Goal: Task Accomplishment & Management: Manage account settings

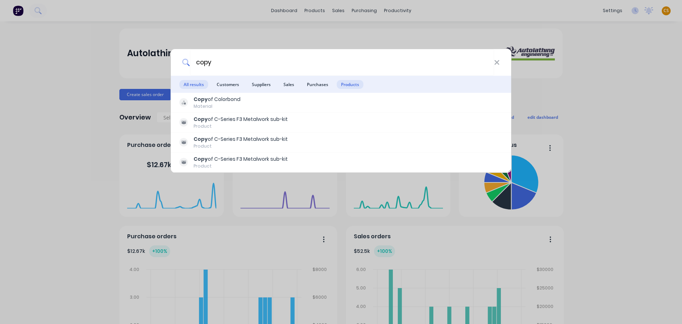
click at [344, 86] on span "Products" at bounding box center [350, 84] width 27 height 9
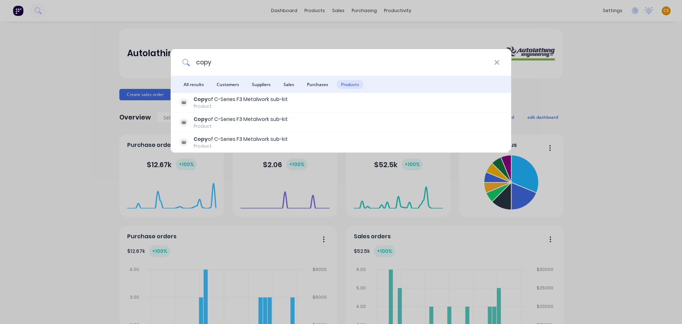
click at [200, 61] on input "copy" at bounding box center [342, 62] width 304 height 27
click at [220, 62] on input "115" at bounding box center [342, 62] width 304 height 27
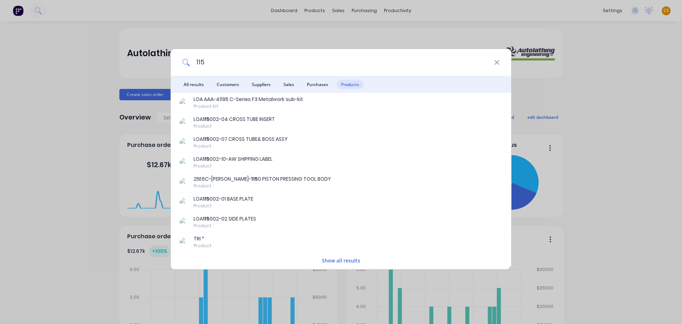
click at [210, 59] on input "115" at bounding box center [342, 62] width 304 height 27
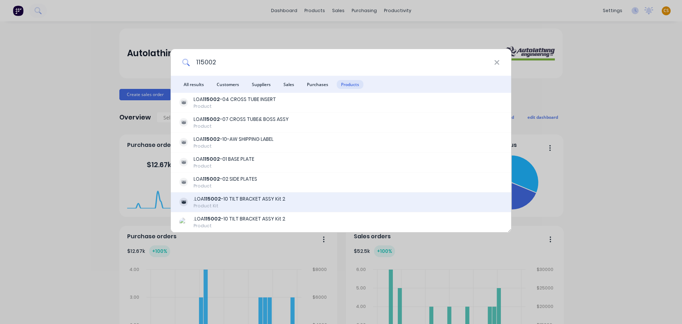
type input "115002"
click at [249, 201] on div ".LOA 115002 -10 TILT BRACKET ASSY Kit 2" at bounding box center [240, 198] width 92 height 7
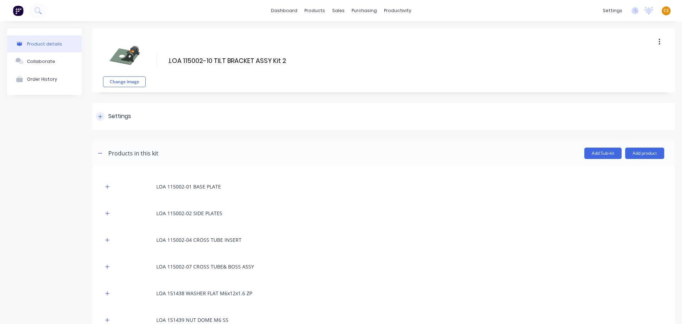
click at [101, 118] on icon at bounding box center [100, 116] width 4 height 5
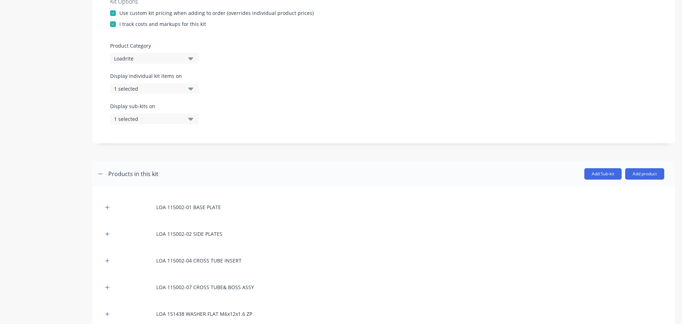
scroll to position [213, 0]
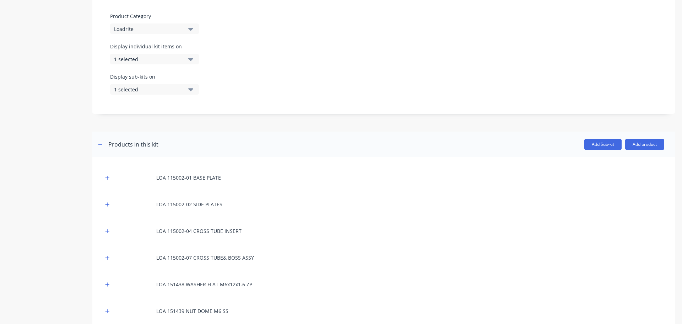
click at [163, 58] on div "1 selected" at bounding box center [148, 58] width 69 height 7
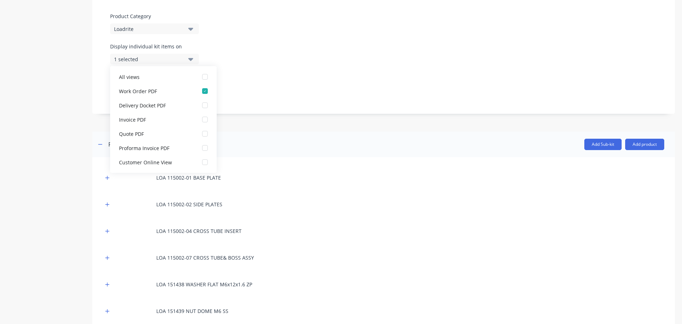
click at [344, 75] on div "Display sub-kits on 1 selected" at bounding box center [383, 88] width 547 height 30
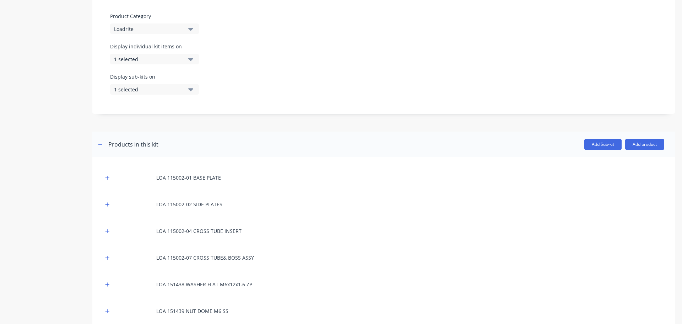
scroll to position [509, 0]
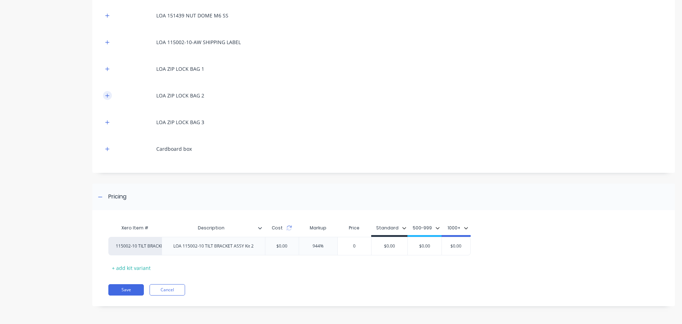
click at [106, 96] on icon "button" at bounding box center [107, 95] width 4 height 5
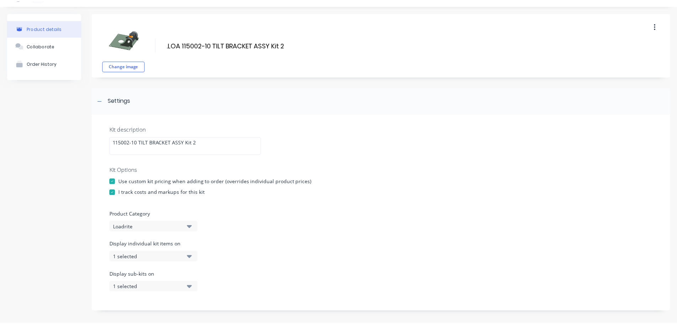
scroll to position [0, 0]
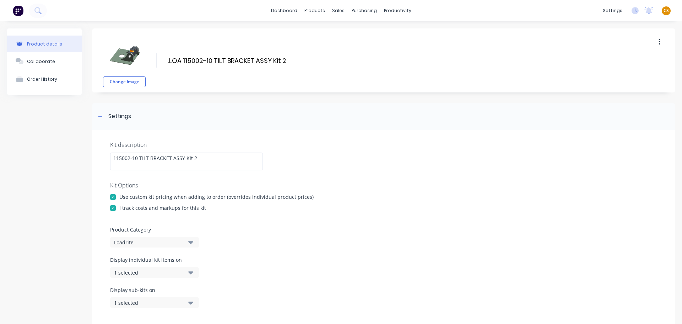
drag, startPoint x: 289, startPoint y: 61, endPoint x: 144, endPoint y: 57, distance: 145.8
click at [144, 57] on div "Change image .LOA 115002-10 TILT BRACKET ASSY Kit 2 .LOA 115002-10 TILT BRACKET…" at bounding box center [383, 60] width 583 height 64
click at [357, 32] on div "Sales Orders" at bounding box center [362, 34] width 29 height 6
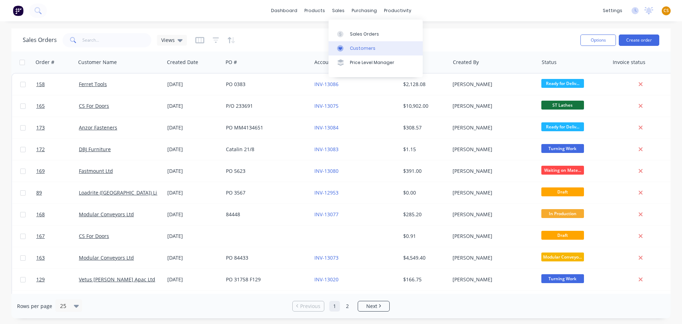
click at [359, 45] on div "Customers" at bounding box center [363, 48] width 26 height 6
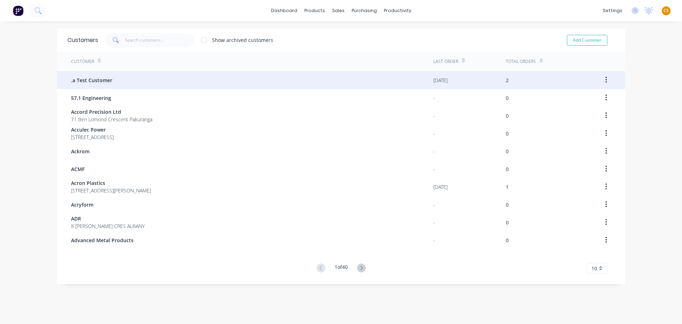
click at [106, 82] on span ".a Test Customer" at bounding box center [91, 79] width 41 height 7
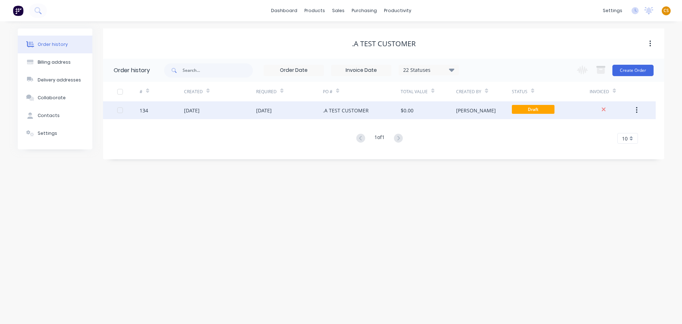
click at [386, 111] on div ".A TEST CUSTOMER" at bounding box center [362, 110] width 78 height 18
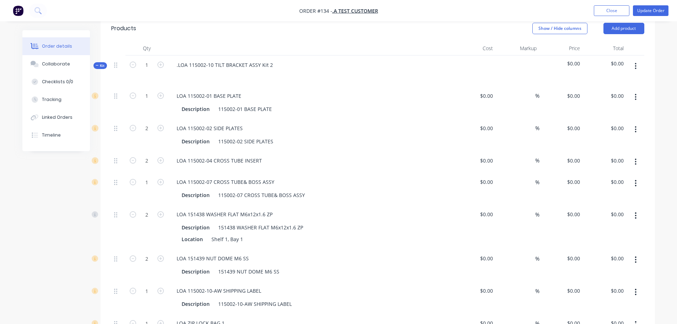
scroll to position [426, 0]
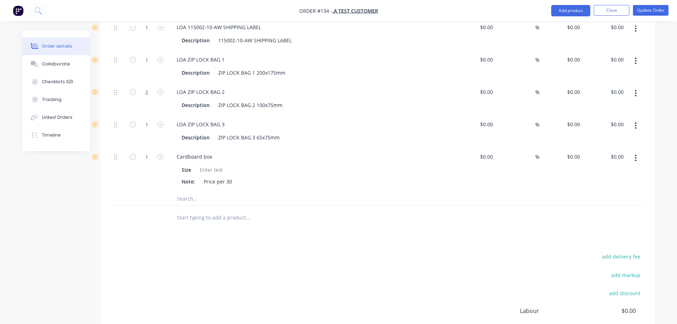
click at [215, 217] on input "text" at bounding box center [248, 217] width 142 height 14
paste input ".LOA 115002-10 TILT BRACKET ASSY Kit 2"
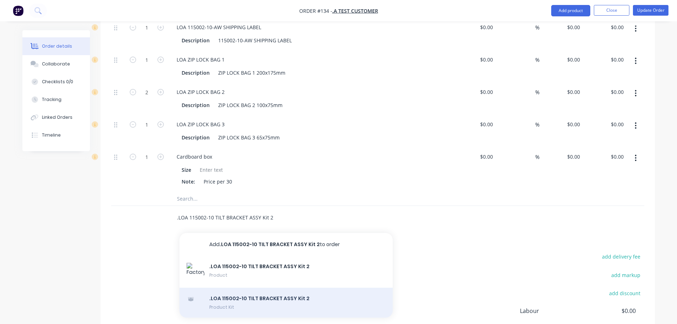
type input ".LOA 115002-10 TILT BRACKET ASSY Kit 2"
click at [245, 302] on div ".LOA 115002-10 TILT BRACKET ASSY Kit 2 Product Kit" at bounding box center [285, 303] width 213 height 30
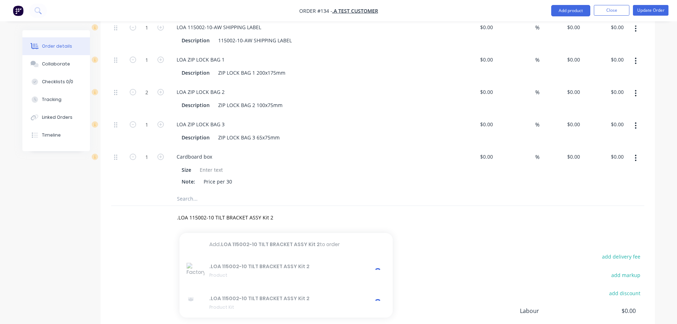
click at [485, 225] on div ".LOA 115002-10 TILT BRACKET ASSY Kit 2 Add .LOA 115002-10 TILT BRACKET ASSY Kit…" at bounding box center [377, 217] width 533 height 23
drag, startPoint x: 277, startPoint y: 218, endPoint x: 105, endPoint y: 214, distance: 172.4
click at [107, 215] on div "Qty Cost Markup Price Total Kit 1 .LOA 115002-10 TILT BRACKET ASSY Kit 2 $0.00 …" at bounding box center [378, 3] width 554 height 451
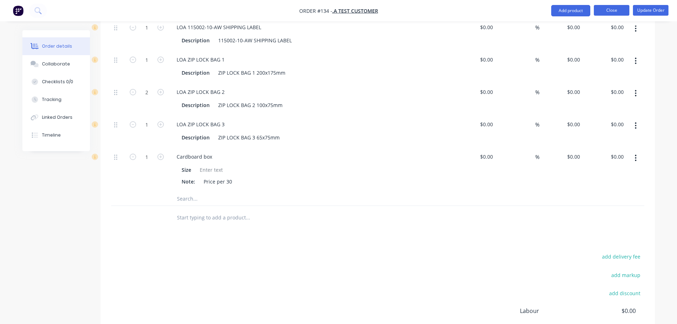
click at [622, 11] on button "Close" at bounding box center [612, 10] width 36 height 11
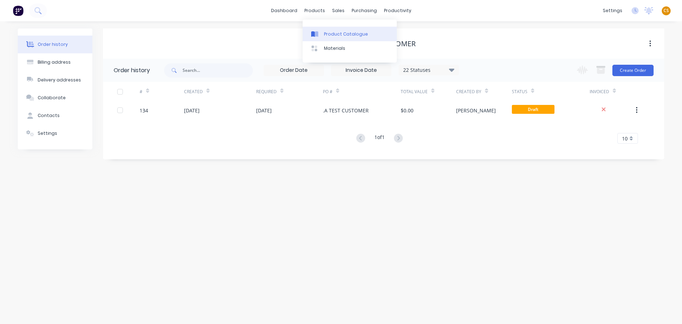
drag, startPoint x: 334, startPoint y: 32, endPoint x: 320, endPoint y: 39, distance: 16.4
click at [334, 32] on div "Product Catalogue" at bounding box center [346, 34] width 44 height 6
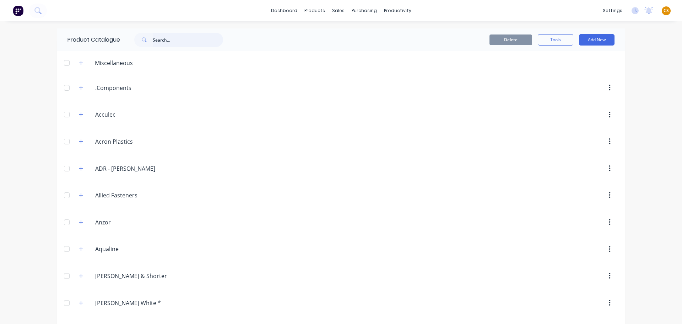
click at [165, 40] on input "text" at bounding box center [188, 40] width 70 height 14
paste input ".LOA 115002-10 TILT BRACKET ASSY Kit 2"
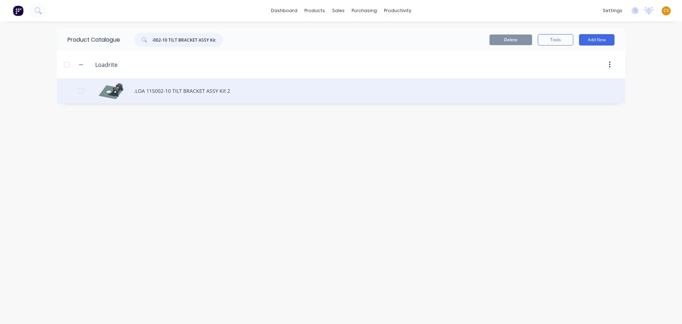
type input ".LOA 115002-10 TILT BRACKET ASSY Kit 2"
click at [158, 92] on div ".LOA 115002-10 TILT BRACKET ASSY Kit 2" at bounding box center [341, 90] width 569 height 25
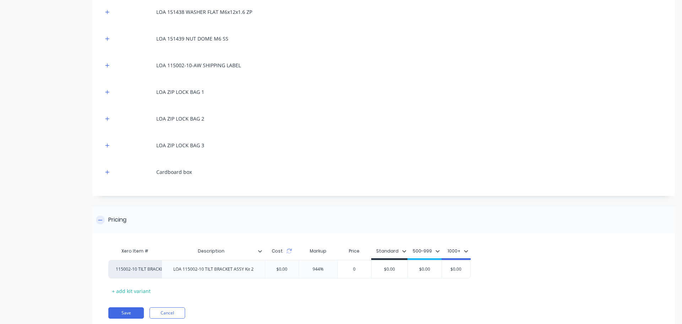
scroll to position [304, 0]
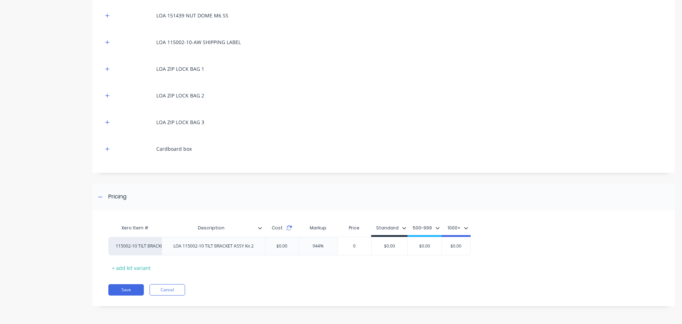
click at [289, 228] on icon at bounding box center [289, 228] width 6 height 6
click at [108, 149] on icon "button" at bounding box center [107, 148] width 4 height 5
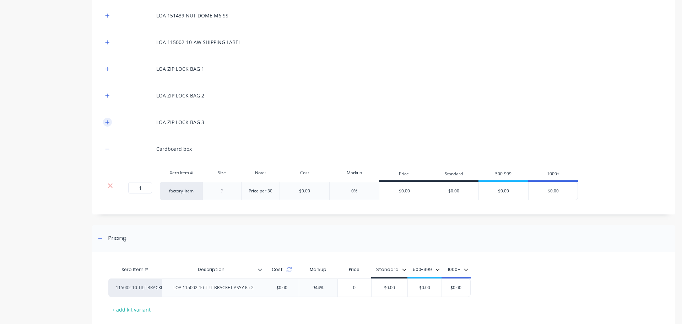
click at [109, 123] on icon "button" at bounding box center [107, 122] width 4 height 5
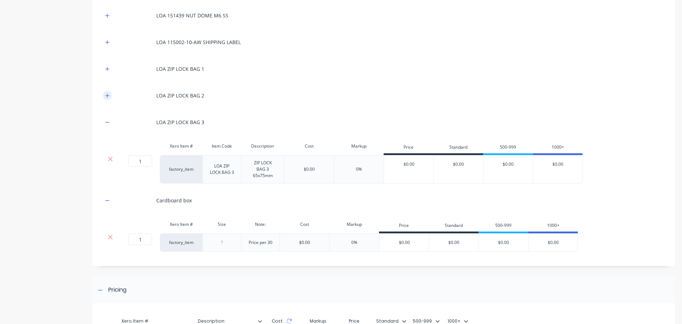
click at [109, 96] on icon "button" at bounding box center [107, 95] width 4 height 5
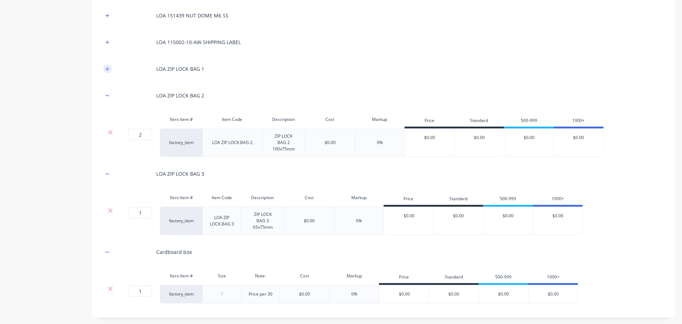
click at [107, 71] on icon "button" at bounding box center [107, 68] width 4 height 5
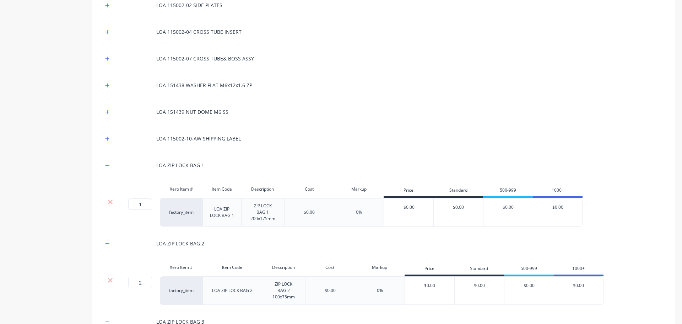
scroll to position [198, 0]
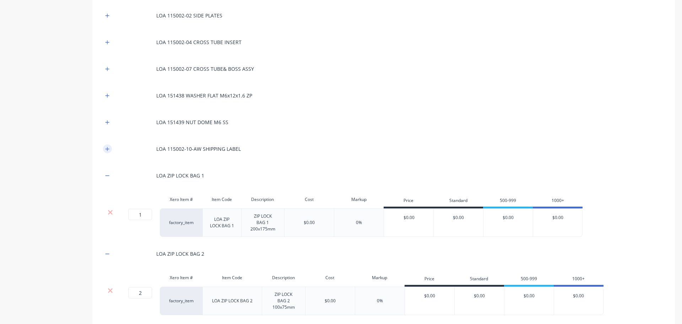
click at [106, 150] on icon "button" at bounding box center [107, 148] width 4 height 5
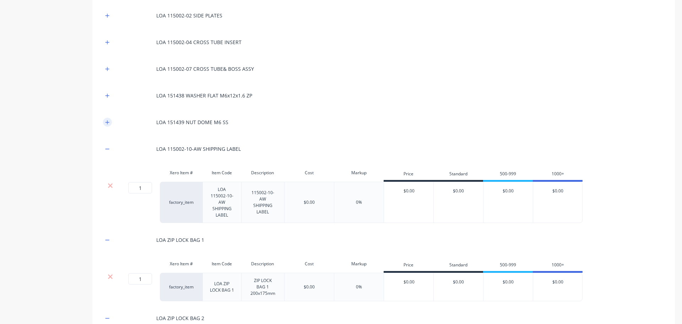
click at [106, 123] on icon "button" at bounding box center [107, 122] width 4 height 5
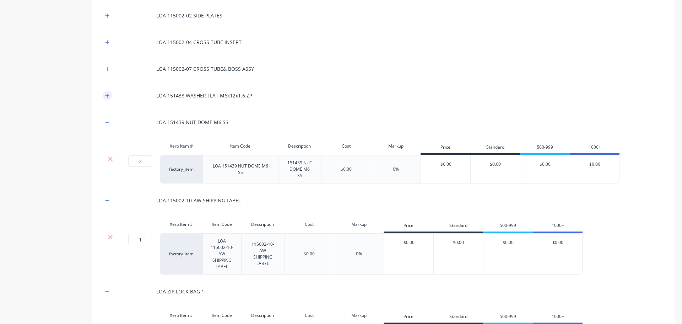
click at [107, 96] on icon "button" at bounding box center [108, 95] width 4 height 4
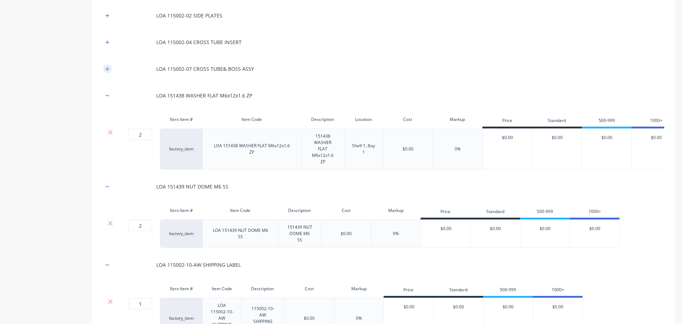
click at [107, 72] on button "button" at bounding box center [107, 68] width 9 height 9
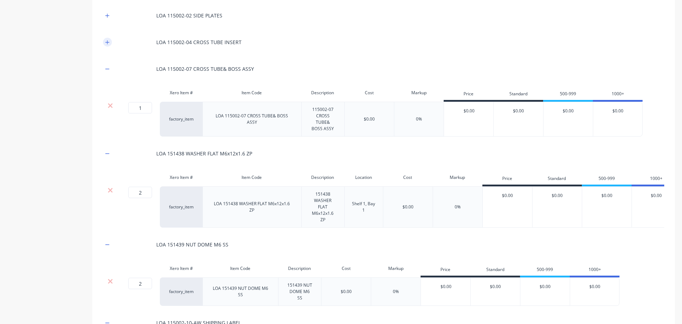
click at [107, 41] on icon "button" at bounding box center [107, 42] width 4 height 5
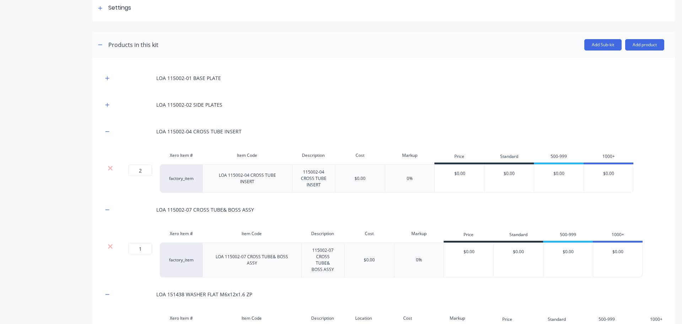
scroll to position [91, 0]
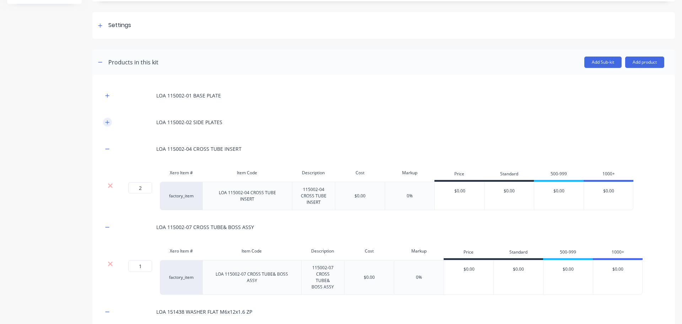
click at [110, 123] on button "button" at bounding box center [107, 122] width 9 height 9
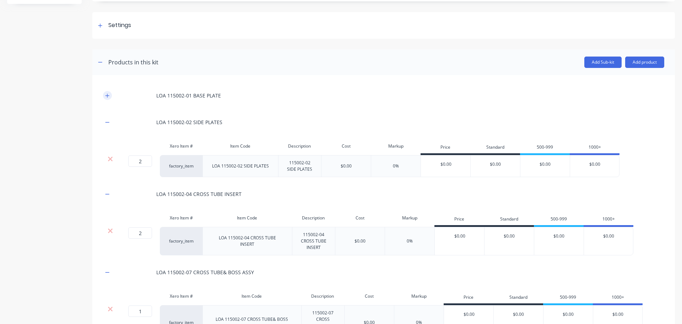
click at [106, 96] on icon "button" at bounding box center [108, 95] width 4 height 4
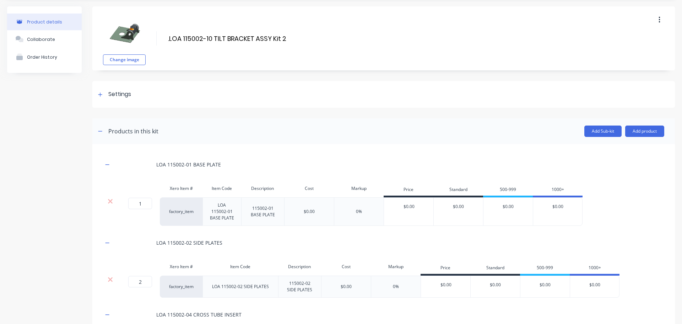
scroll to position [0, 0]
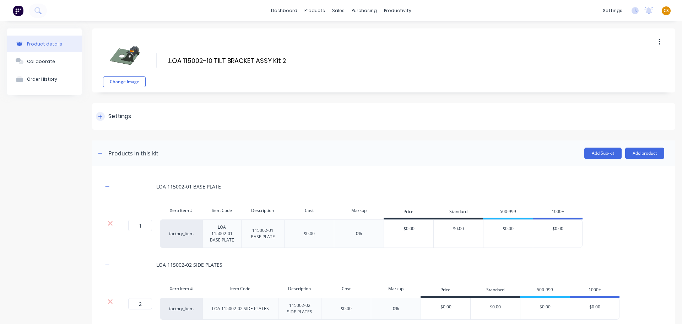
click at [101, 118] on icon at bounding box center [100, 116] width 4 height 5
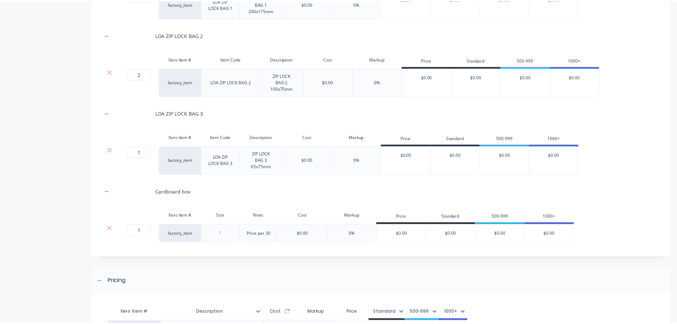
scroll to position [1096, 0]
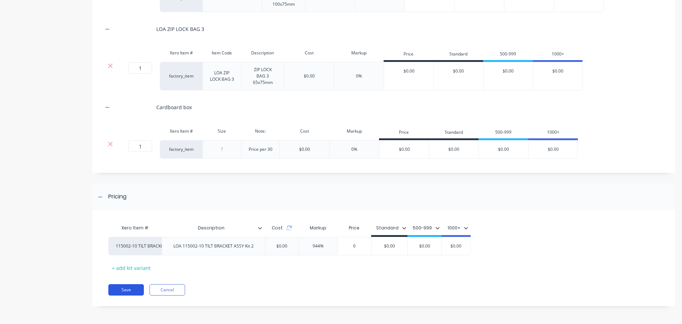
click at [133, 290] on button "Save" at bounding box center [126, 289] width 36 height 11
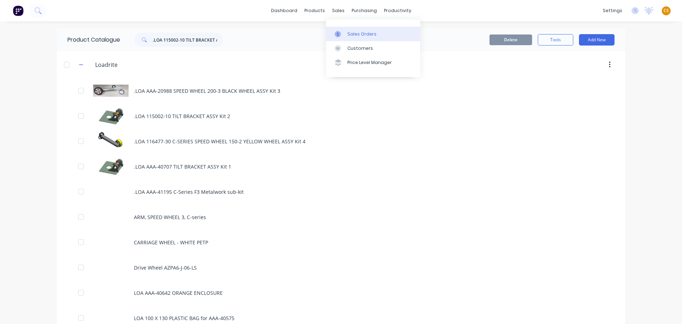
click at [360, 35] on div "Sales Orders" at bounding box center [362, 34] width 29 height 6
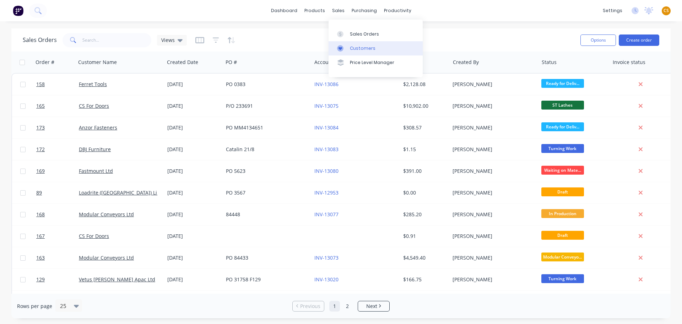
click at [357, 47] on div "Customers" at bounding box center [363, 48] width 26 height 6
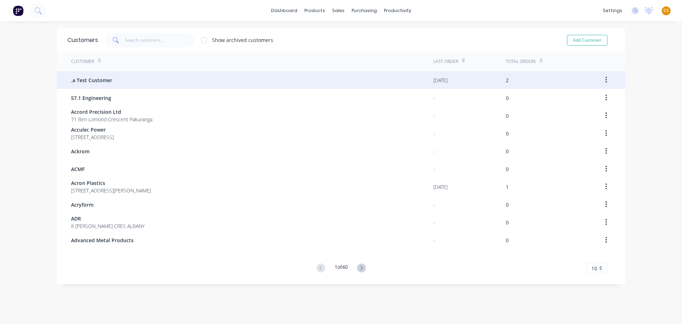
click at [110, 79] on div ".a Test Customer" at bounding box center [252, 80] width 363 height 18
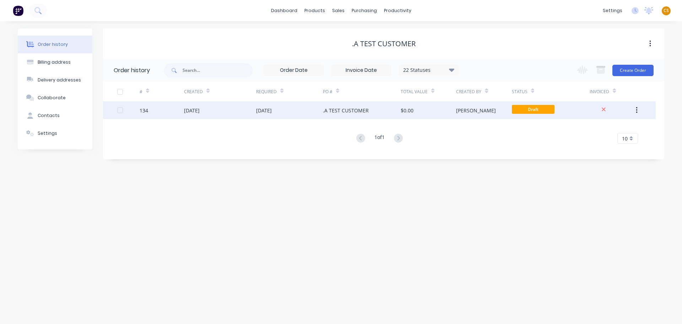
click at [361, 113] on div ".A TEST CUSTOMER" at bounding box center [346, 110] width 46 height 7
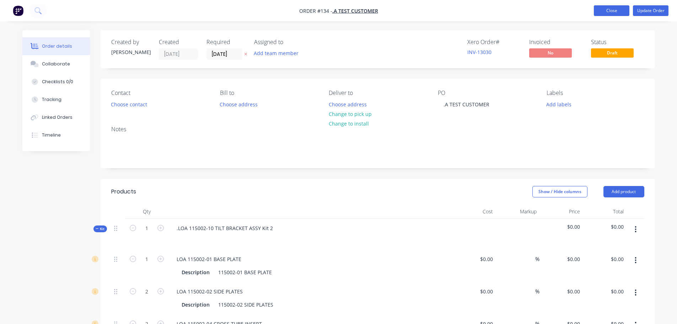
click at [612, 10] on button "Close" at bounding box center [612, 10] width 36 height 11
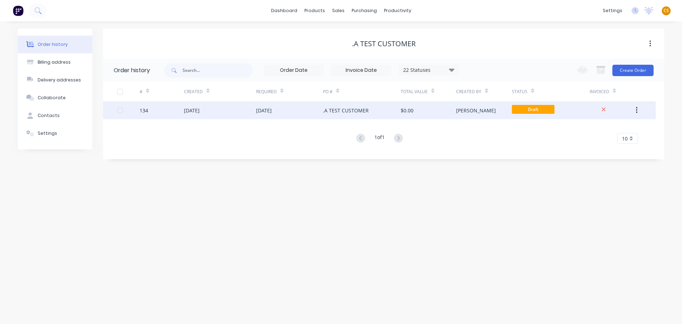
click at [215, 111] on div "04 Aug 2025" at bounding box center [220, 110] width 72 height 18
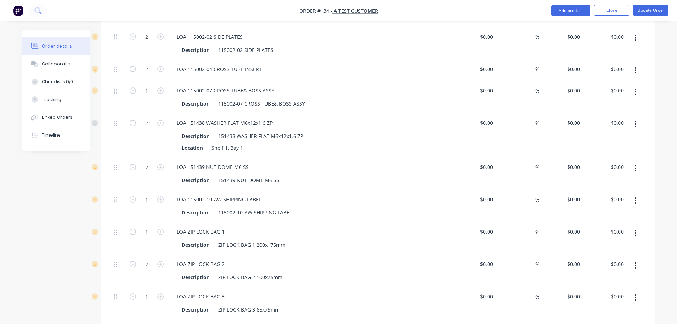
scroll to position [513, 0]
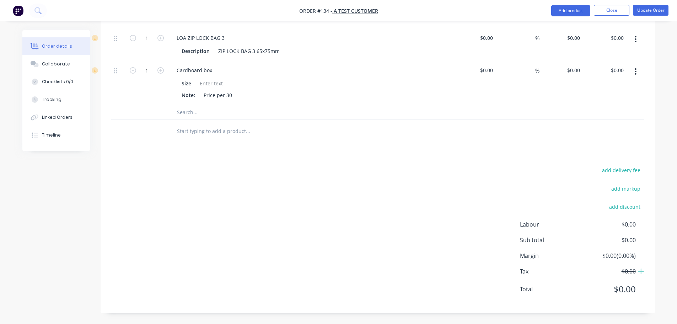
click at [191, 130] on input "text" at bounding box center [248, 131] width 142 height 14
drag, startPoint x: 200, startPoint y: 128, endPoint x: 129, endPoint y: 128, distance: 71.8
click at [129, 128] on div "copy of Add copy of to order No results found" at bounding box center [377, 130] width 533 height 23
paste input ".LOA 115002-10 TILT BRACKET ASSY Kit 2"
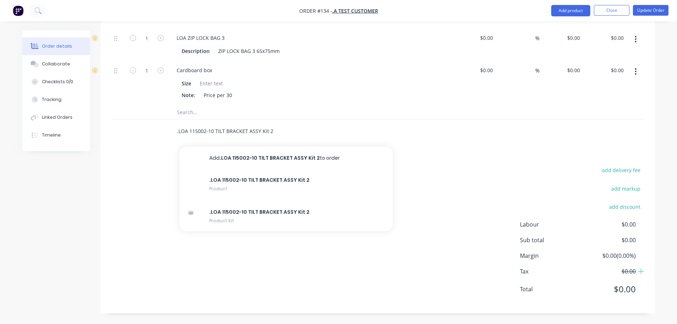
drag, startPoint x: 286, startPoint y: 132, endPoint x: 134, endPoint y: 129, distance: 152.5
click at [134, 131] on div ".LOA 115002-10 TILT BRACKET ASSY Kit 2 Add .LOA 115002-10 TILT BRACKET ASSY Kit…" at bounding box center [377, 130] width 533 height 23
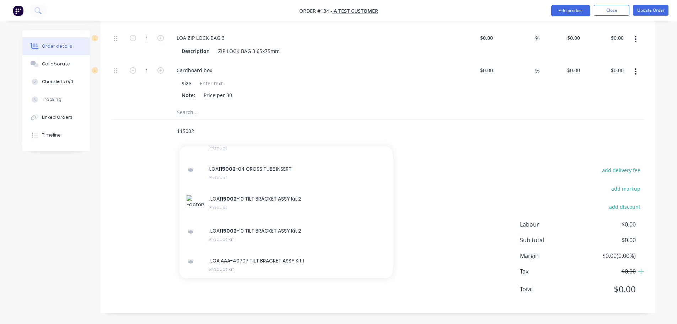
scroll to position [418, 0]
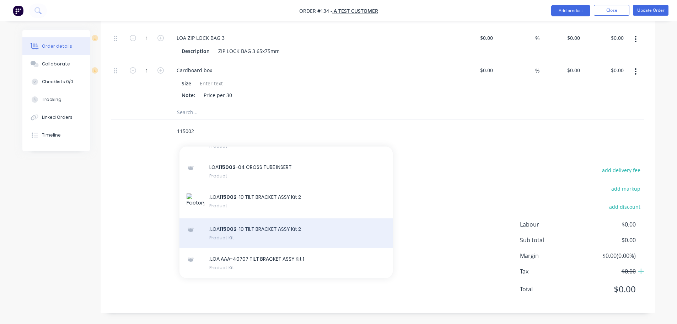
type input "115002"
click at [269, 235] on div ".LOA 115002 -10 TILT BRACKET ASSY Kit 2 Product Kit" at bounding box center [285, 233] width 213 height 30
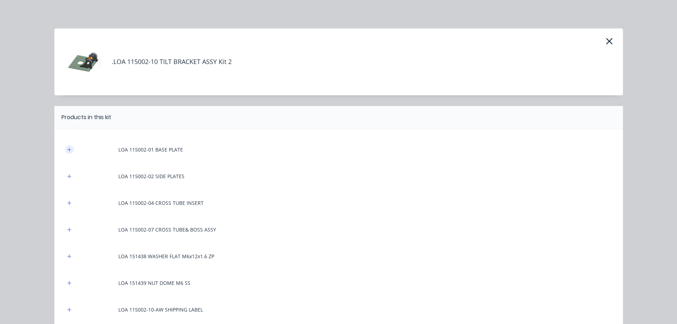
click at [67, 150] on icon "button" at bounding box center [69, 149] width 4 height 5
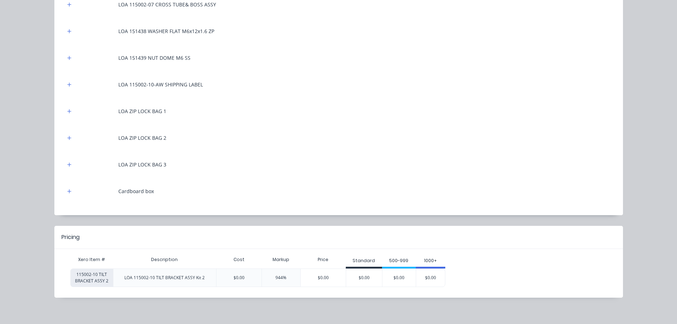
scroll to position [272, 0]
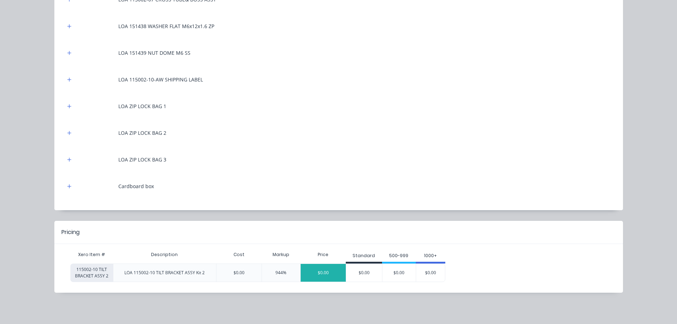
click at [324, 272] on div "$0.00" at bounding box center [323, 273] width 45 height 18
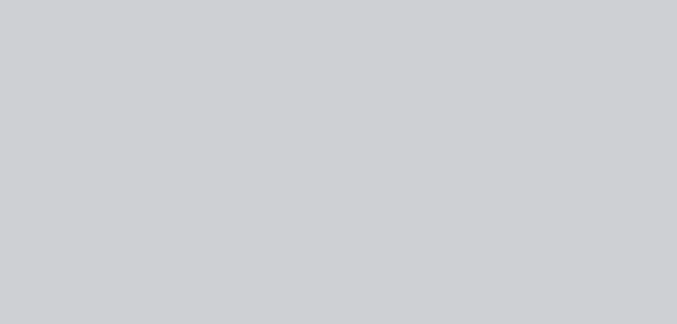
scroll to position [0, 0]
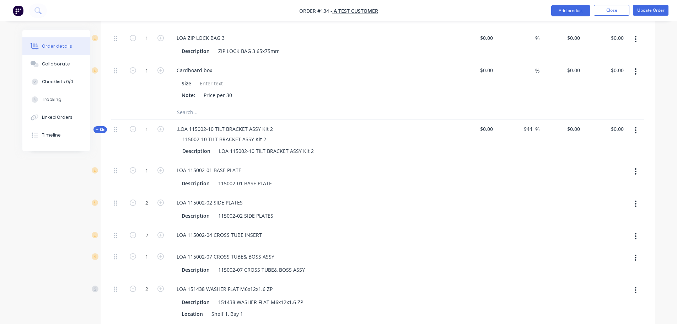
click at [635, 129] on icon "button" at bounding box center [636, 130] width 2 height 8
drag, startPoint x: 595, startPoint y: 205, endPoint x: 575, endPoint y: 199, distance: 21.1
click at [595, 205] on div "Delete" at bounding box center [610, 205] width 55 height 10
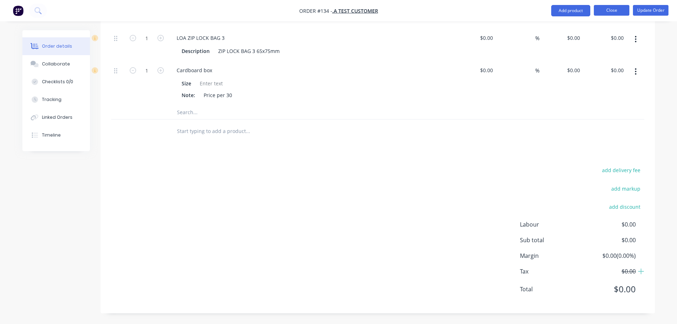
click at [604, 9] on button "Close" at bounding box center [612, 10] width 36 height 11
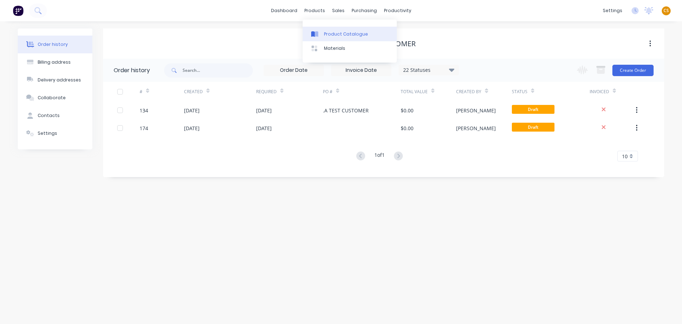
click at [336, 33] on div "Product Catalogue" at bounding box center [346, 34] width 44 height 6
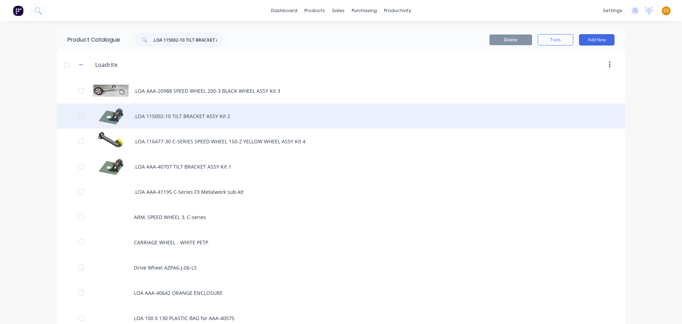
click at [145, 114] on div ".LOA 115002-10 TILT BRACKET ASSY Kit 2" at bounding box center [341, 115] width 569 height 25
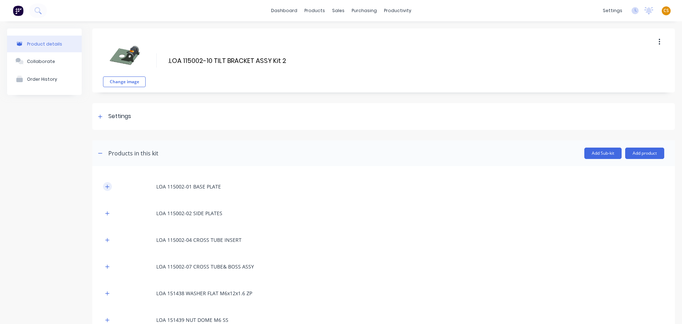
click at [108, 187] on icon "button" at bounding box center [108, 186] width 4 height 4
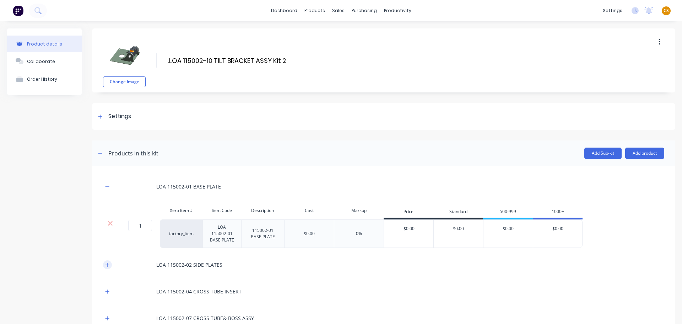
click at [106, 264] on icon "button" at bounding box center [107, 264] width 4 height 5
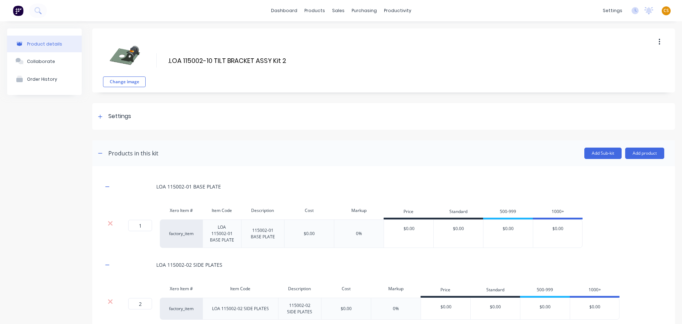
scroll to position [213, 0]
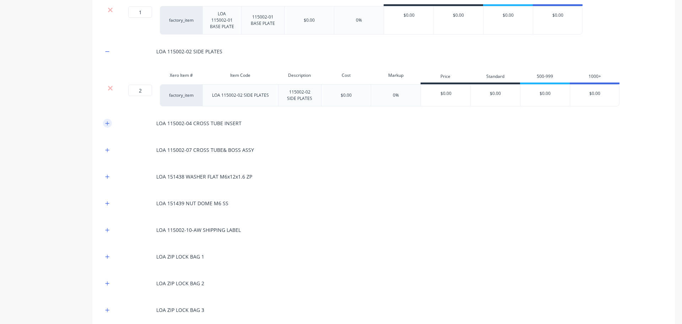
click at [107, 122] on icon "button" at bounding box center [108, 123] width 4 height 4
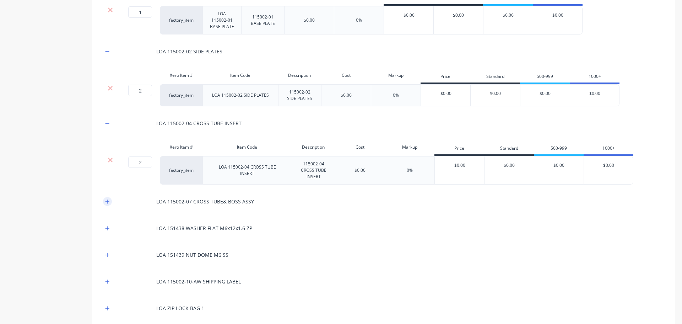
click at [108, 202] on icon "button" at bounding box center [107, 201] width 4 height 5
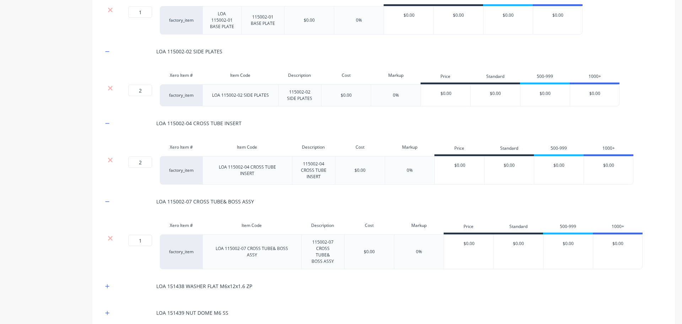
scroll to position [107, 0]
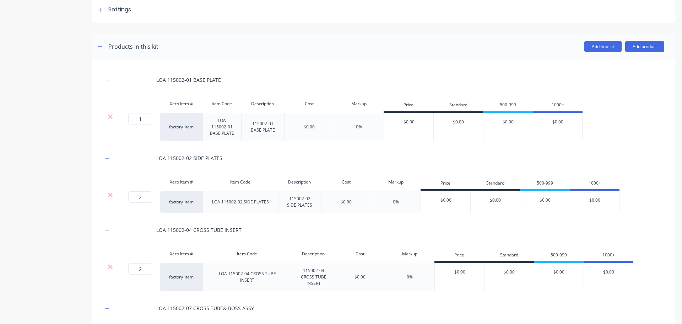
click at [161, 80] on div "LOA 115002-01 BASE PLATE" at bounding box center [188, 79] width 65 height 7
drag, startPoint x: 161, startPoint y: 80, endPoint x: 206, endPoint y: 80, distance: 44.8
click at [206, 80] on div "LOA 115002-01 BASE PLATE" at bounding box center [188, 79] width 65 height 7
copy div "LOA 115002-01 BASE PLATE"
click at [163, 157] on div "LOA 115002-02 SIDE PLATES" at bounding box center [189, 157] width 66 height 7
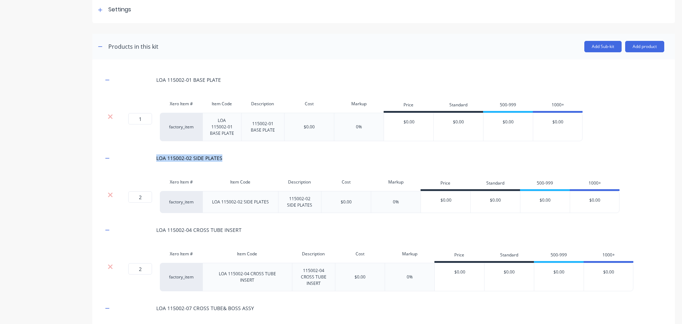
drag, startPoint x: 163, startPoint y: 157, endPoint x: 211, endPoint y: 157, distance: 48.0
click at [211, 157] on div "LOA 115002-02 SIDE PLATES" at bounding box center [189, 157] width 66 height 7
copy div "LOA 115002-02 SIDE PLATES"
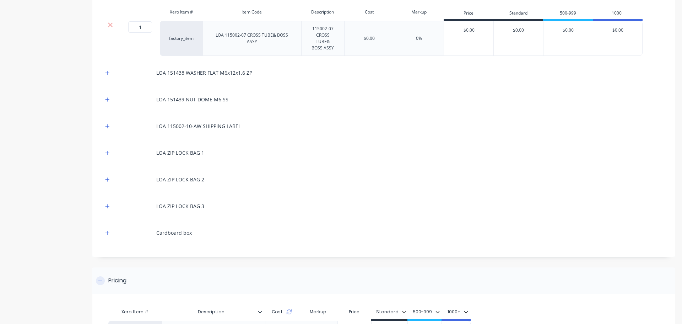
scroll to position [510, 0]
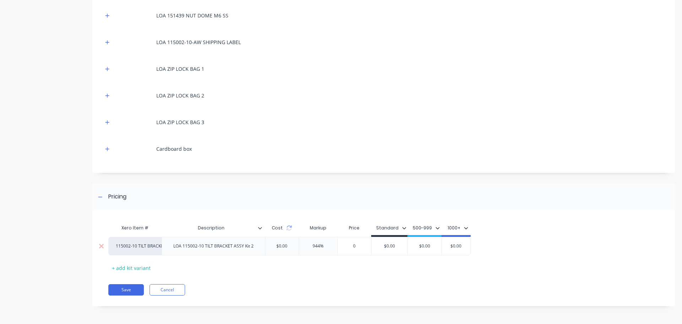
click at [281, 246] on div "$0.00" at bounding box center [282, 246] width 22 height 18
click at [279, 245] on div "$0.00" at bounding box center [282, 246] width 22 height 18
type input "$0.00"
click at [386, 245] on input "$0.00" at bounding box center [390, 246] width 36 height 6
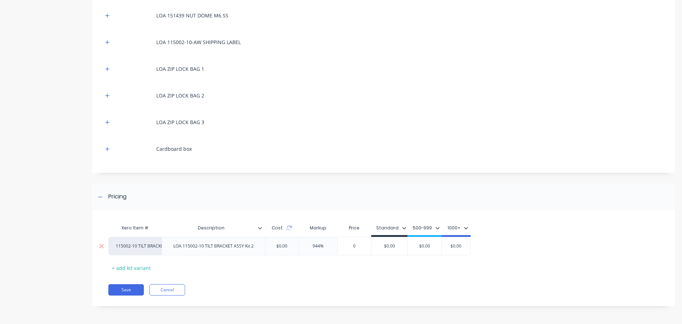
click at [386, 245] on input "$0.00" at bounding box center [390, 246] width 36 height 6
type input "0"
drag, startPoint x: 352, startPoint y: 245, endPoint x: 371, endPoint y: 245, distance: 19.2
click at [371, 245] on input "0" at bounding box center [355, 246] width 36 height 6
click at [387, 246] on input "$0.00" at bounding box center [390, 246] width 36 height 6
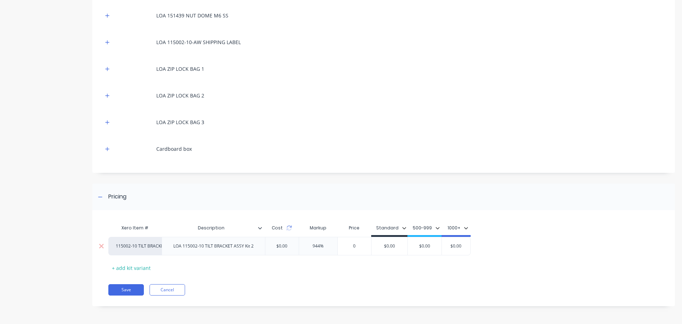
click at [387, 246] on input "$0.00" at bounding box center [390, 246] width 36 height 6
type input "$"
drag, startPoint x: 356, startPoint y: 244, endPoint x: 345, endPoint y: 245, distance: 11.4
click at [345, 245] on input "0" at bounding box center [355, 246] width 36 height 6
type input "5"
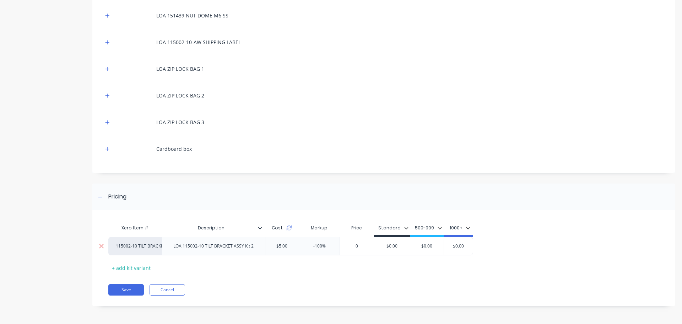
click at [319, 245] on input "-100%" at bounding box center [319, 246] width 41 height 6
type input "%"
click at [348, 246] on input "$5.00" at bounding box center [350, 246] width 36 height 6
type input "$52.20.00"
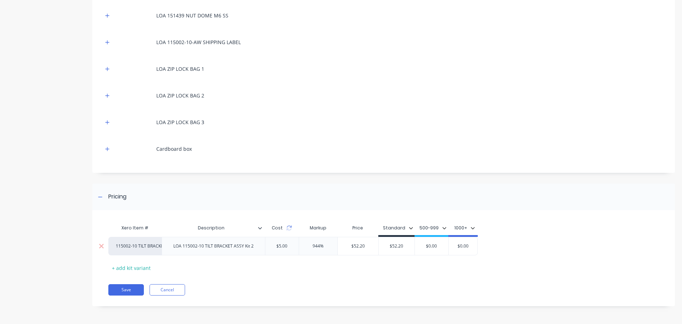
type input "$52.20"
type input "$0.00"
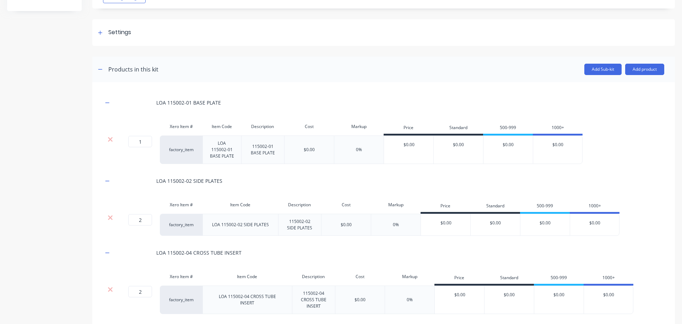
scroll to position [0, 0]
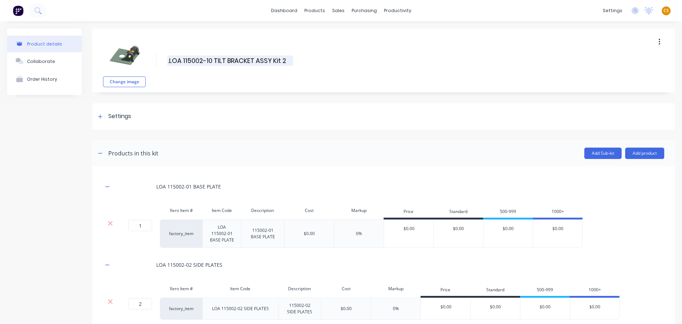
click at [288, 59] on input ".LOA 115002-10 TILT BRACKET ASSY Kit 2" at bounding box center [230, 60] width 126 height 10
drag, startPoint x: 286, startPoint y: 59, endPoint x: 137, endPoint y: 59, distance: 149.3
click at [137, 59] on div "Change image .LOA 115002-10 TILT BRACKET ASSY Kit 2 .LOA 115002-10 TILT BRACKET…" at bounding box center [383, 60] width 583 height 64
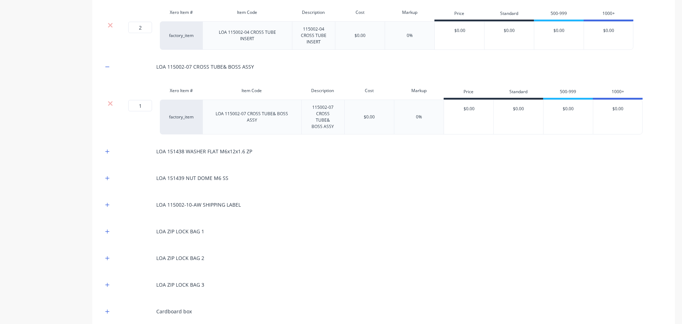
scroll to position [510, 0]
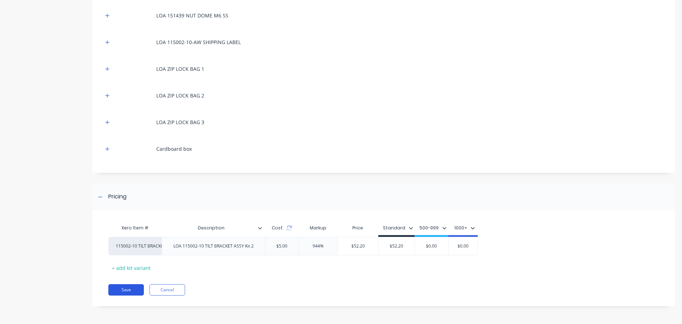
click at [129, 289] on button "Save" at bounding box center [126, 289] width 36 height 11
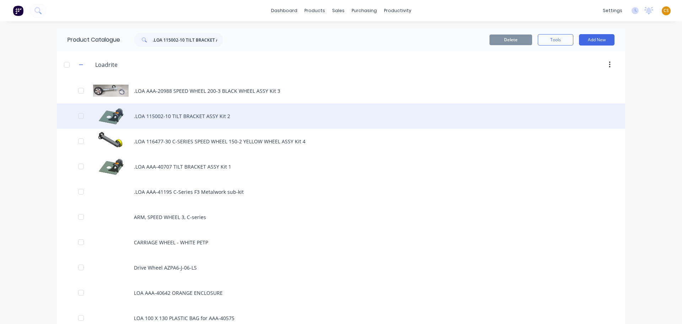
click at [149, 115] on div ".LOA 115002-10 TILT BRACKET ASSY Kit 2" at bounding box center [341, 115] width 569 height 25
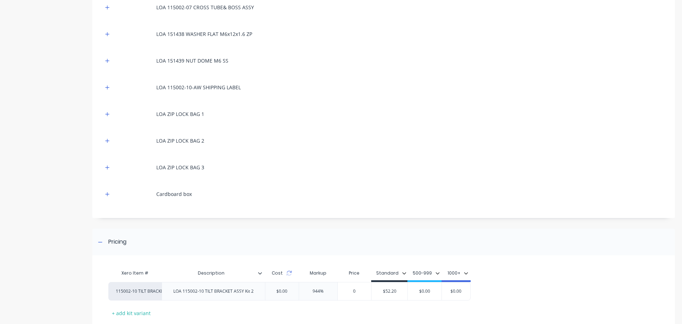
scroll to position [304, 0]
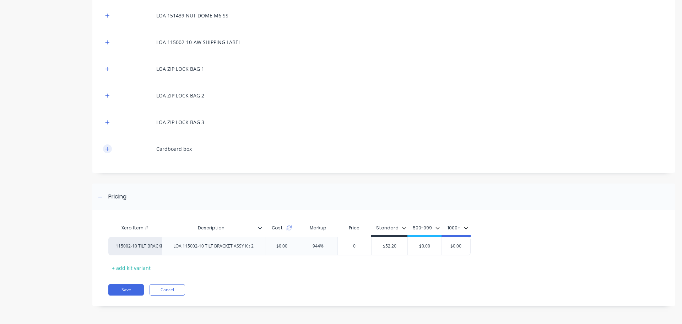
click at [109, 150] on icon "button" at bounding box center [107, 148] width 4 height 5
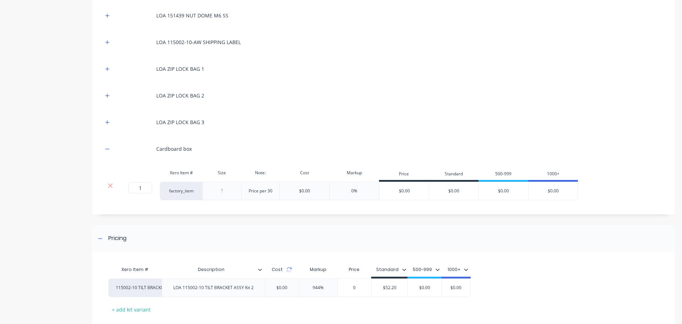
click at [303, 191] on div "$0.00" at bounding box center [304, 191] width 11 height 6
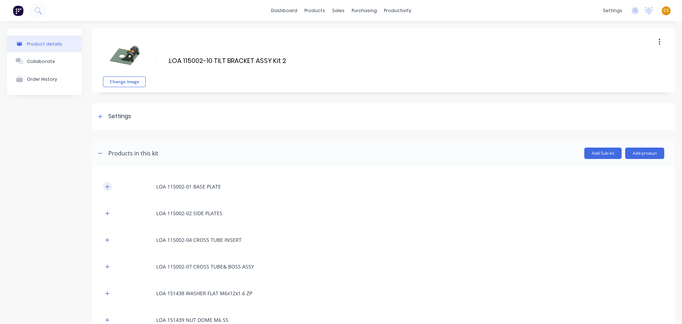
click at [109, 188] on icon "button" at bounding box center [107, 186] width 4 height 5
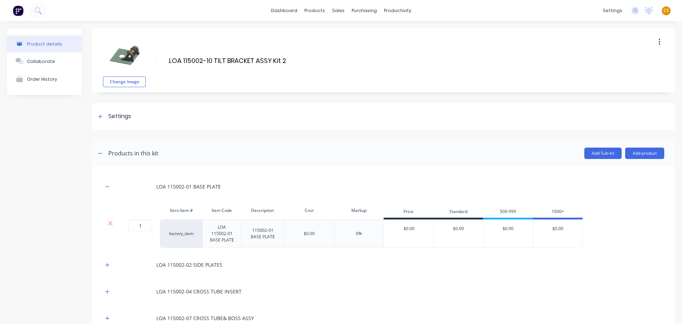
click at [308, 234] on div "$0.00" at bounding box center [309, 233] width 11 height 6
click at [108, 266] on icon "button" at bounding box center [108, 265] width 4 height 4
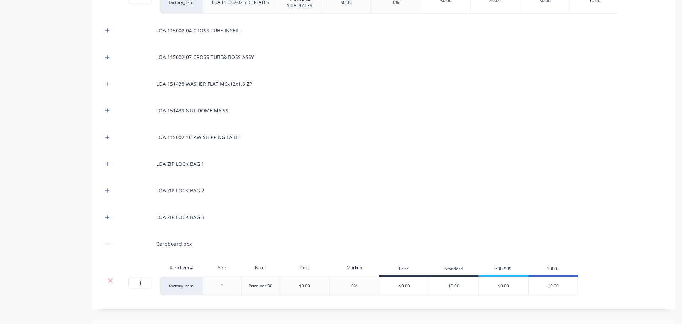
scroll to position [442, 0]
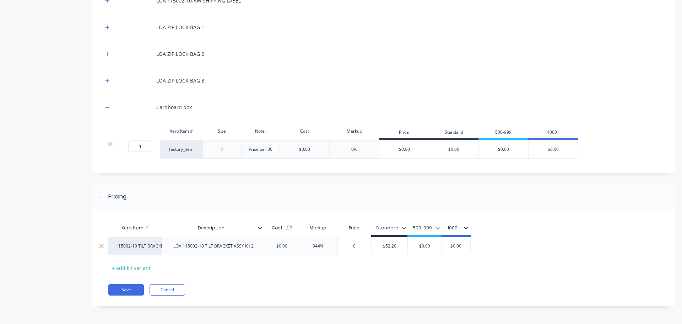
click at [282, 246] on div "$0.00" at bounding box center [282, 246] width 22 height 18
click at [356, 245] on input "0" at bounding box center [355, 246] width 36 height 6
click at [287, 228] on icon at bounding box center [289, 228] width 6 height 6
click at [358, 247] on input "0" at bounding box center [355, 246] width 36 height 6
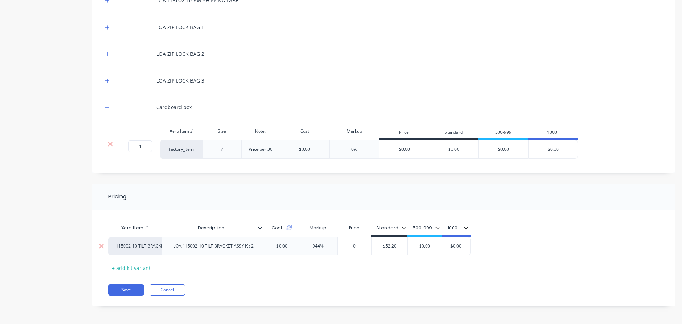
click at [358, 246] on input "0" at bounding box center [355, 246] width 36 height 6
click at [350, 245] on input "0" at bounding box center [355, 246] width 36 height 6
drag, startPoint x: 319, startPoint y: 277, endPoint x: 197, endPoint y: 278, distance: 122.3
click at [318, 278] on div "Xero Item # Description Cost Markup Price Standard 500-999 1000+ 115002-10 TILT…" at bounding box center [383, 261] width 583 height 89
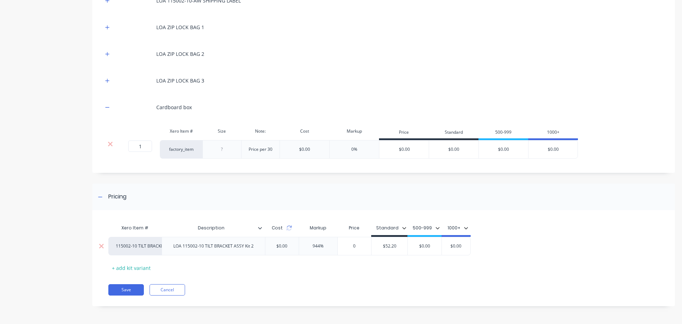
drag, startPoint x: 356, startPoint y: 245, endPoint x: 328, endPoint y: 245, distance: 28.4
click at [328, 245] on div "115002-10 TILT BRACKET ASSY 2 LOA 115002-10 TILT BRACKET ASSY Kit 2 $0.00 944% …" at bounding box center [289, 246] width 363 height 18
type input "52.20"
type input "$52.20"
drag, startPoint x: 132, startPoint y: 290, endPoint x: 135, endPoint y: 289, distance: 4.0
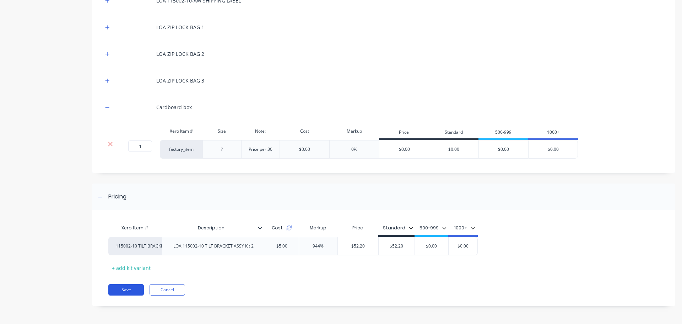
click at [135, 289] on button "Save" at bounding box center [126, 289] width 36 height 11
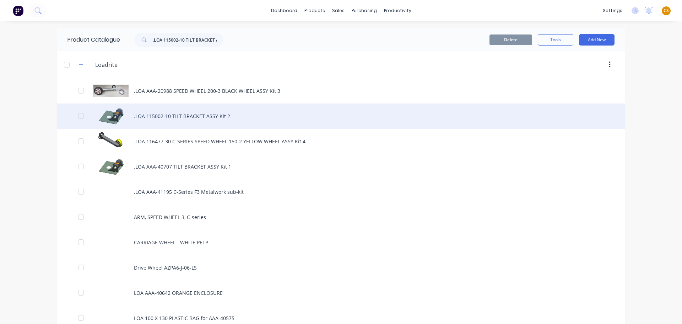
click at [191, 117] on div ".LOA 115002-10 TILT BRACKET ASSY Kit 2" at bounding box center [341, 115] width 569 height 25
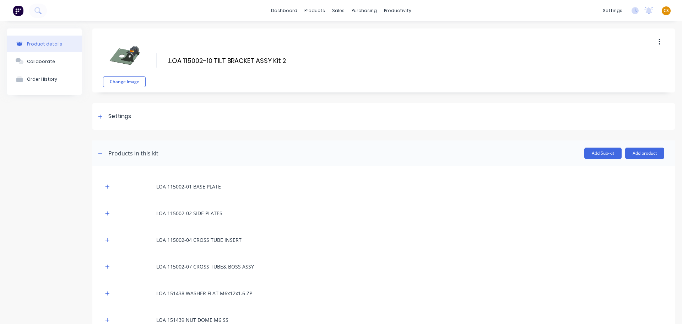
scroll to position [304, 0]
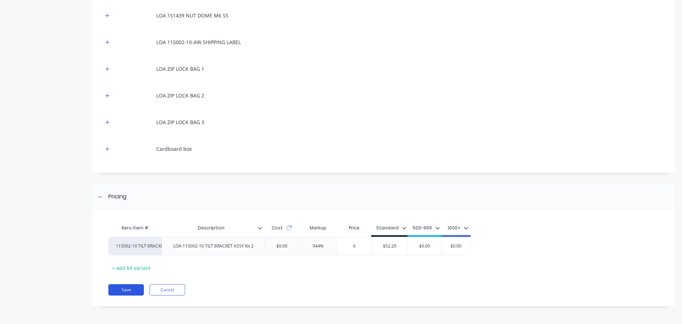
click at [123, 289] on button "Save" at bounding box center [126, 289] width 36 height 11
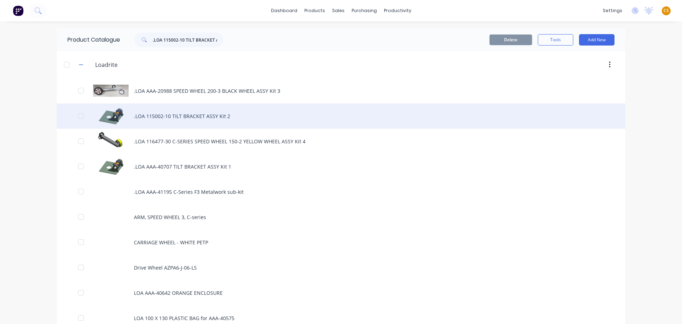
click at [182, 114] on div ".LOA 115002-10 TILT BRACKET ASSY Kit 2" at bounding box center [341, 115] width 569 height 25
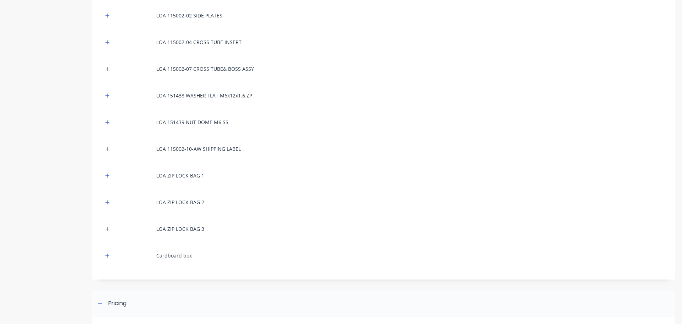
scroll to position [304, 0]
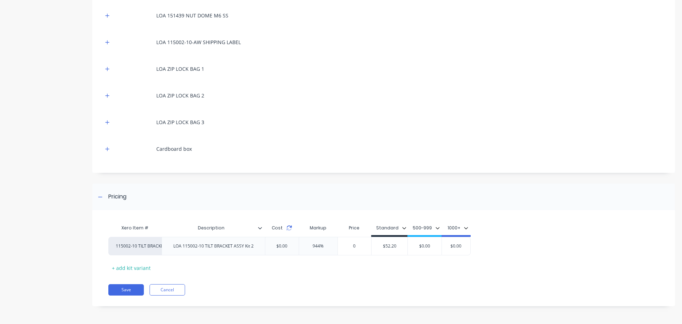
click at [289, 229] on icon at bounding box center [289, 228] width 6 height 6
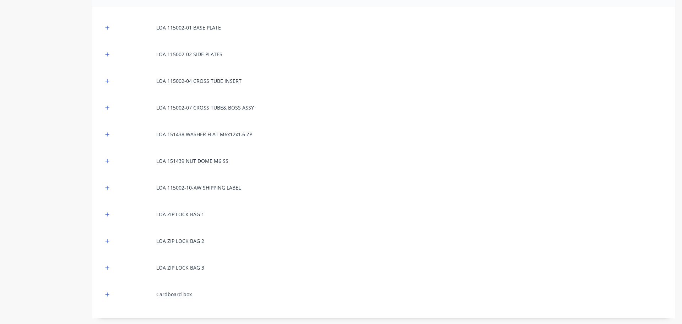
scroll to position [0, 0]
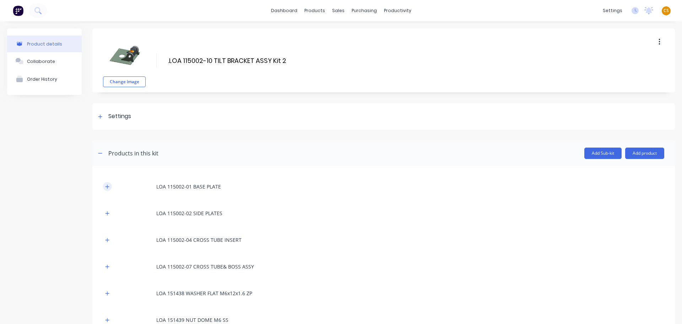
click at [108, 187] on icon "button" at bounding box center [107, 186] width 4 height 5
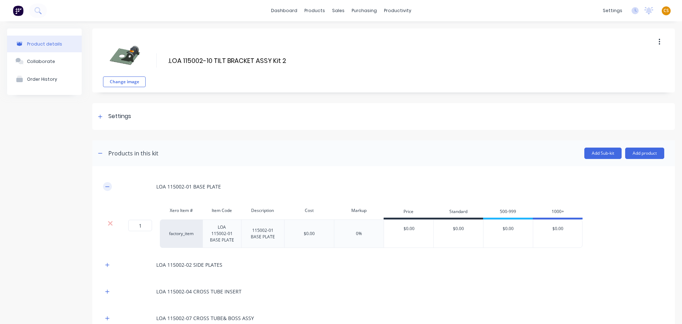
click at [107, 187] on icon "button" at bounding box center [107, 186] width 4 height 5
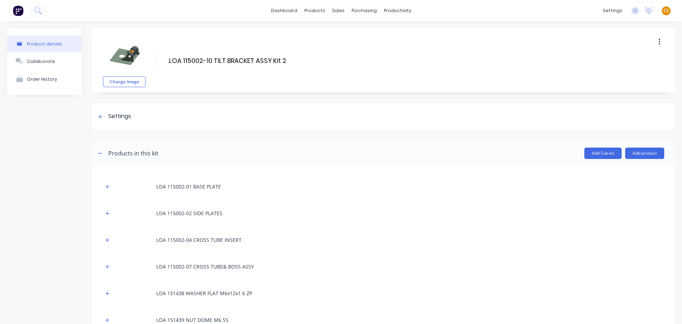
drag, startPoint x: 98, startPoint y: 117, endPoint x: 154, endPoint y: 138, distance: 59.9
click at [98, 117] on icon at bounding box center [100, 116] width 4 height 5
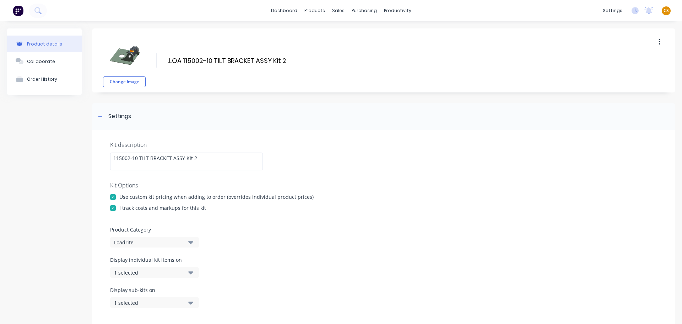
drag, startPoint x: 208, startPoint y: 208, endPoint x: 350, endPoint y: 254, distance: 149.7
click at [313, 239] on div "Kit description 115002-10 TILT BRACKET ASSY Kit 2 Kit Options Use custom kit pr…" at bounding box center [383, 228] width 583 height 197
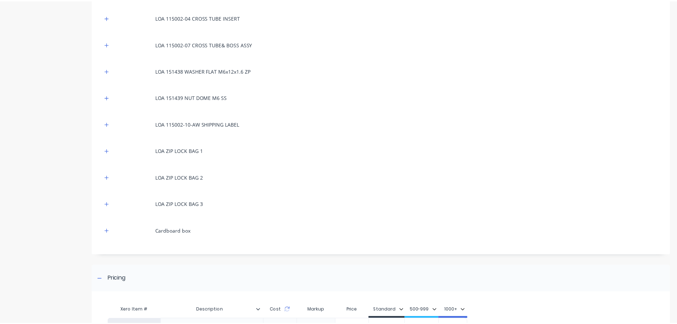
scroll to position [509, 0]
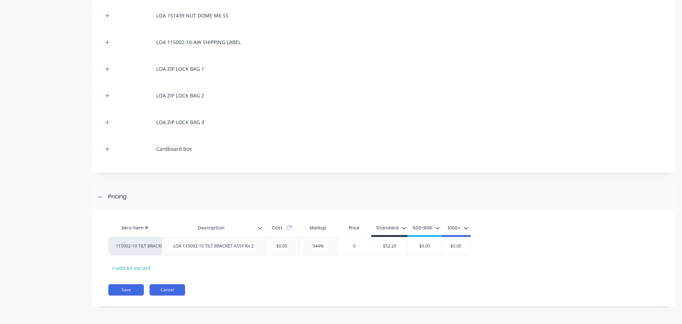
click at [169, 289] on button "Cancel" at bounding box center [168, 289] width 36 height 11
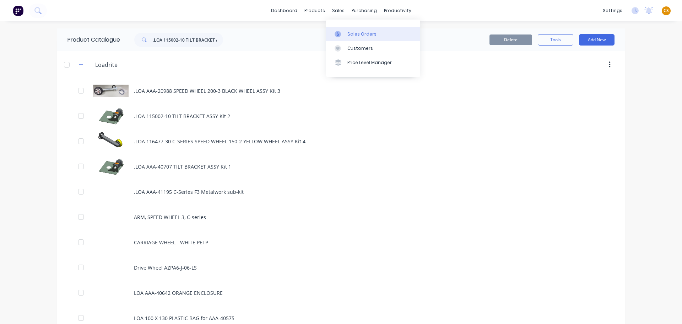
click at [355, 35] on div "Sales Orders" at bounding box center [362, 34] width 29 height 6
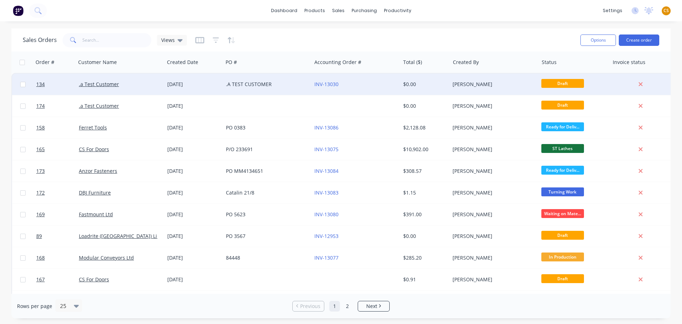
click at [209, 86] on div "04 Aug 2025" at bounding box center [193, 84] width 53 height 7
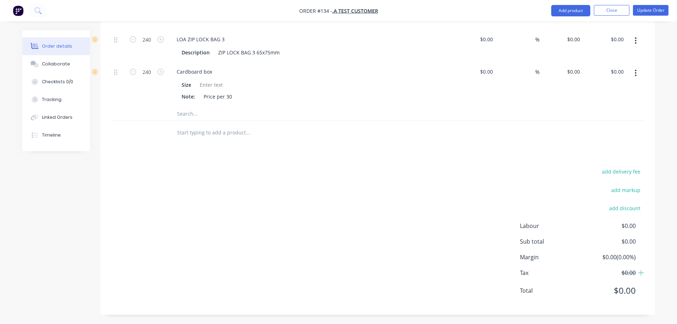
scroll to position [513, 0]
click at [199, 130] on input "text" at bounding box center [248, 131] width 142 height 14
click at [182, 130] on input "text" at bounding box center [248, 131] width 142 height 14
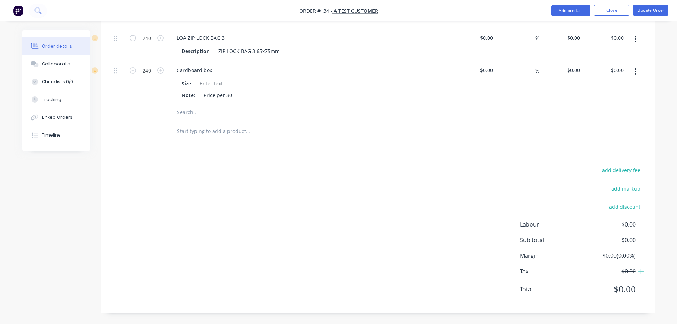
paste input ".LOA 115002-10 TILT BRACKET ASSY Kit 2"
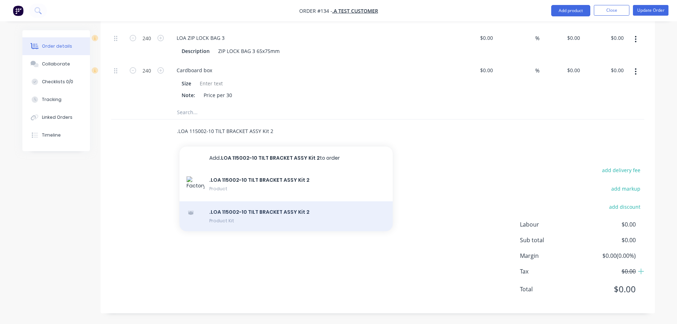
type input ".LOA 115002-10 TILT BRACKET ASSY Kit 2"
click at [232, 216] on div ".LOA 115002-10 TILT BRACKET ASSY Kit 2 Product Kit" at bounding box center [285, 216] width 213 height 30
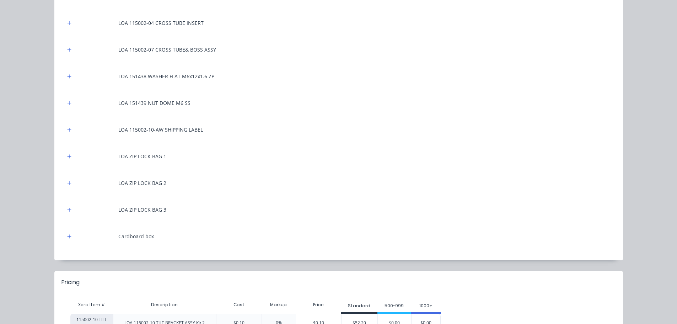
scroll to position [230, 0]
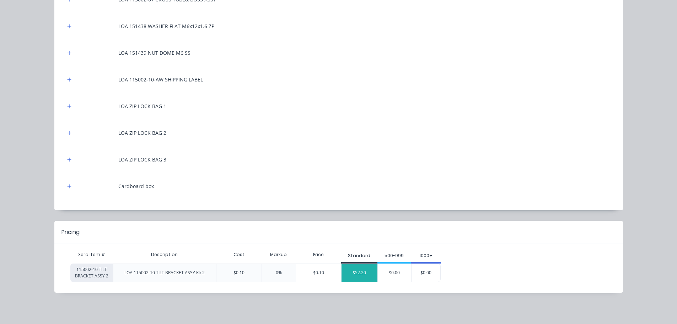
click at [352, 274] on div "$52.20" at bounding box center [360, 273] width 36 height 18
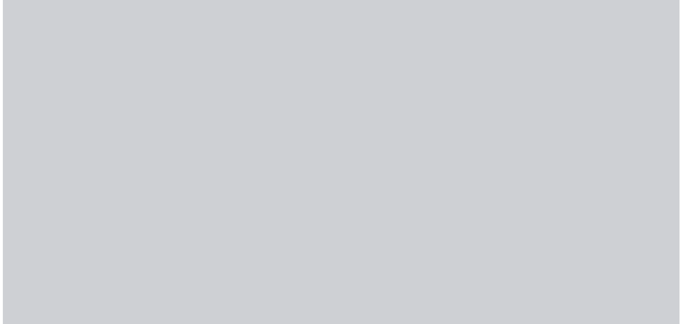
scroll to position [0, 0]
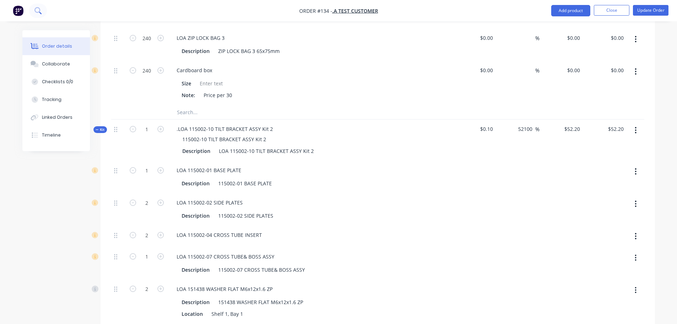
click at [37, 12] on icon at bounding box center [37, 10] width 7 height 7
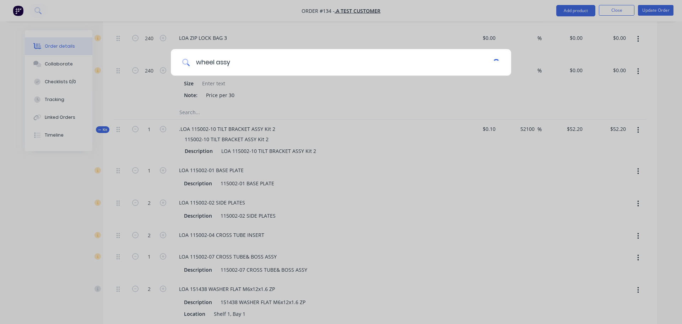
type input "wheel assy"
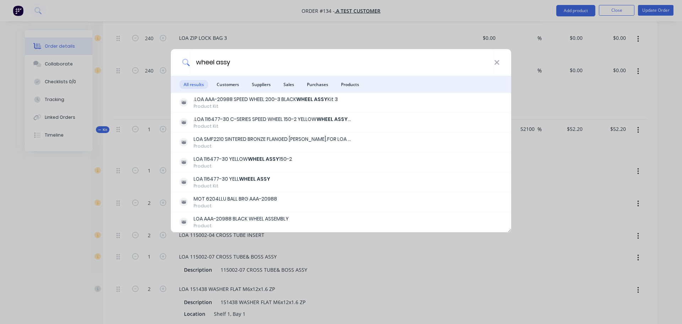
drag, startPoint x: 236, startPoint y: 62, endPoint x: 152, endPoint y: 62, distance: 84.2
click at [152, 62] on div "wheel assy All results Customers Suppliers Sales Purchases Products .LOA AAA-20…" at bounding box center [341, 162] width 682 height 324
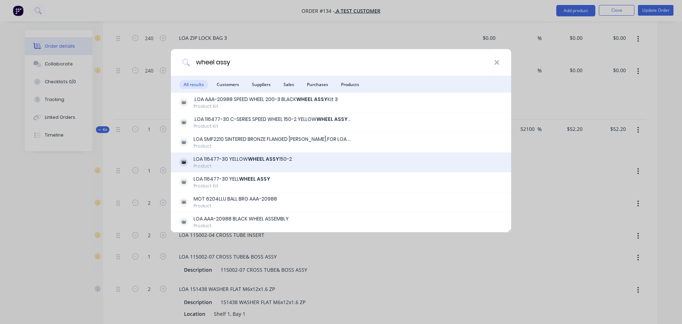
click at [233, 162] on div "LOA 116477-30 YELLOW WHEEL ASSY 150-2" at bounding box center [243, 158] width 98 height 7
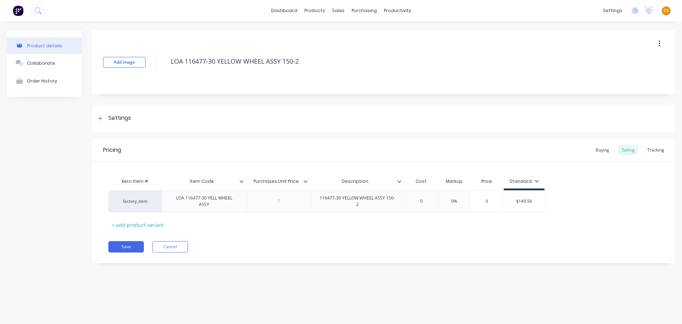
click at [659, 44] on icon "button" at bounding box center [659, 44] width 1 height 6
click at [622, 76] on div "Delete" at bounding box center [634, 76] width 55 height 10
type textarea "x"
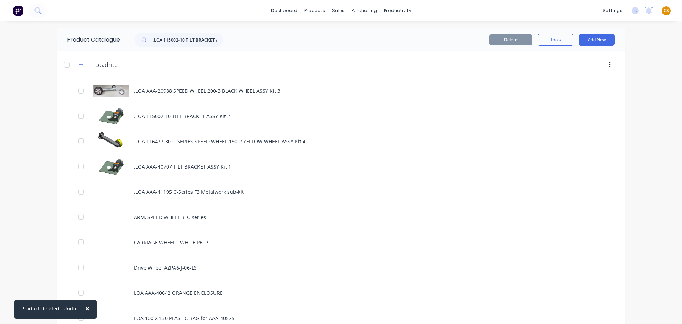
click at [20, 187] on div "× Product deleted Undo dashboard products sales purchasing productivity dashboa…" at bounding box center [341, 162] width 682 height 324
drag, startPoint x: 151, startPoint y: 39, endPoint x: 270, endPoint y: 39, distance: 119.1
click at [270, 39] on header "Product Catalogue .LOA 115002-10 TILT BRACKET ASSY Kit 2 Delete Tools Add New" at bounding box center [341, 39] width 569 height 23
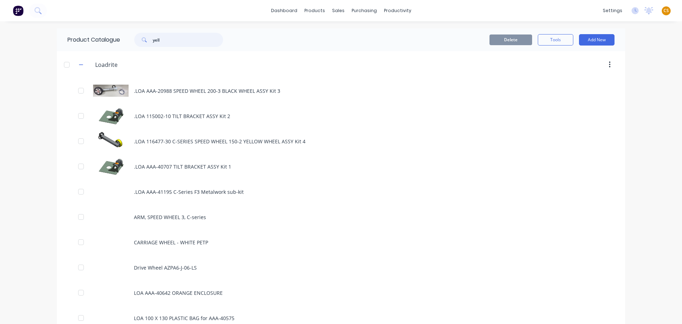
type input "yell"
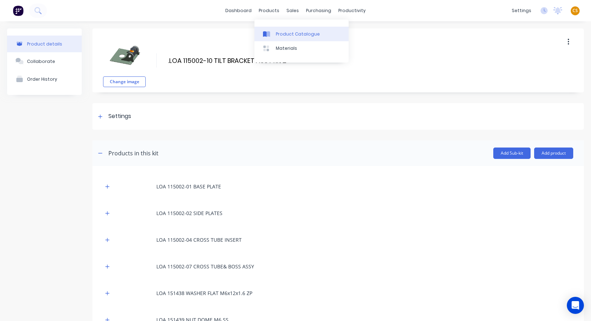
click at [289, 32] on div "Product Catalogue" at bounding box center [298, 34] width 44 height 6
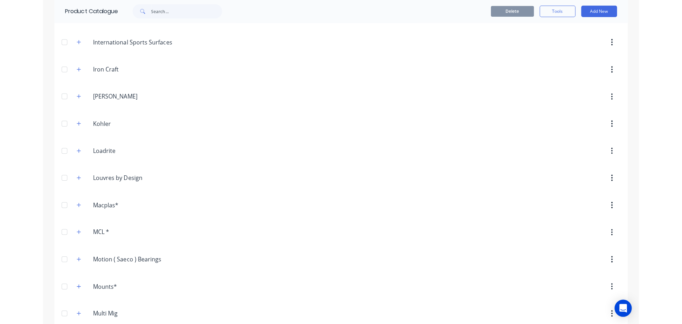
scroll to position [746, 0]
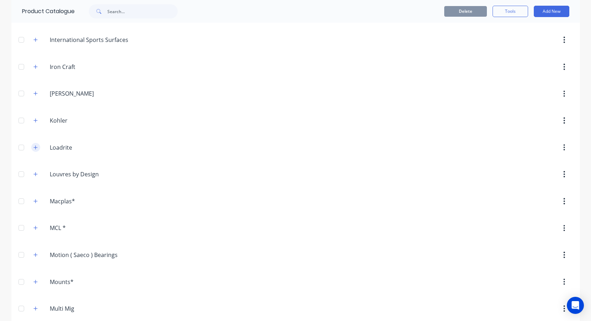
click at [33, 149] on icon "button" at bounding box center [35, 147] width 4 height 4
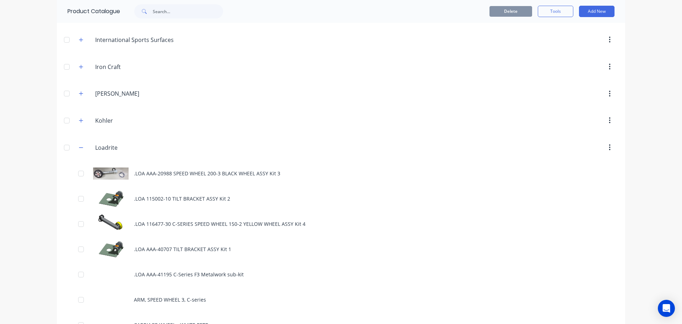
click at [362, 14] on div "Delete Tools Add New" at bounding box center [428, 11] width 374 height 11
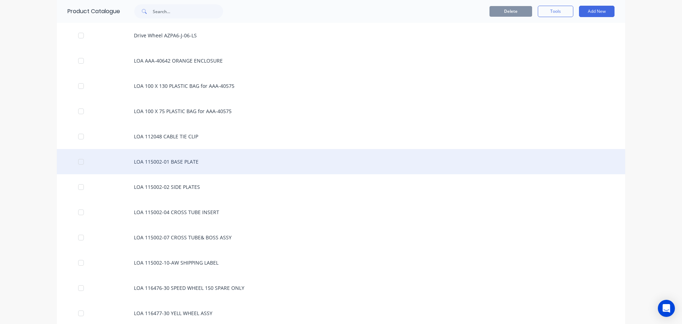
click at [175, 162] on div "LOA 115002-01 BASE PLATE" at bounding box center [341, 161] width 569 height 25
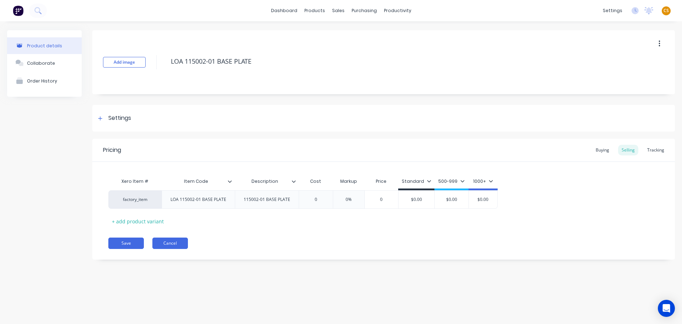
click at [167, 243] on button "Cancel" at bounding box center [170, 242] width 36 height 11
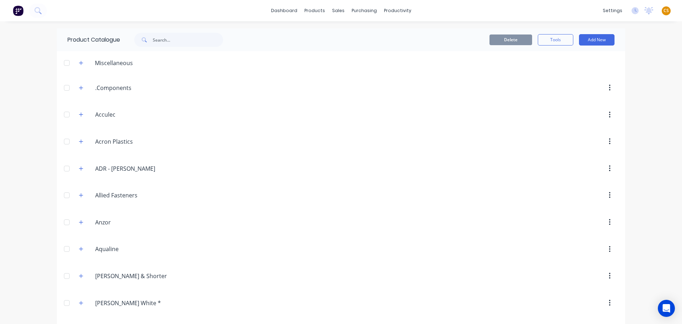
scroll to position [1086, 0]
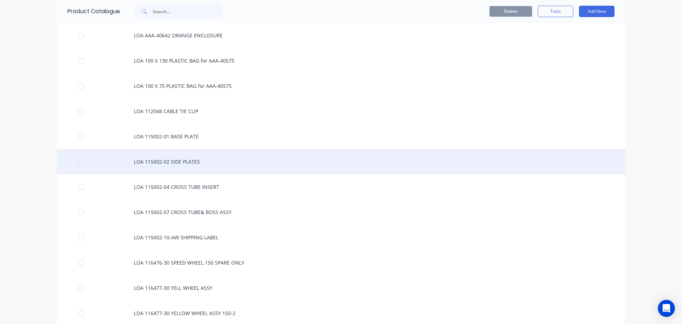
click at [179, 160] on div "LOA 115002-02 SIDE PLATES" at bounding box center [341, 161] width 569 height 25
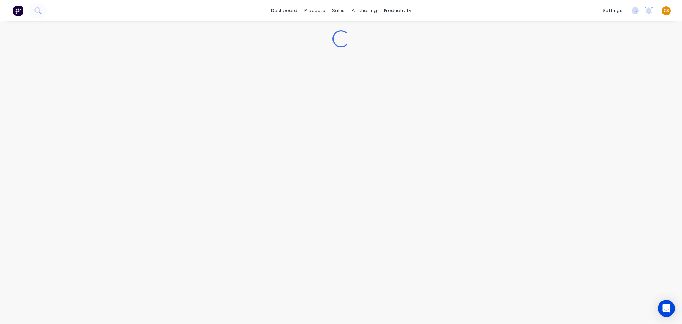
type textarea "x"
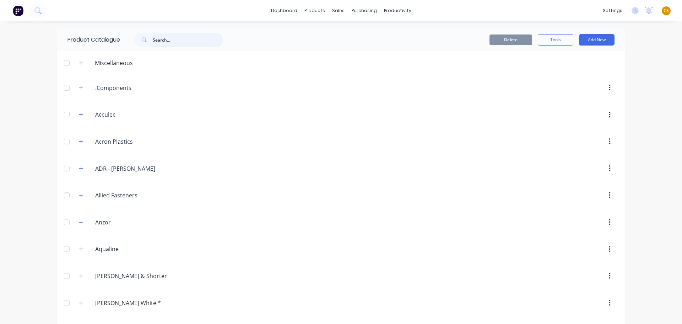
click at [161, 40] on input "text" at bounding box center [188, 40] width 70 height 14
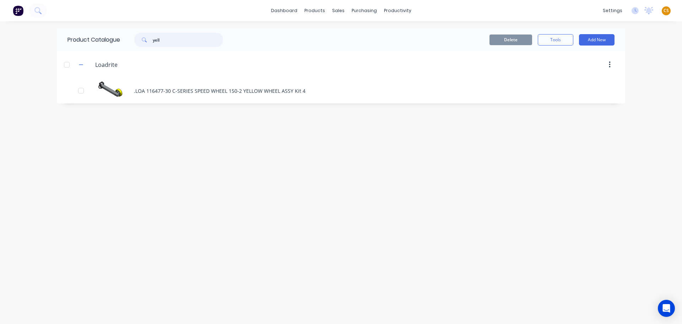
drag, startPoint x: 161, startPoint y: 40, endPoint x: 122, endPoint y: 42, distance: 38.8
click at [122, 42] on div "yell" at bounding box center [177, 40] width 114 height 14
type input "black"
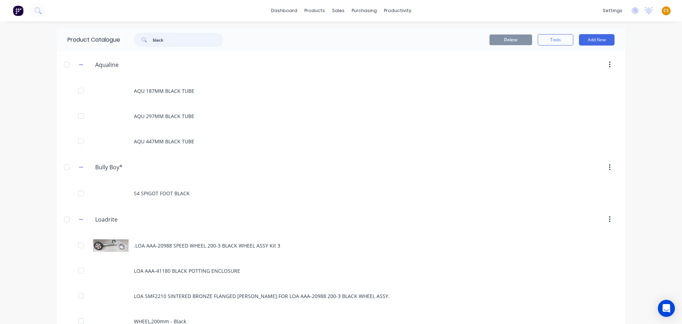
scroll to position [107, 0]
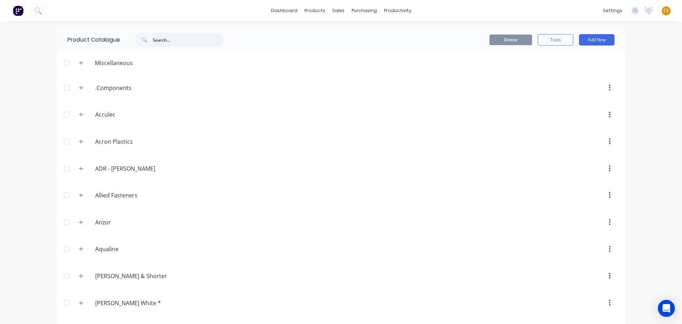
click at [158, 41] on input "text" at bounding box center [188, 40] width 70 height 14
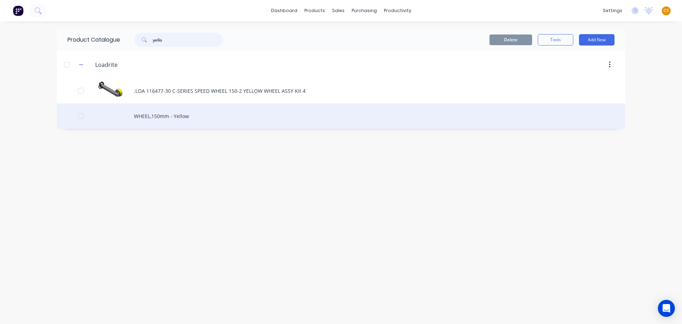
type input "yello"
click at [156, 119] on div "WHEEL,150mm - Yellow" at bounding box center [341, 115] width 569 height 25
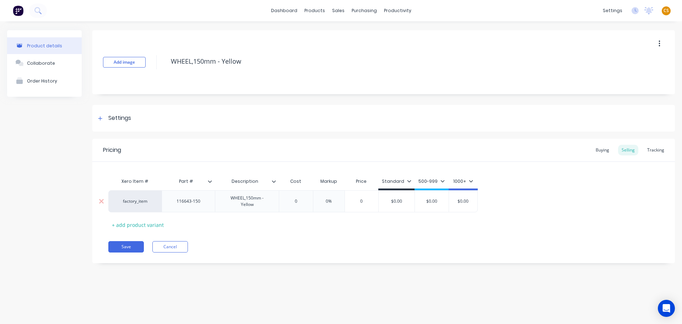
type textarea "x"
click at [333, 38] on link "Product Catalogue" at bounding box center [350, 34] width 94 height 14
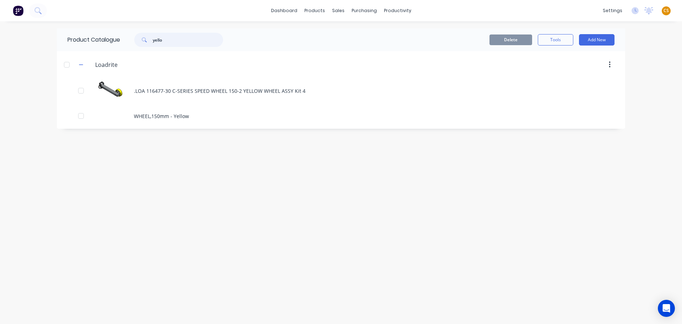
drag, startPoint x: 173, startPoint y: 39, endPoint x: 108, endPoint y: 39, distance: 64.7
click at [108, 39] on div "Product Catalogue yello" at bounding box center [149, 39] width 184 height 23
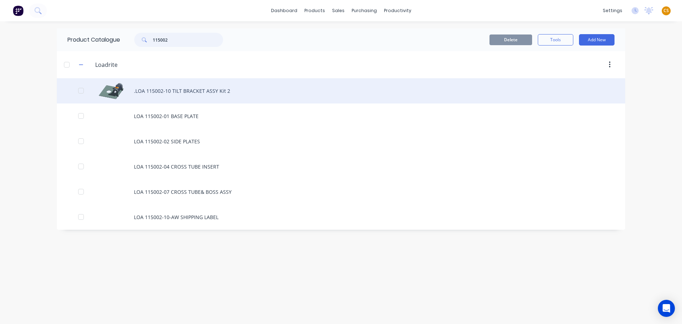
type input "115002"
click at [156, 88] on div ".LOA 115002-10 TILT BRACKET ASSY Kit 2" at bounding box center [341, 90] width 569 height 25
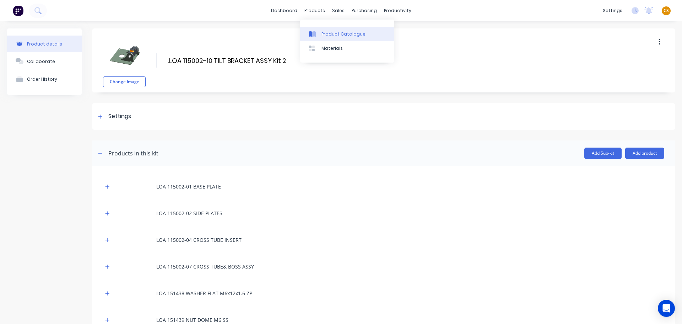
click at [331, 35] on div "Product Catalogue" at bounding box center [344, 34] width 44 height 6
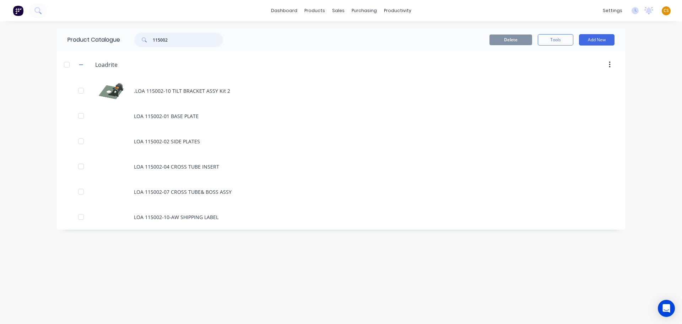
drag, startPoint x: 172, startPoint y: 40, endPoint x: 125, endPoint y: 40, distance: 47.3
click at [125, 40] on div "115002" at bounding box center [177, 40] width 114 height 14
type input "41195"
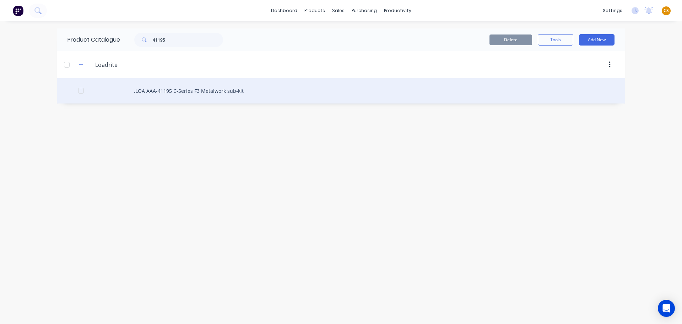
click at [167, 89] on div ".LOA AAA-41195 C-Series F3 Metalwork sub-kit" at bounding box center [341, 90] width 569 height 25
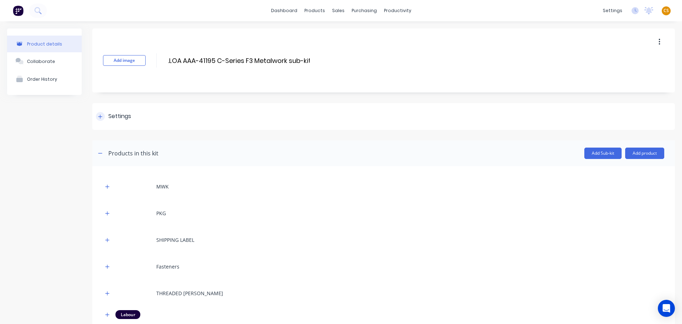
click at [99, 115] on icon at bounding box center [100, 116] width 4 height 5
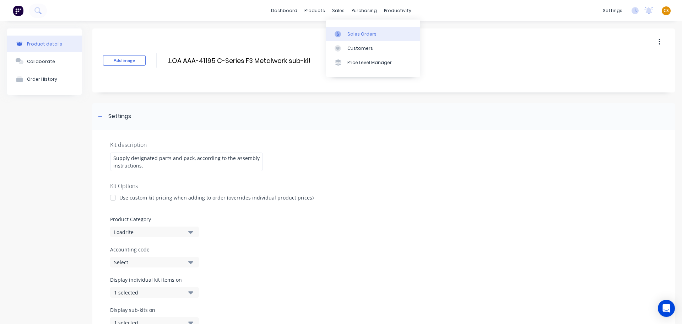
click at [359, 35] on div "Sales Orders" at bounding box center [362, 34] width 29 height 6
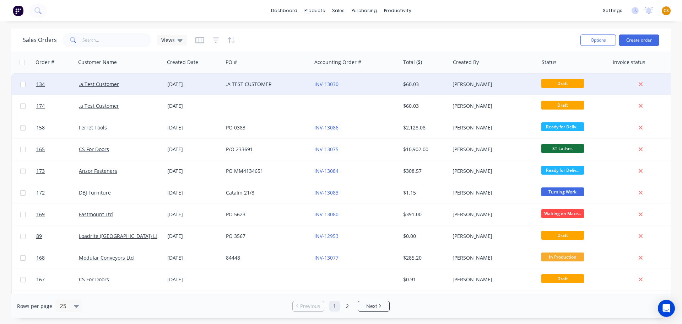
click at [142, 84] on div ".a Test Customer" at bounding box center [118, 84] width 79 height 7
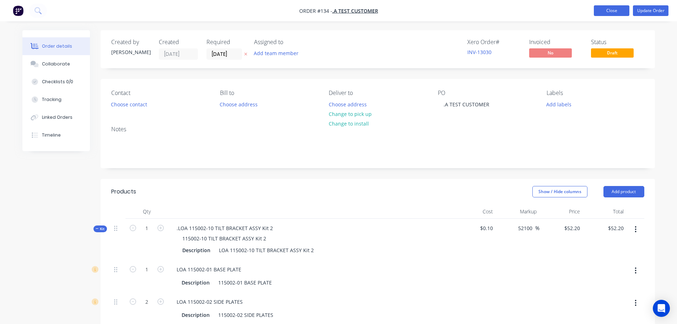
click at [613, 12] on button "Close" at bounding box center [612, 10] width 36 height 11
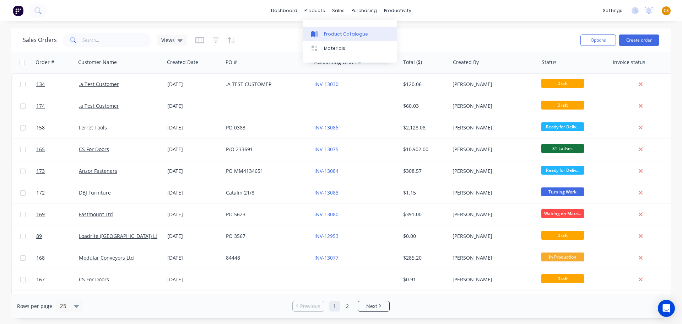
click at [329, 33] on div "Product Catalogue" at bounding box center [346, 34] width 44 height 6
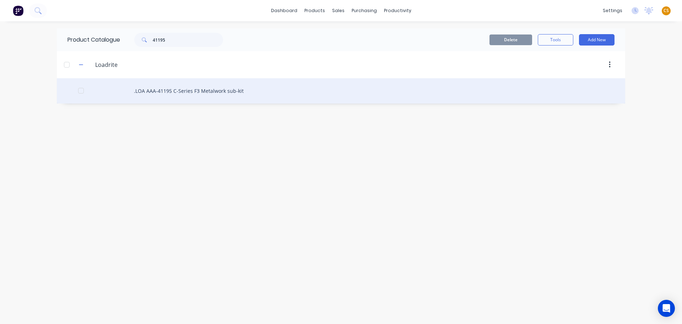
click at [197, 87] on div ".LOA AAA-41195 C-Series F3 Metalwork sub-kit" at bounding box center [341, 90] width 569 height 25
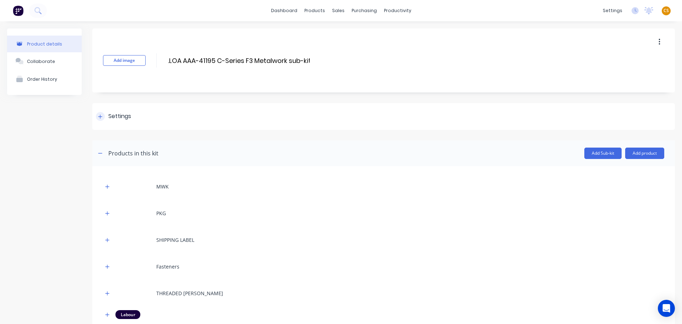
click at [98, 117] on div at bounding box center [100, 116] width 9 height 9
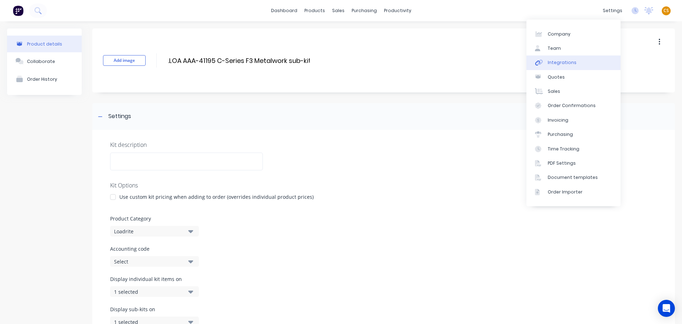
click at [575, 61] on link "Integrations" at bounding box center [574, 62] width 94 height 14
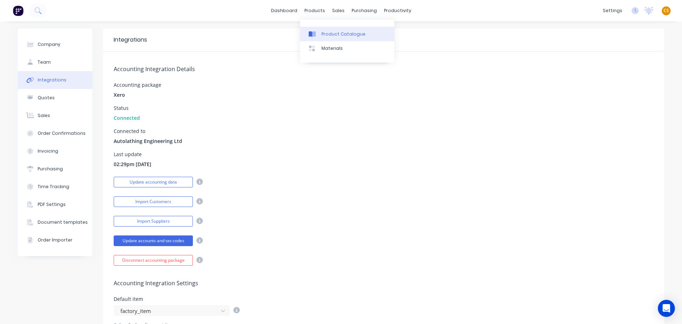
click at [328, 31] on div "Product Catalogue" at bounding box center [344, 34] width 44 height 6
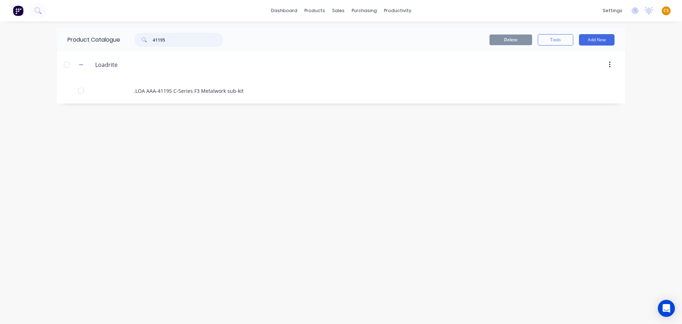
click at [159, 41] on input "41195" at bounding box center [188, 40] width 70 height 14
click at [159, 39] on input "41195" at bounding box center [188, 40] width 70 height 14
click at [166, 36] on input "41195" at bounding box center [188, 40] width 70 height 14
drag, startPoint x: 168, startPoint y: 41, endPoint x: 107, endPoint y: 40, distance: 61.8
click at [109, 38] on div "Product Catalogue 41195" at bounding box center [149, 39] width 184 height 23
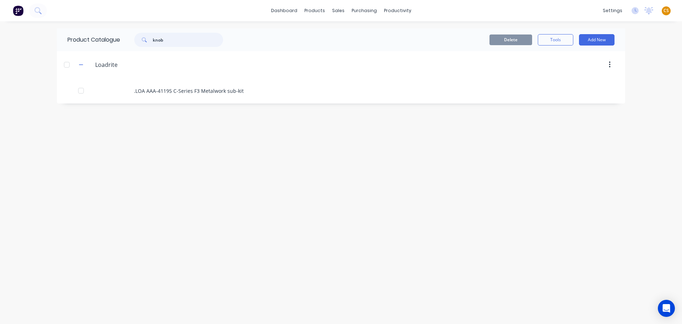
type input "knob"
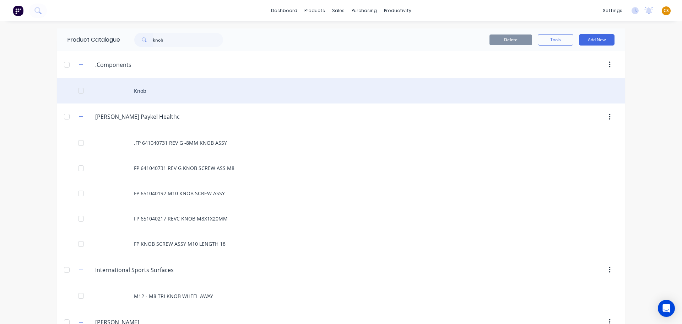
click at [137, 89] on div "Knob" at bounding box center [341, 90] width 569 height 25
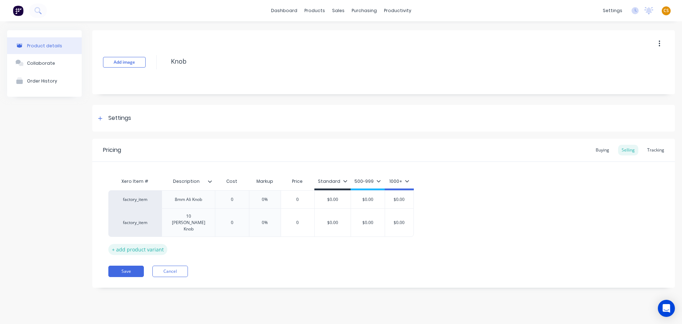
click at [134, 244] on div "+ add product variant" at bounding box center [137, 249] width 59 height 11
type textarea "x"
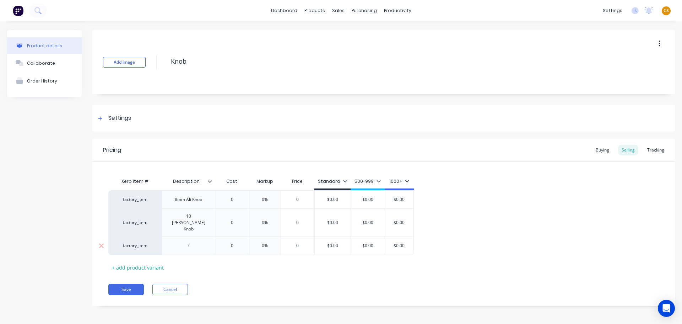
click at [190, 241] on div at bounding box center [189, 245] width 36 height 9
click at [271, 284] on div "Save Cancel" at bounding box center [391, 289] width 567 height 11
type textarea "x"
drag, startPoint x: 238, startPoint y: 235, endPoint x: 214, endPoint y: 231, distance: 24.1
click at [215, 242] on input "0" at bounding box center [232, 245] width 36 height 6
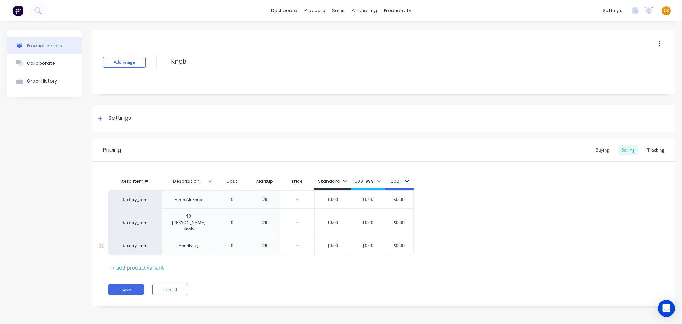
type input "."
type textarea "x"
type input ".4"
type textarea "x"
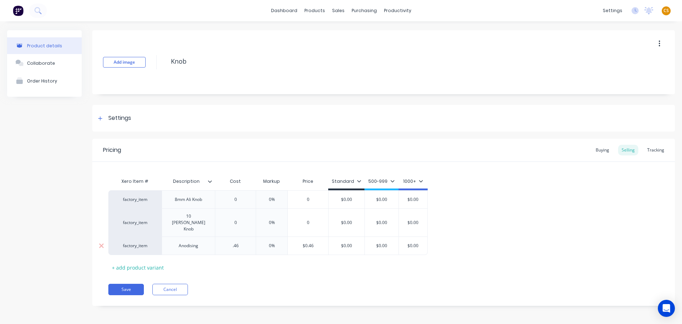
type input ".46"
type input "0%"
click at [118, 284] on button "Save" at bounding box center [126, 289] width 36 height 11
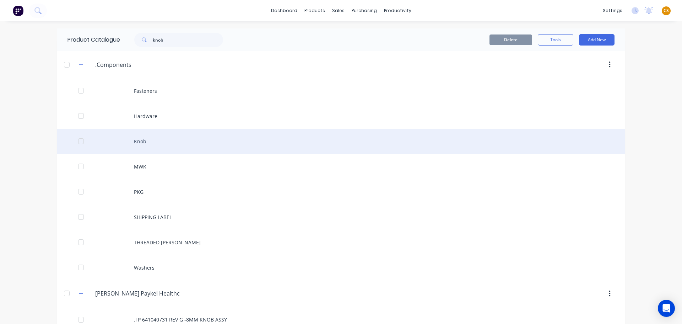
click at [140, 146] on div "Knob" at bounding box center [341, 141] width 569 height 25
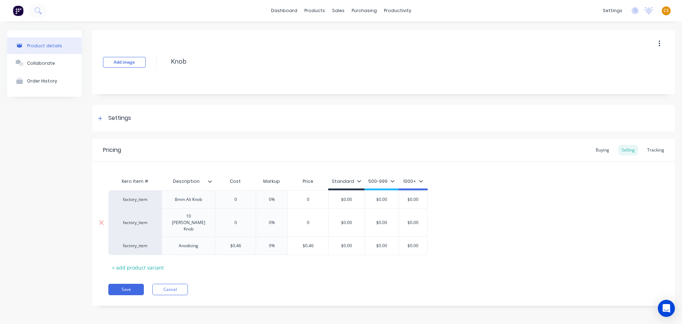
type textarea "x"
click at [333, 34] on div "Product Catalogue" at bounding box center [346, 34] width 44 height 6
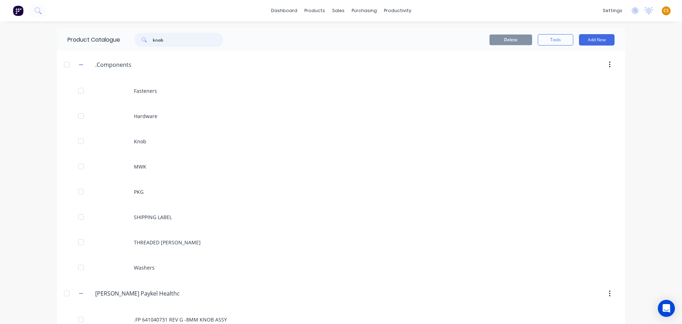
drag, startPoint x: 177, startPoint y: 42, endPoint x: 130, endPoint y: 29, distance: 48.5
click at [128, 38] on div "knob" at bounding box center [175, 40] width 96 height 14
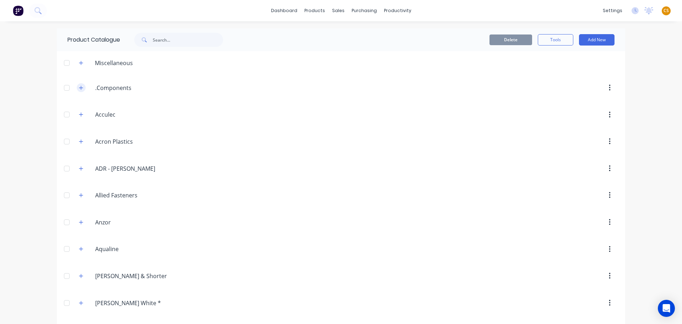
click at [79, 87] on icon "button" at bounding box center [81, 87] width 4 height 5
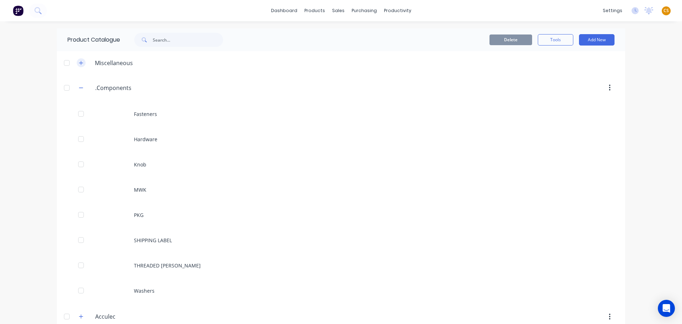
click at [79, 61] on icon "button" at bounding box center [81, 62] width 4 height 5
click at [664, 11] on span "CS" at bounding box center [666, 10] width 5 height 6
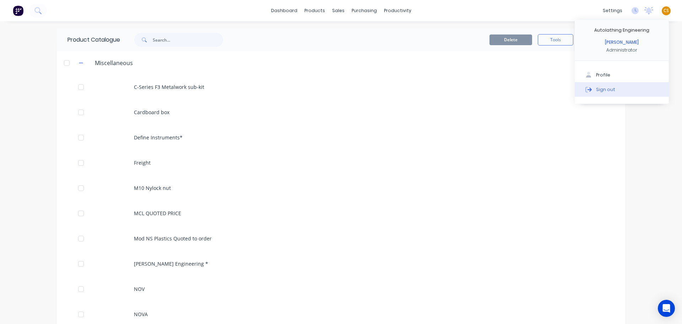
click at [603, 90] on div "Sign out" at bounding box center [605, 89] width 19 height 6
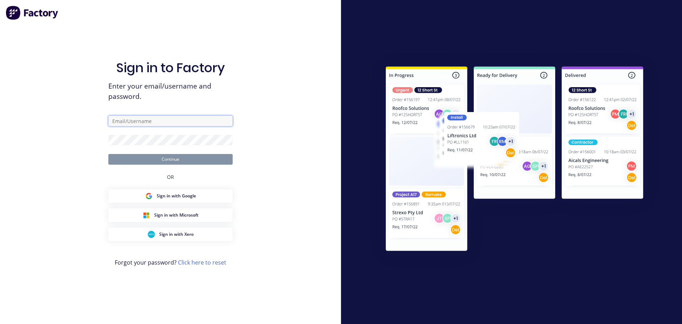
click at [118, 123] on input "text" at bounding box center [170, 121] width 124 height 11
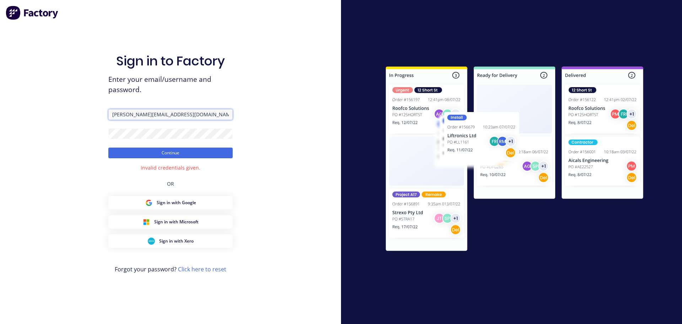
drag, startPoint x: 164, startPoint y: 115, endPoint x: 69, endPoint y: 114, distance: 94.9
click at [70, 114] on div "Sign in to Factory Enter your email/username and password. cathy@factory.app Co…" at bounding box center [170, 162] width 341 height 324
paste input "cathy@academysheetmetal.com.au"
type input "cathy@academysheetmetal.com.au"
click at [123, 153] on button "Continue" at bounding box center [170, 152] width 124 height 11
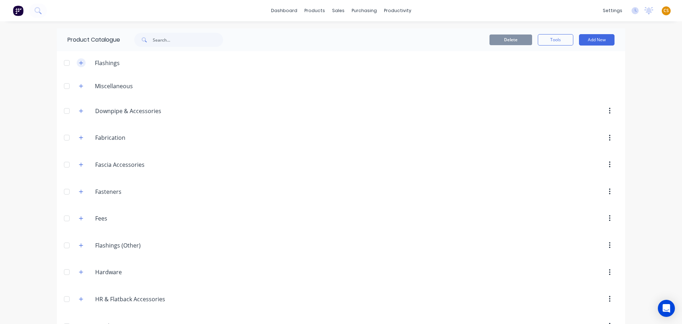
click at [79, 64] on icon "button" at bounding box center [81, 63] width 4 height 4
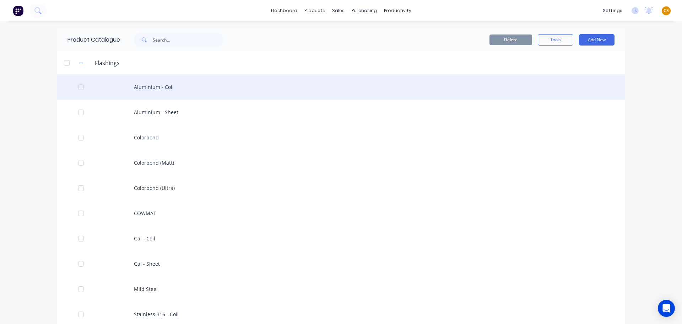
click at [180, 86] on div "Aluminium - Coil" at bounding box center [341, 86] width 569 height 25
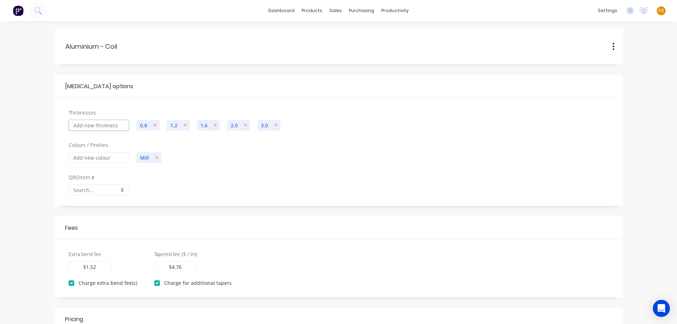
click at [103, 125] on input "Thicknesses" at bounding box center [99, 125] width 60 height 11
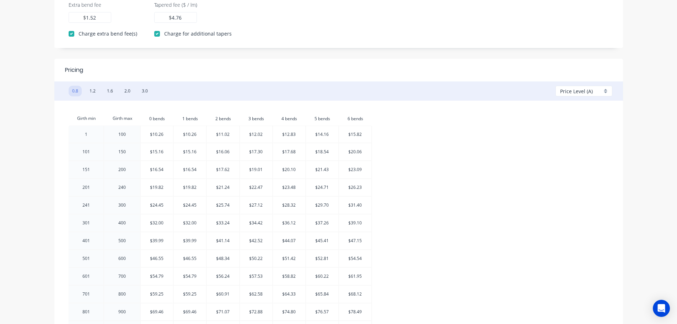
scroll to position [356, 0]
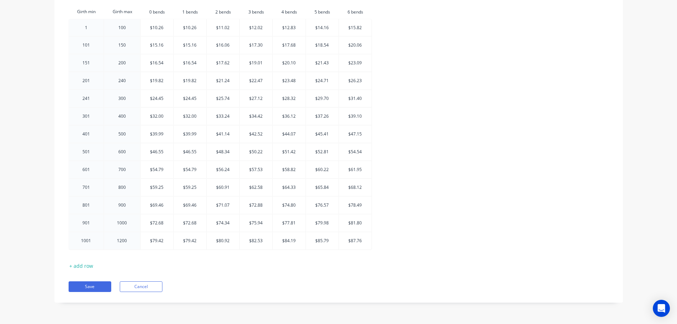
type input "1.0"
click at [132, 287] on button "Cancel" at bounding box center [141, 286] width 43 height 11
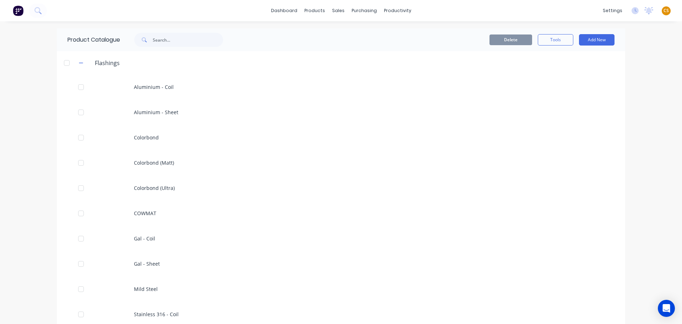
click at [18, 82] on div "dashboard products sales purchasing productivity dashboard products Product Cat…" at bounding box center [341, 162] width 682 height 324
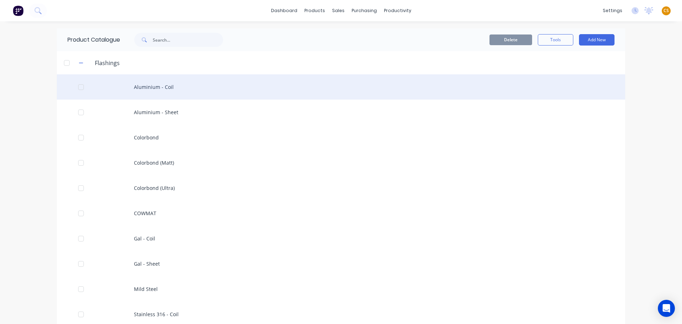
click at [149, 87] on div "Aluminium - Coil" at bounding box center [341, 86] width 569 height 25
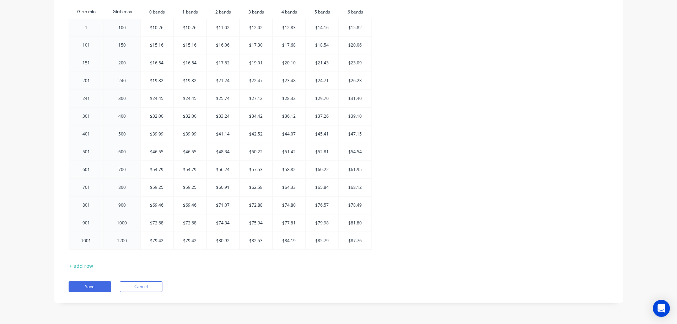
scroll to position [143, 0]
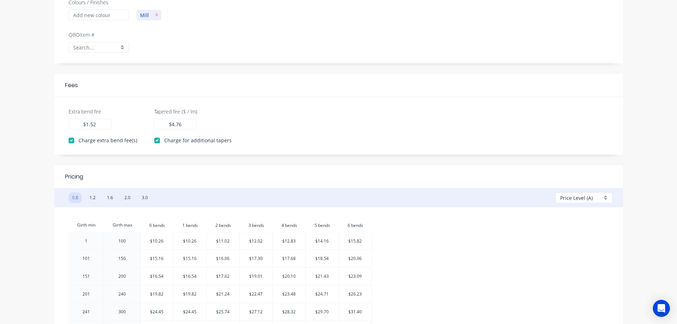
click at [606, 195] on div "Price Level (A)" at bounding box center [584, 197] width 57 height 11
click at [10, 151] on form "Aluminium.-.Coil Aluminium - Coil Duplicate Delete Flashing options Thicknesses…" at bounding box center [338, 201] width 663 height 630
click at [92, 196] on button "1.2" at bounding box center [92, 197] width 13 height 11
type input "0.35"
checkbox input "false"
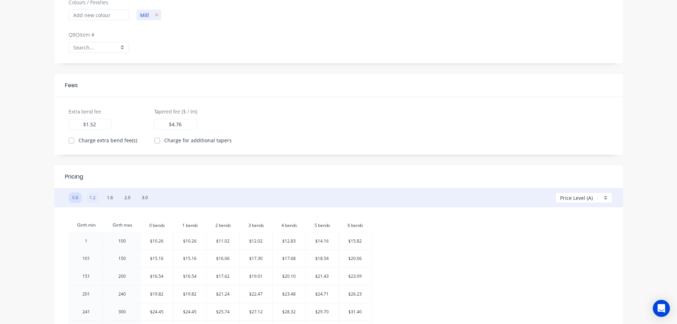
type input "0.00"
checkbox input "false"
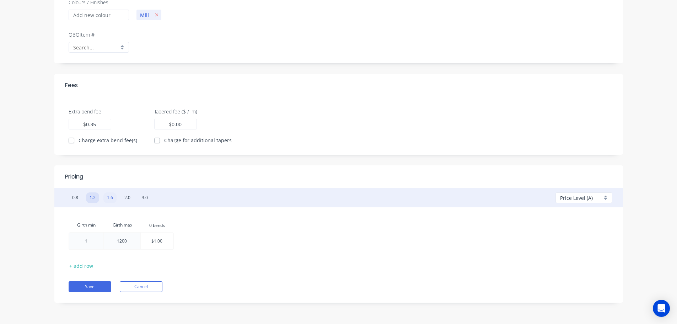
click at [109, 197] on button "1.6" at bounding box center [109, 197] width 13 height 11
type input "0.10"
checkbox input "true"
click at [127, 197] on button "2.0" at bounding box center [127, 197] width 13 height 11
type input "0.35"
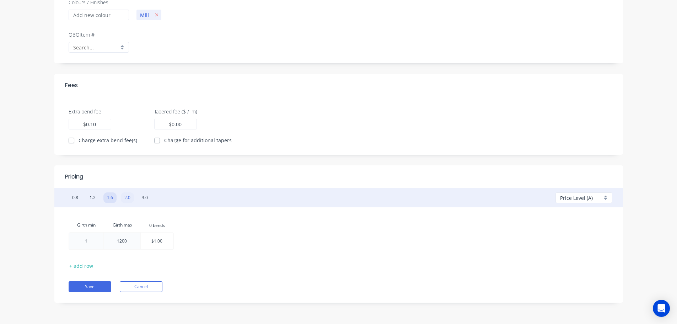
checkbox input "false"
click at [146, 198] on button "3.0" at bounding box center [144, 197] width 13 height 11
click at [75, 196] on button "0.8" at bounding box center [75, 197] width 13 height 11
type input "1.52"
checkbox input "true"
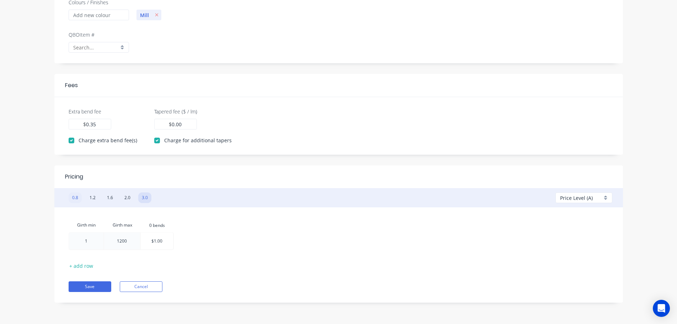
type input "4.76"
checkbox input "true"
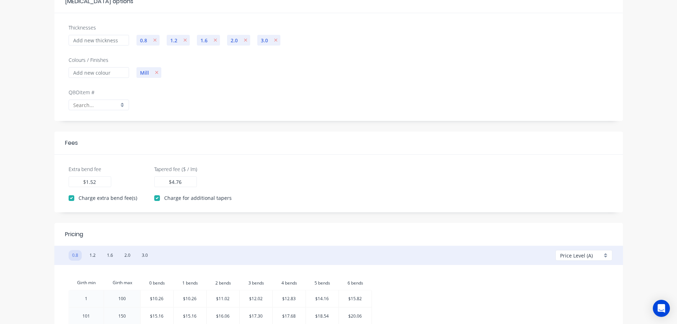
scroll to position [107, 0]
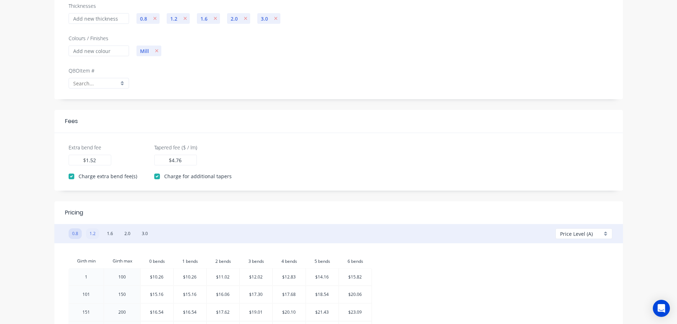
click at [94, 233] on button "1.2" at bounding box center [92, 233] width 13 height 11
type input "0.35"
checkbox input "false"
type input "0.00"
checkbox input "false"
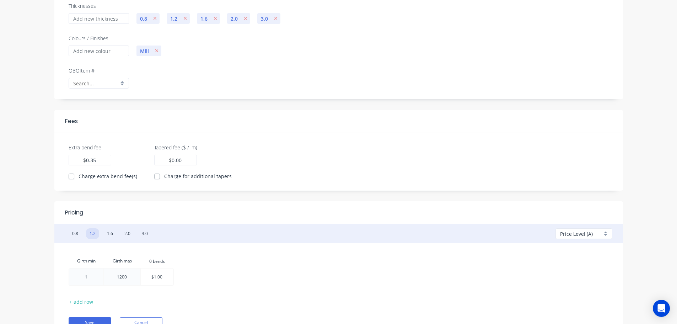
scroll to position [143, 0]
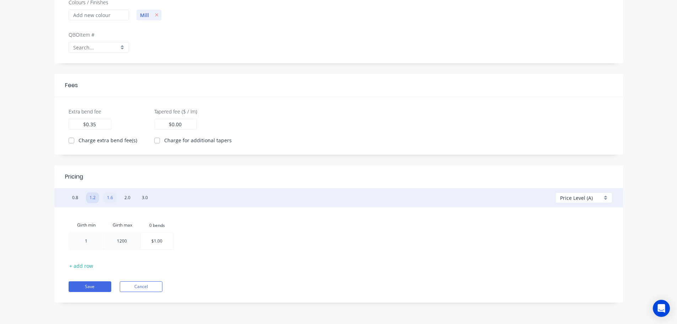
click at [109, 198] on button "1.6" at bounding box center [109, 197] width 13 height 11
type input "0.10"
checkbox input "true"
click at [127, 197] on button "2.0" at bounding box center [127, 197] width 13 height 11
type input "0.35"
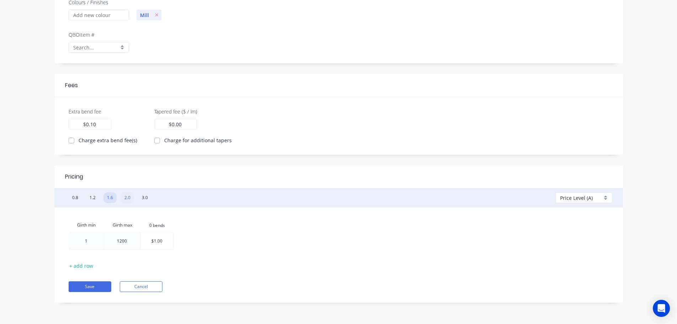
checkbox input "false"
click at [143, 197] on button "3.0" at bounding box center [144, 197] width 13 height 11
click at [146, 288] on button "Cancel" at bounding box center [141, 286] width 43 height 11
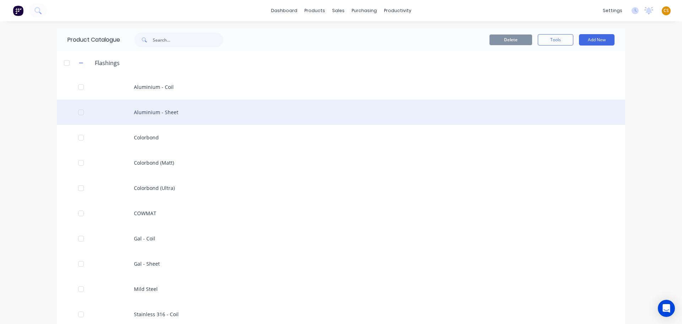
click at [162, 112] on div "Aluminium - Sheet" at bounding box center [341, 112] width 569 height 25
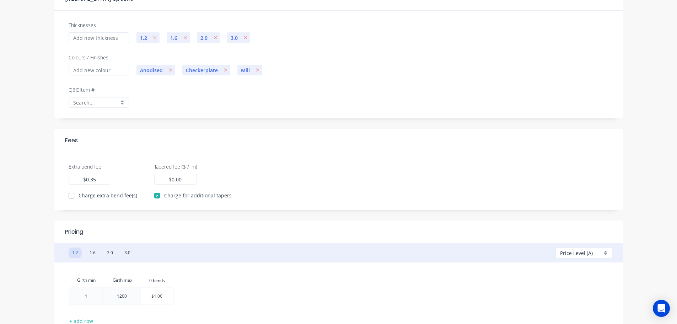
scroll to position [143, 0]
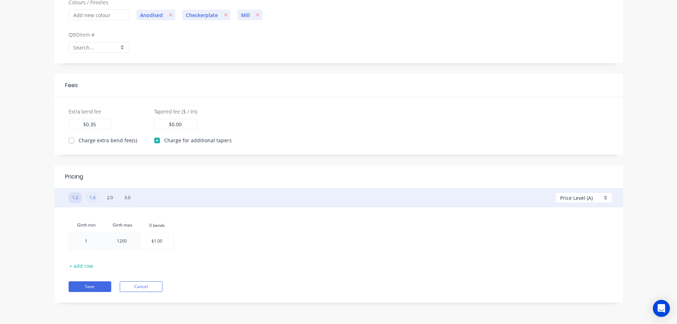
click at [92, 198] on button "1.6" at bounding box center [92, 197] width 13 height 11
click at [108, 197] on button "2.0" at bounding box center [109, 197] width 13 height 11
click at [131, 197] on button "3.0" at bounding box center [127, 197] width 13 height 11
click at [80, 197] on button "1.2" at bounding box center [75, 197] width 13 height 11
checkbox input "true"
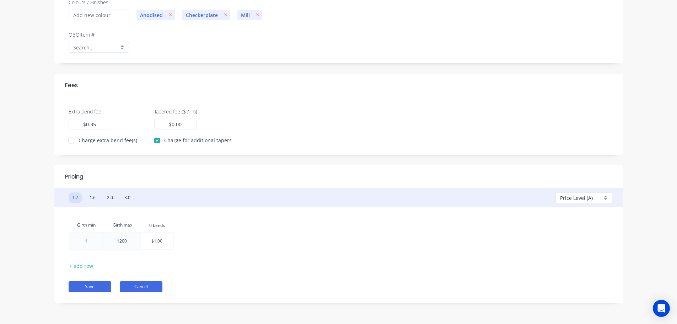
click at [152, 287] on button "Cancel" at bounding box center [141, 286] width 43 height 11
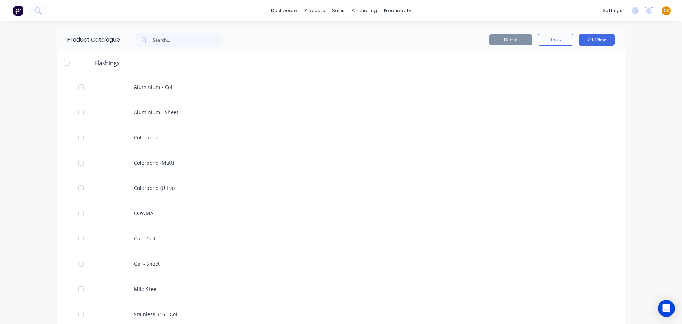
drag, startPoint x: 177, startPoint y: 89, endPoint x: 183, endPoint y: 89, distance: 5.7
click at [177, 89] on div "Aluminium - Coil" at bounding box center [341, 86] width 569 height 25
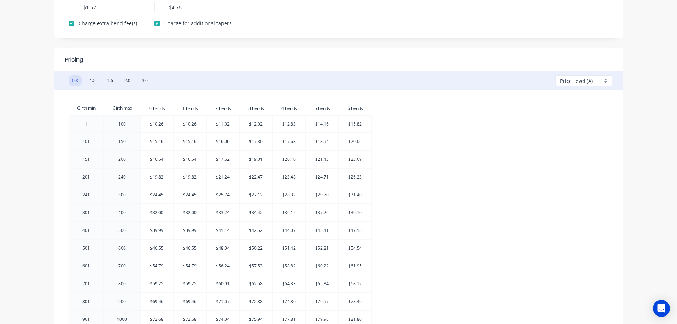
scroll to position [249, 0]
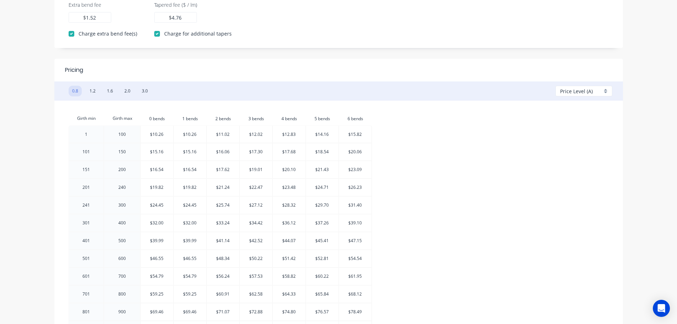
click at [607, 89] on div "Price Level (A)" at bounding box center [584, 91] width 57 height 11
click at [5, 113] on div "Aluminium.-.Coil Aluminium - Coil Duplicate Delete Flashing options Thicknesses…" at bounding box center [338, 101] width 677 height 658
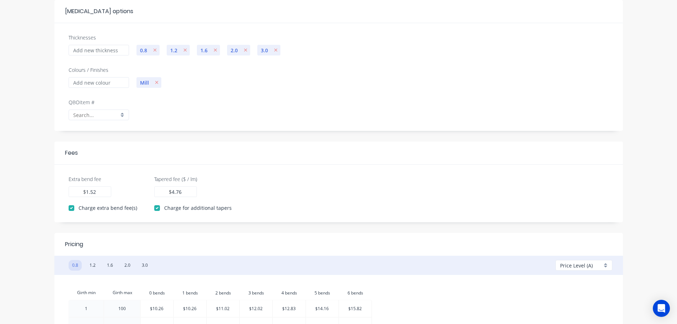
scroll to position [0, 0]
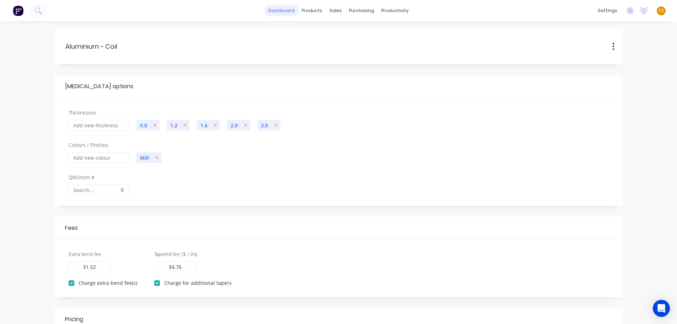
click at [282, 9] on link "dashboard" at bounding box center [281, 10] width 33 height 11
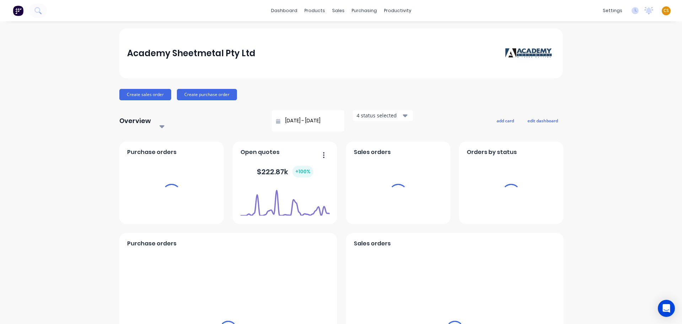
click at [664, 11] on span "CS" at bounding box center [666, 10] width 5 height 6
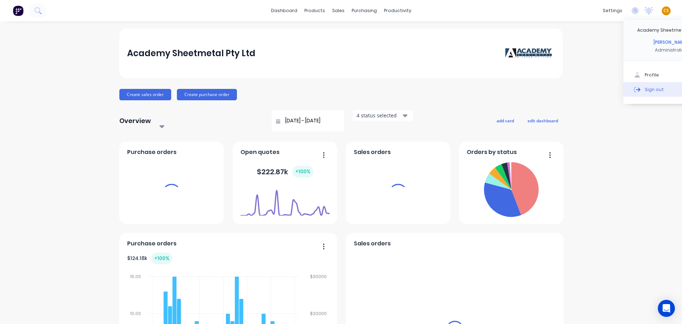
click at [645, 89] on div "Sign out" at bounding box center [654, 89] width 19 height 6
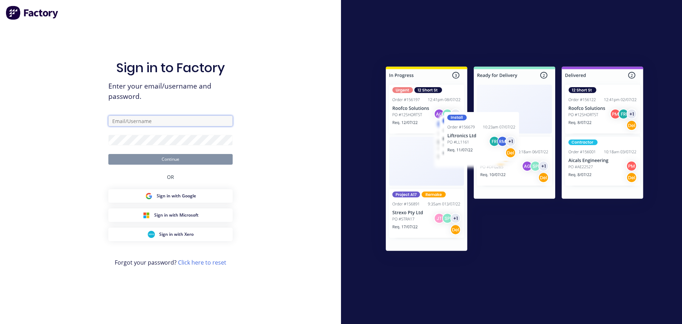
click at [127, 120] on input "text" at bounding box center [170, 121] width 124 height 11
type input "cathy@factory.app"
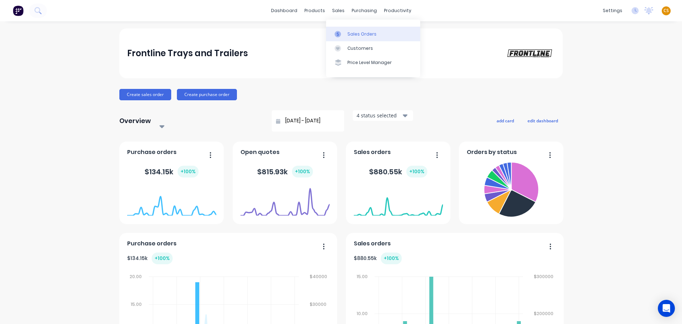
click at [359, 36] on div "Sales Orders" at bounding box center [362, 34] width 29 height 6
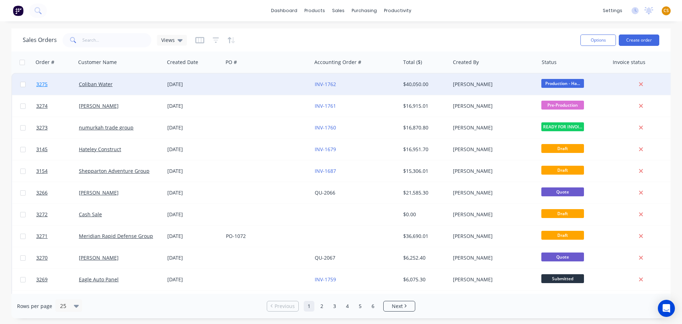
click at [54, 85] on link "3275" at bounding box center [57, 84] width 43 height 21
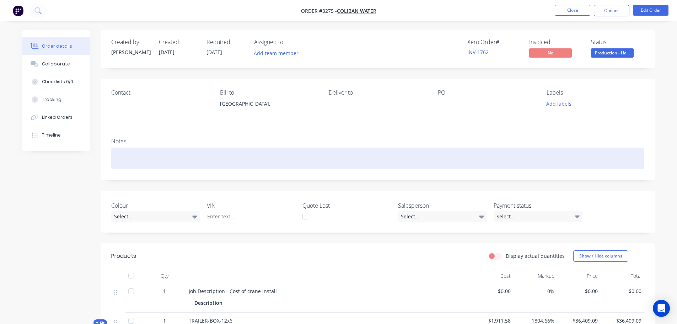
scroll to position [213, 0]
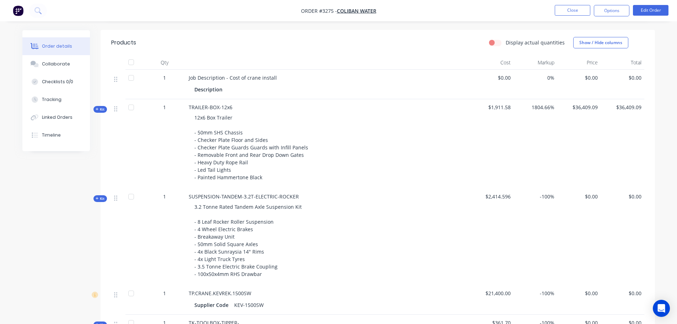
click at [101, 110] on span "Kit" at bounding box center [100, 109] width 9 height 5
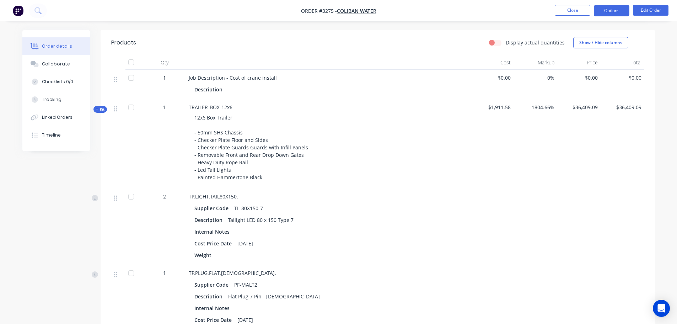
click at [613, 12] on button "Options" at bounding box center [612, 10] width 36 height 11
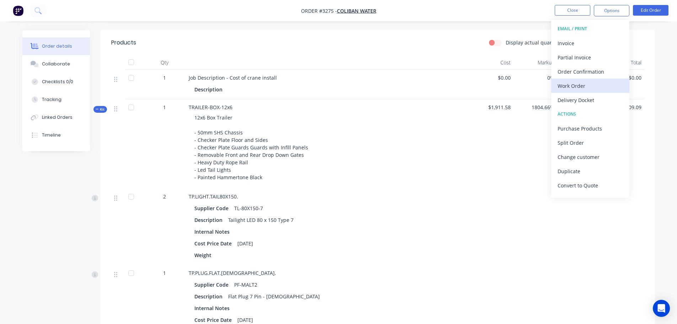
click at [580, 86] on div "Work Order" at bounding box center [590, 86] width 65 height 10
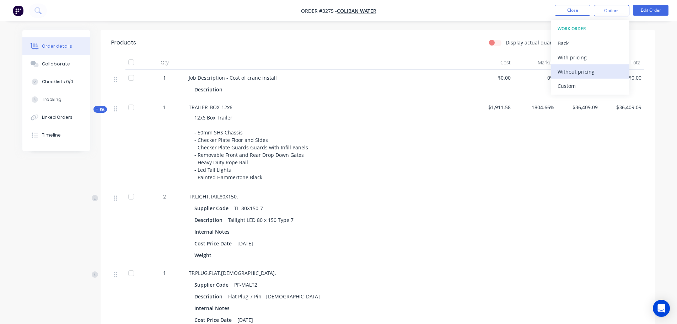
click at [583, 73] on div "Without pricing" at bounding box center [590, 71] width 65 height 10
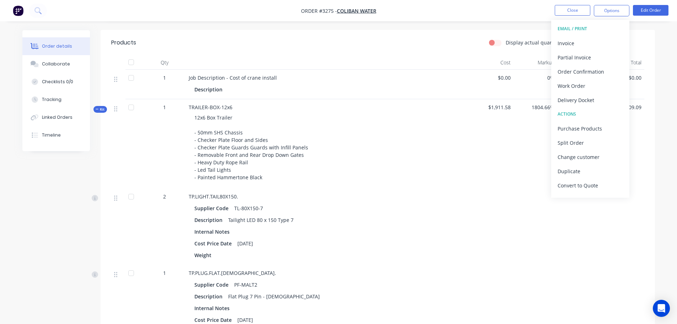
drag, startPoint x: 661, startPoint y: 82, endPoint x: 658, endPoint y: 77, distance: 6.1
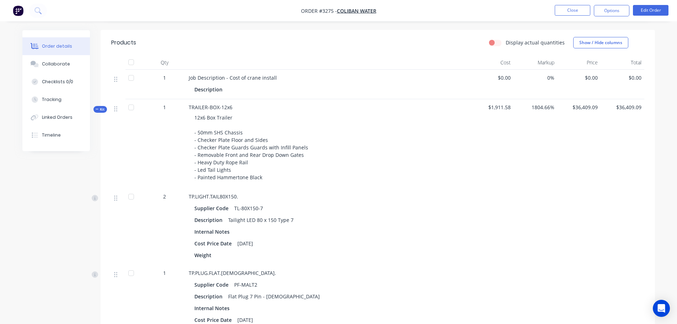
click at [194, 108] on span "TRAILER-BOX-12x6" at bounding box center [211, 107] width 44 height 7
drag, startPoint x: 194, startPoint y: 108, endPoint x: 225, endPoint y: 106, distance: 31.0
click at [225, 106] on span "TRAILER-BOX-12x6" at bounding box center [211, 107] width 44 height 7
copy span "TRAILER-BOX-12x6"
click at [561, 11] on button "Close" at bounding box center [573, 10] width 36 height 11
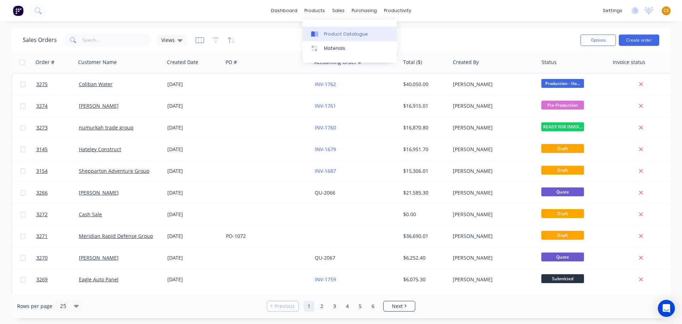
click at [334, 32] on div "Product Catalogue" at bounding box center [346, 34] width 44 height 6
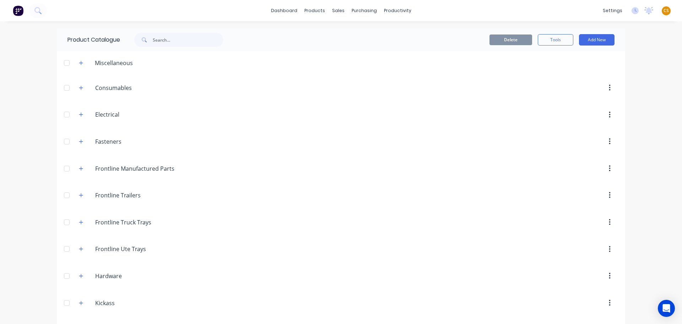
click at [150, 40] on span at bounding box center [143, 40] width 18 height 14
click at [157, 40] on input "text" at bounding box center [188, 40] width 70 height 14
paste input "TRAILER-BOX-12x6"
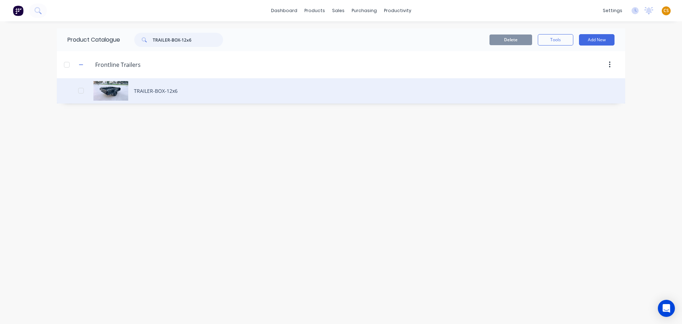
type input "TRAILER-BOX-12x6"
click at [157, 91] on div "TRAILER-BOX-12x6" at bounding box center [341, 90] width 569 height 25
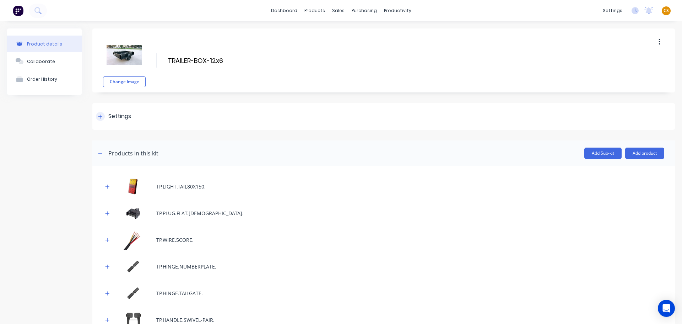
click at [98, 118] on div at bounding box center [100, 116] width 9 height 9
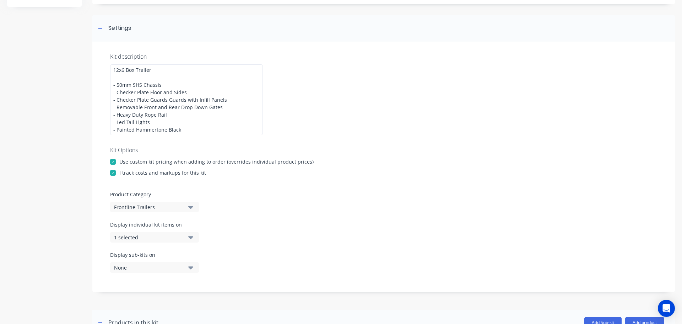
scroll to position [107, 0]
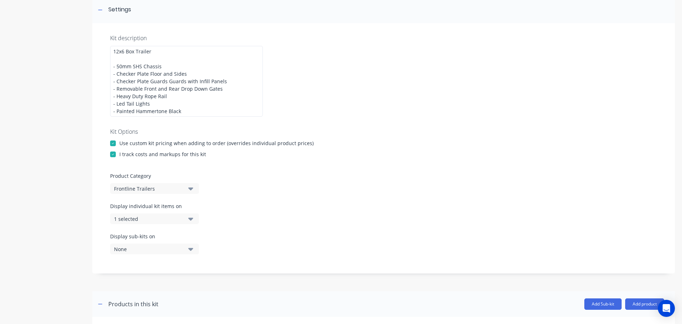
click at [188, 220] on icon "button" at bounding box center [190, 219] width 5 height 8
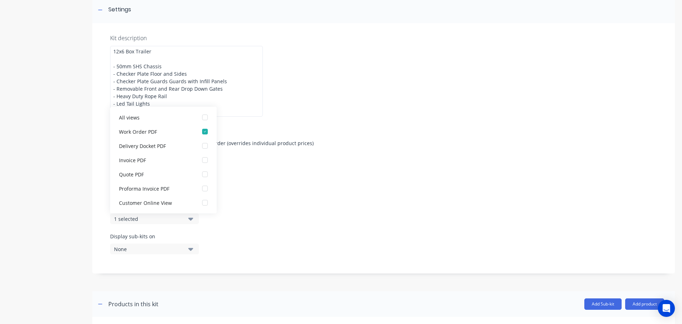
click at [284, 215] on div "Display individual kit items on 1 selected" at bounding box center [383, 217] width 547 height 30
click at [323, 196] on div "Kit description 12x6 Box Trailer - 50mm SHS Chassis - Checker Plate Floor and S…" at bounding box center [383, 148] width 583 height 250
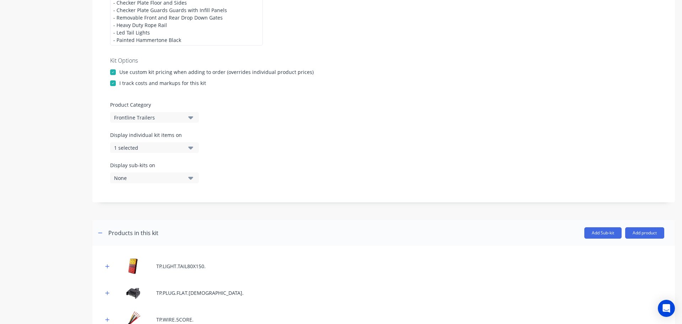
scroll to position [71, 0]
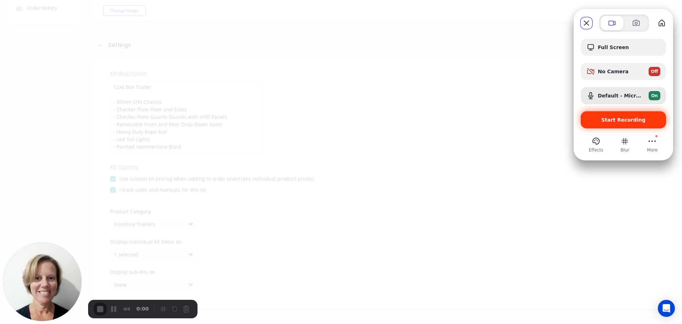
click at [622, 121] on span "Start Recording" at bounding box center [624, 120] width 44 height 6
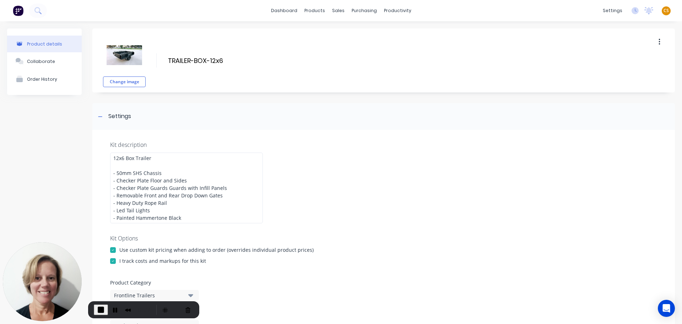
scroll to position [213, 0]
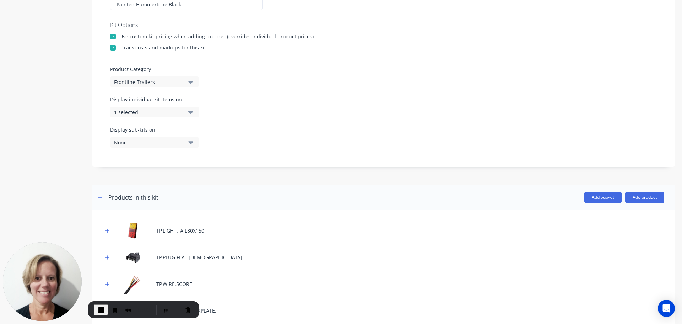
click at [156, 113] on div "1 selected" at bounding box center [148, 111] width 69 height 7
click at [343, 136] on div "Display sub-kits on None" at bounding box center [383, 141] width 547 height 30
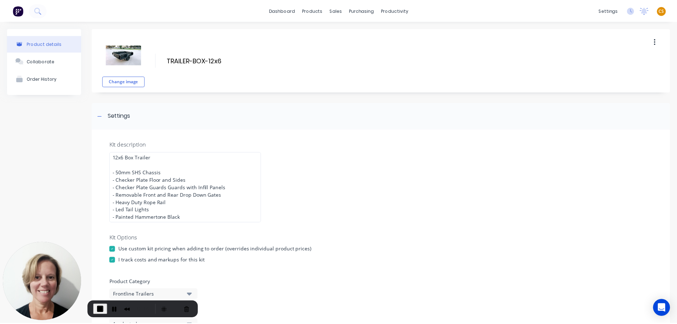
scroll to position [0, 0]
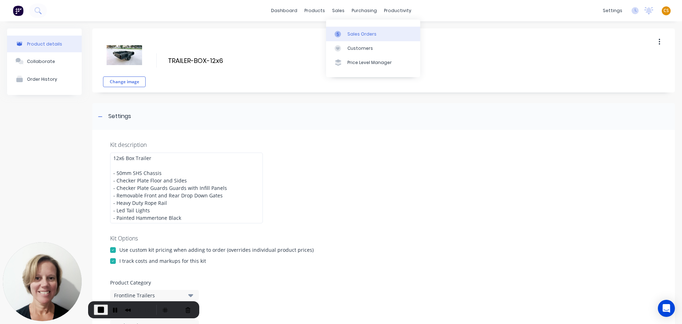
click at [361, 35] on div "Sales Orders" at bounding box center [362, 34] width 29 height 6
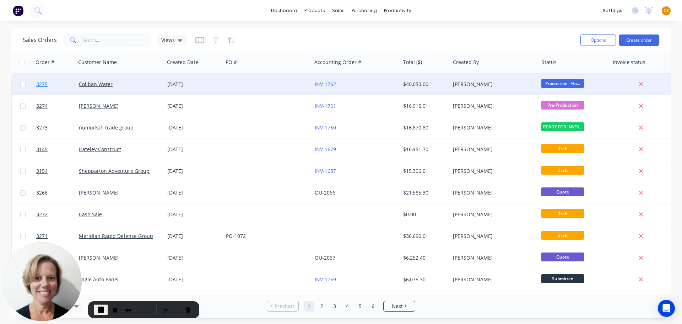
click at [55, 85] on link "3275" at bounding box center [57, 84] width 43 height 21
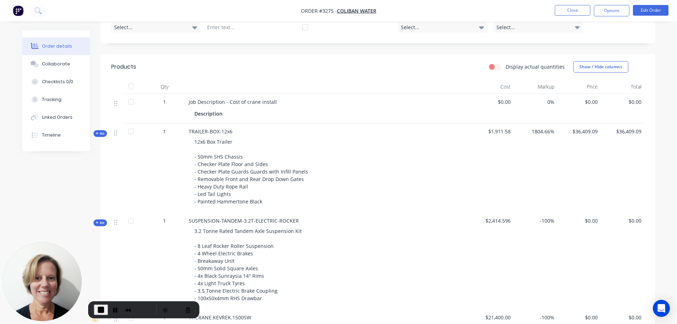
scroll to position [213, 0]
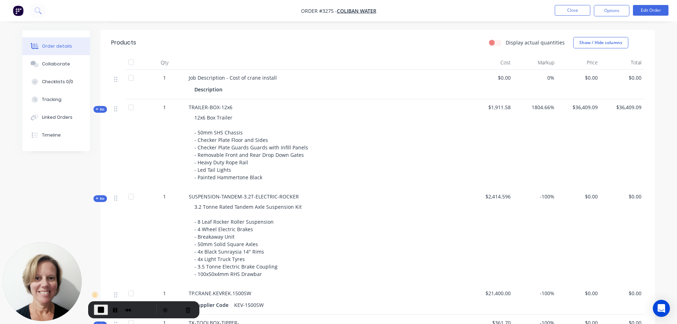
click at [100, 111] on span "Kit" at bounding box center [100, 109] width 9 height 5
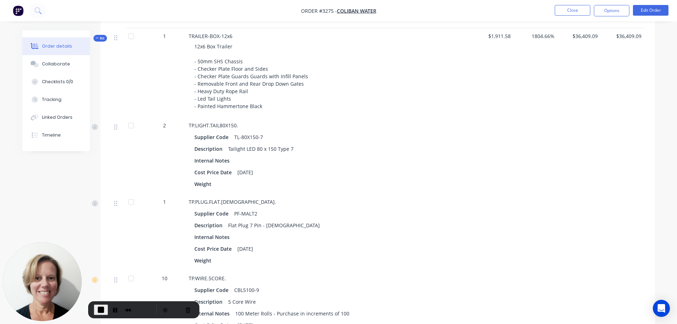
scroll to position [107, 0]
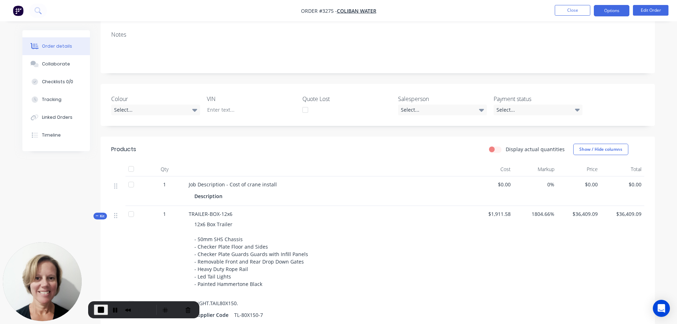
click at [608, 12] on button "Options" at bounding box center [612, 10] width 36 height 11
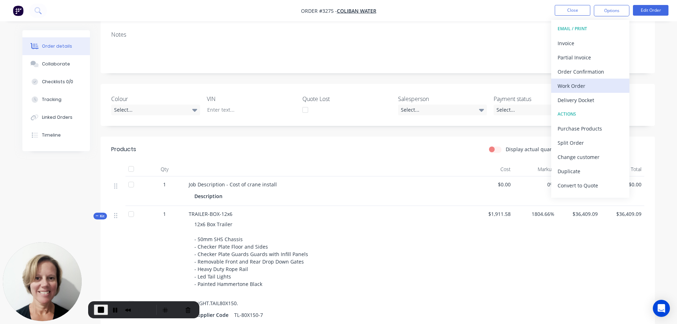
click at [575, 87] on div "Work Order" at bounding box center [590, 86] width 65 height 10
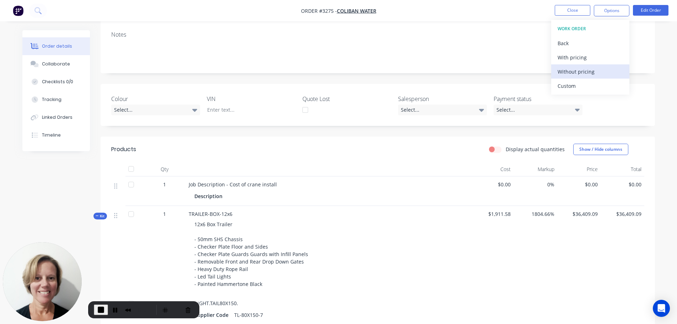
click at [578, 72] on div "Without pricing" at bounding box center [590, 71] width 65 height 10
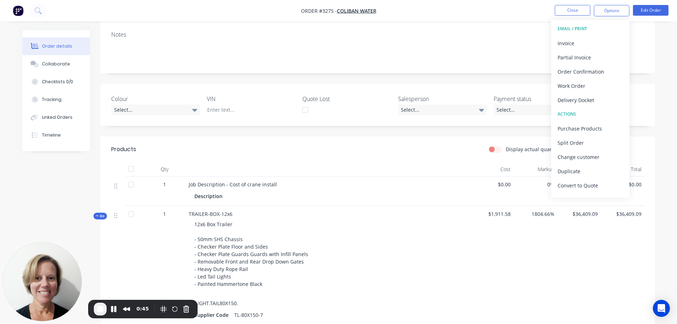
click at [101, 217] on span "Kit" at bounding box center [100, 215] width 9 height 5
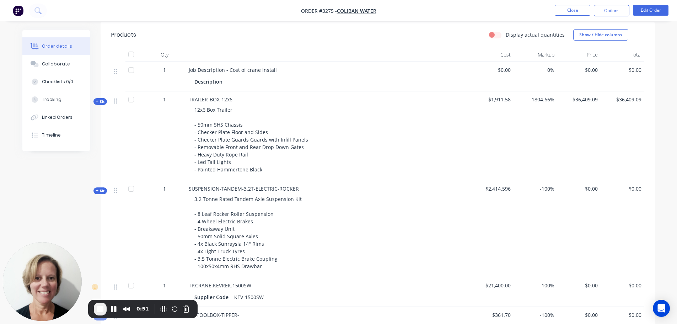
scroll to position [213, 0]
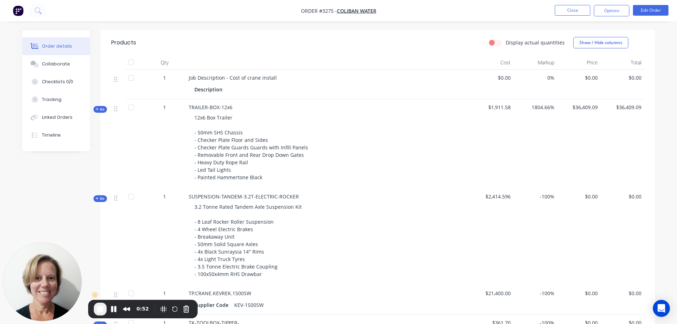
click at [103, 111] on span "Kit" at bounding box center [100, 109] width 9 height 5
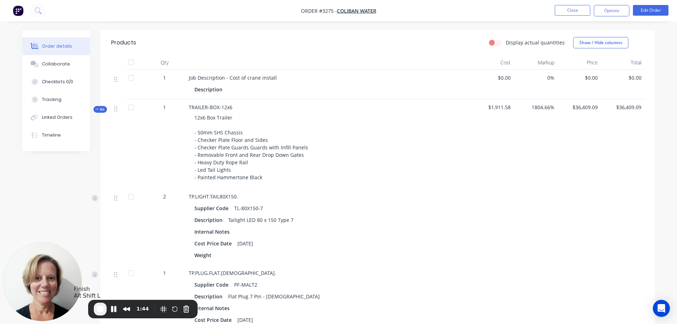
click at [97, 309] on span "End Recording" at bounding box center [100, 309] width 9 height 9
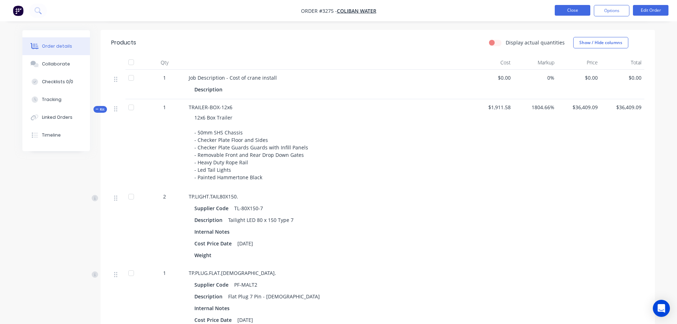
click at [560, 9] on button "Close" at bounding box center [573, 10] width 36 height 11
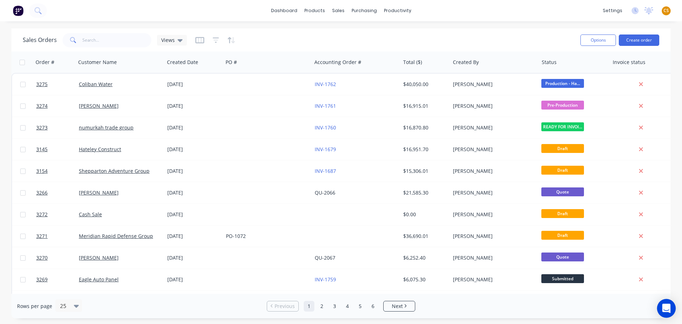
click at [665, 311] on icon "Open Intercom Messenger" at bounding box center [666, 308] width 8 height 9
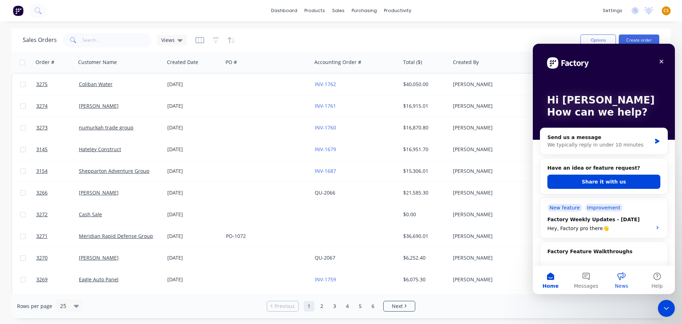
click at [620, 279] on button "News" at bounding box center [622, 279] width 36 height 28
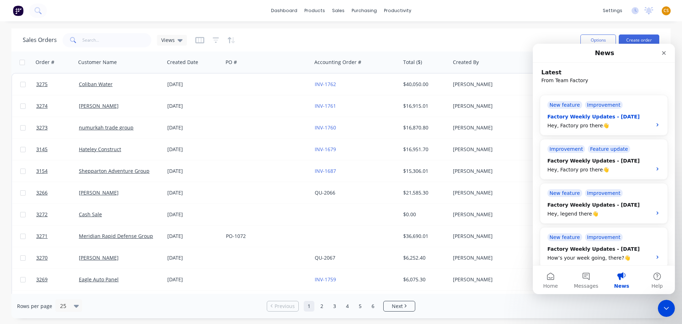
click at [570, 117] on div "Factory Weekly Updates - 25/07/2025" at bounding box center [598, 116] width 100 height 7
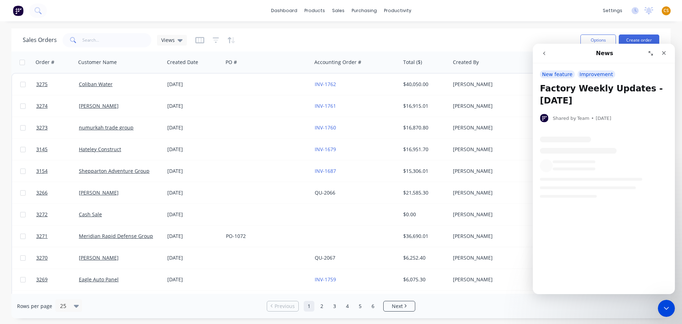
click at [544, 55] on icon "go back" at bounding box center [545, 53] width 6 height 6
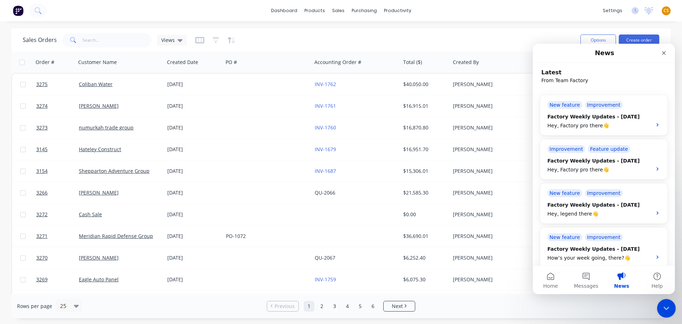
click at [665, 305] on icon "Close Intercom Messenger" at bounding box center [665, 307] width 9 height 9
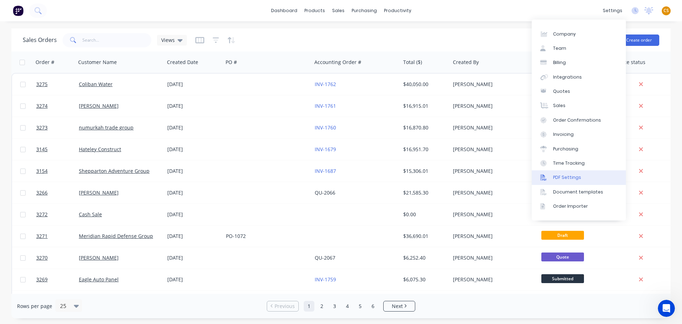
click at [584, 179] on link "PDF Settings" at bounding box center [579, 177] width 94 height 14
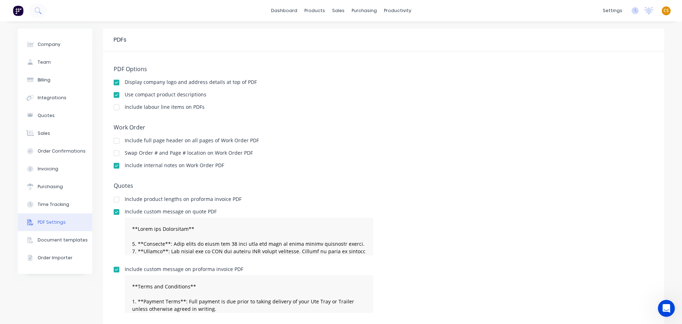
click at [114, 94] on div at bounding box center [116, 95] width 14 height 14
click at [113, 107] on div at bounding box center [116, 107] width 14 height 14
click at [354, 31] on div "Sales Orders" at bounding box center [362, 34] width 29 height 6
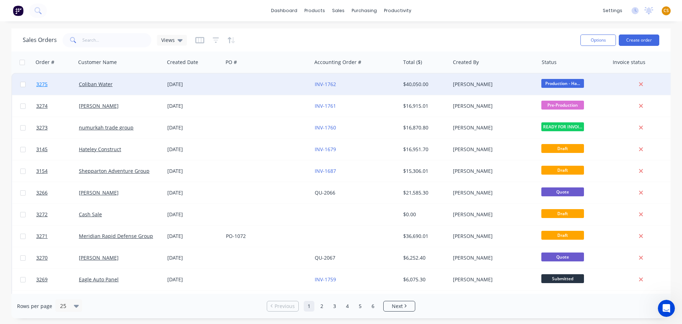
click at [59, 86] on link "3275" at bounding box center [57, 84] width 43 height 21
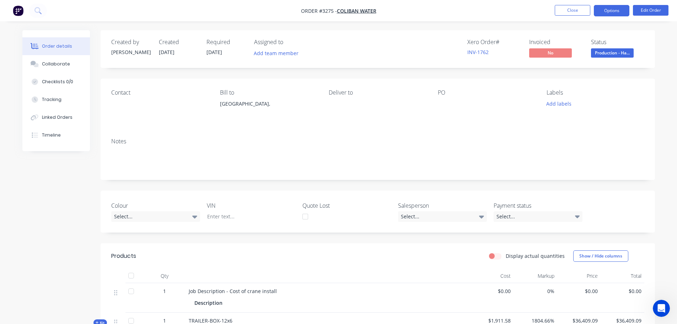
click at [609, 10] on button "Options" at bounding box center [612, 10] width 36 height 11
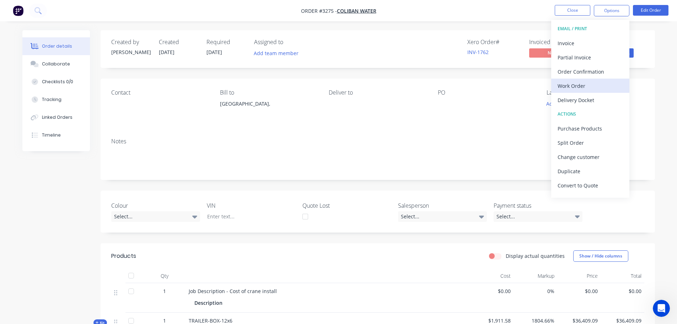
click at [583, 83] on div "Work Order" at bounding box center [590, 86] width 65 height 10
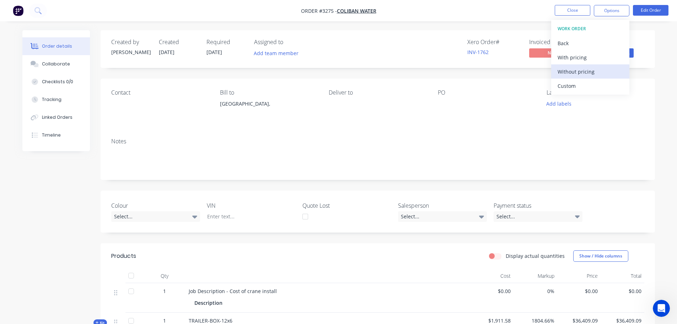
click at [596, 75] on div "Without pricing" at bounding box center [590, 71] width 65 height 10
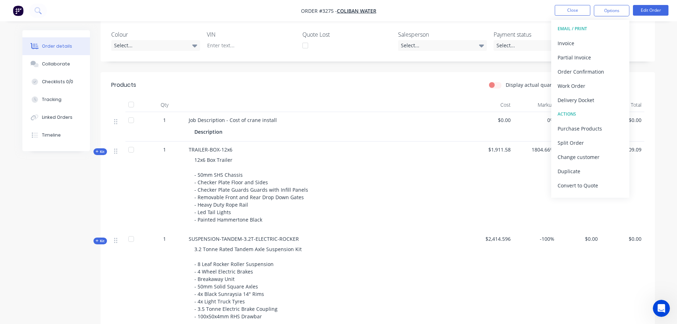
scroll to position [213, 0]
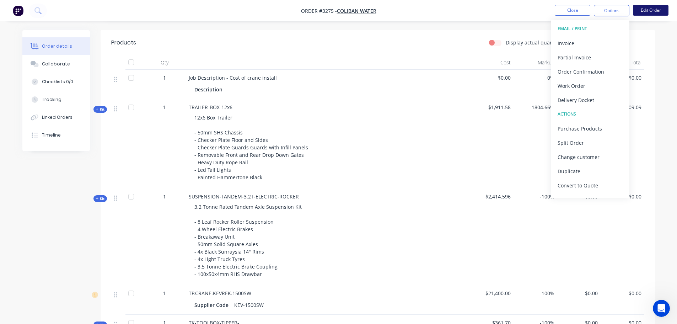
click at [649, 11] on button "Edit Order" at bounding box center [651, 10] width 36 height 11
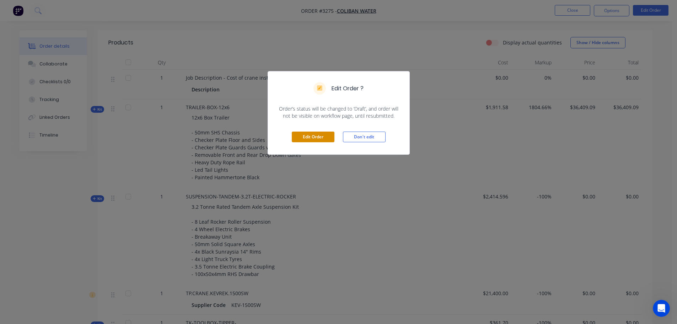
click at [322, 141] on button "Edit Order" at bounding box center [313, 137] width 43 height 11
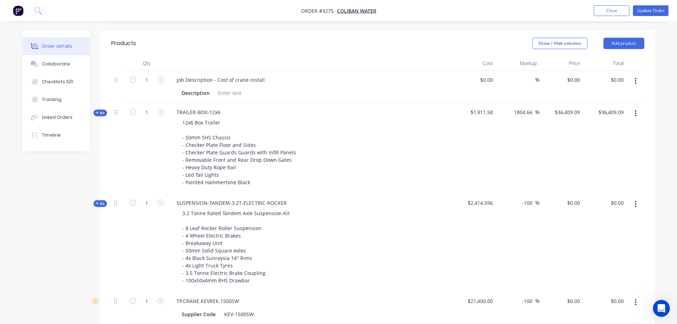
click at [636, 113] on icon "button" at bounding box center [635, 113] width 1 height 6
click at [103, 113] on span "Kit" at bounding box center [100, 112] width 9 height 5
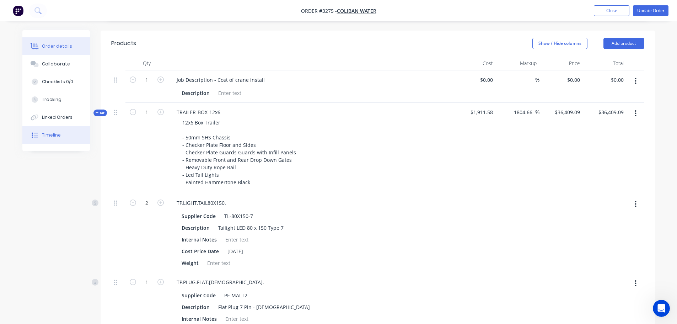
click at [57, 135] on div "Timeline" at bounding box center [51, 135] width 19 height 6
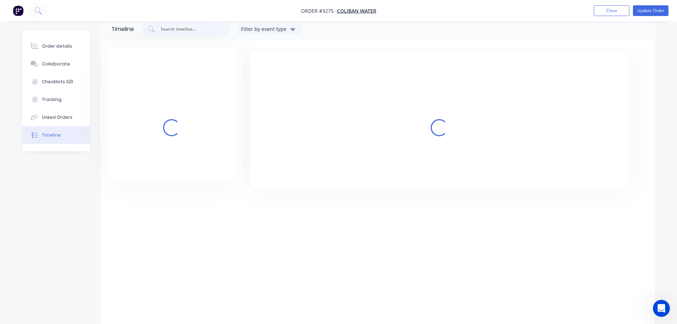
scroll to position [13, 0]
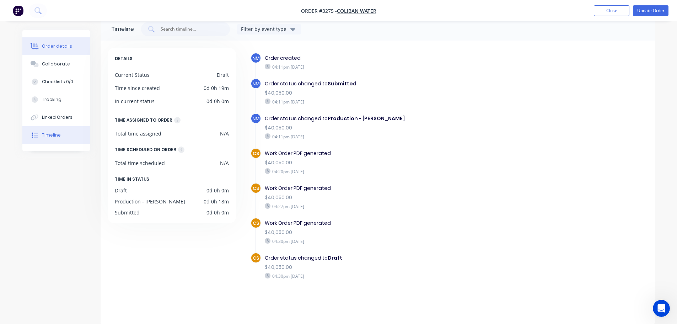
click at [59, 49] on div "Order details" at bounding box center [57, 46] width 30 height 6
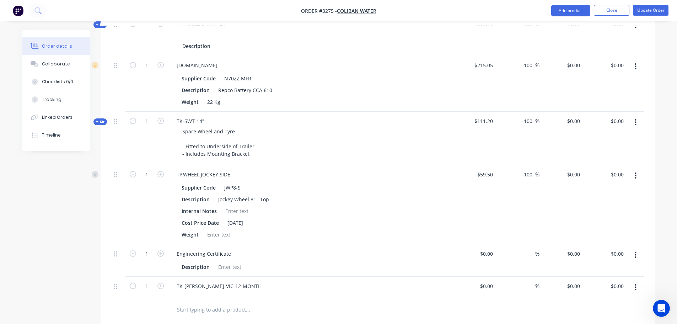
scroll to position [546, 0]
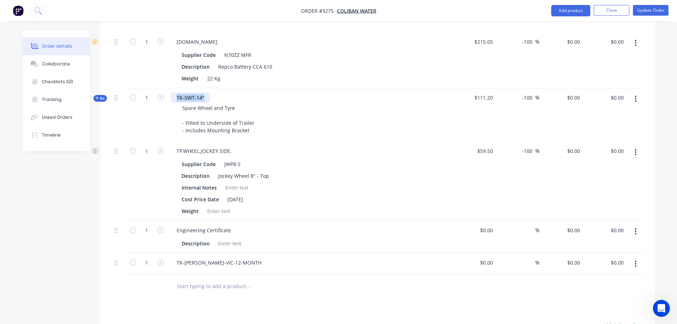
drag, startPoint x: 208, startPoint y: 98, endPoint x: 173, endPoint y: 97, distance: 34.9
click at [173, 97] on div "TK-SWT-14"" at bounding box center [190, 97] width 39 height 10
copy div "TK-SWT-14""
click at [649, 9] on button "Update Order" at bounding box center [651, 10] width 36 height 11
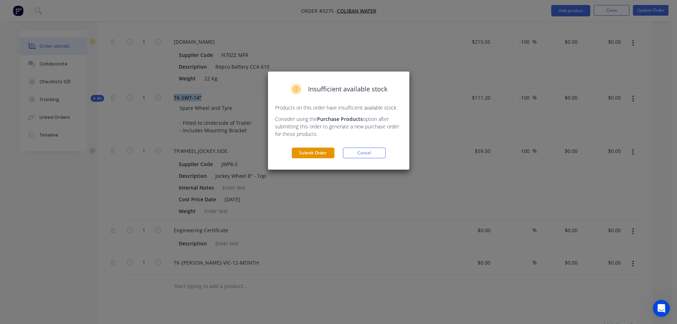
click at [307, 151] on button "Submit Order" at bounding box center [313, 152] width 43 height 11
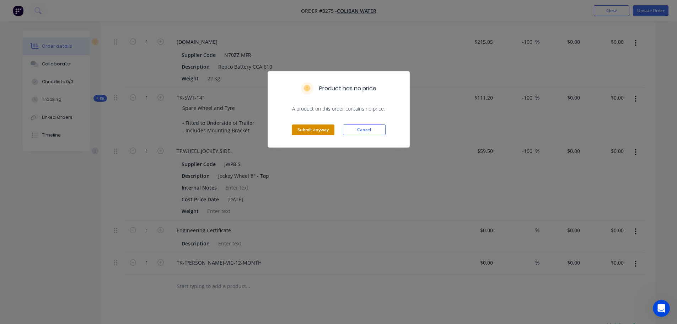
click at [315, 129] on button "Submit anyway" at bounding box center [313, 129] width 43 height 11
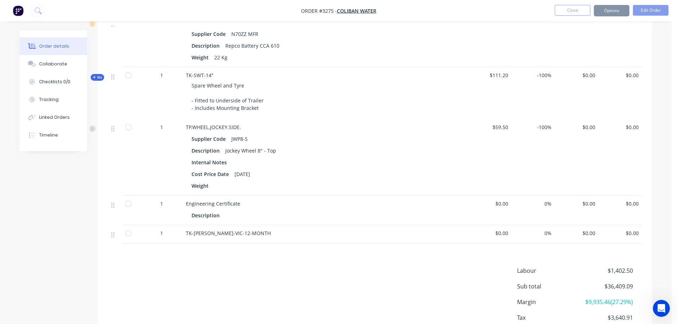
scroll to position [545, 0]
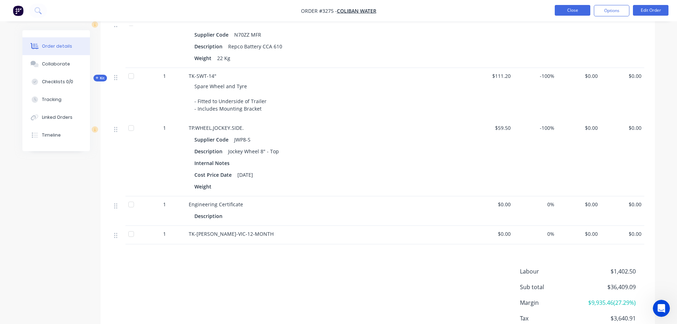
click at [570, 11] on button "Close" at bounding box center [573, 10] width 36 height 11
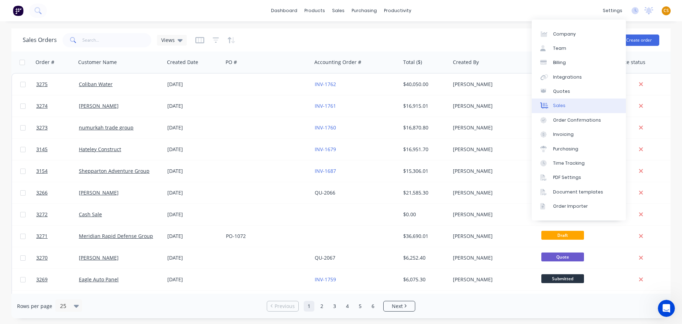
click at [574, 106] on link "Sales" at bounding box center [579, 105] width 94 height 14
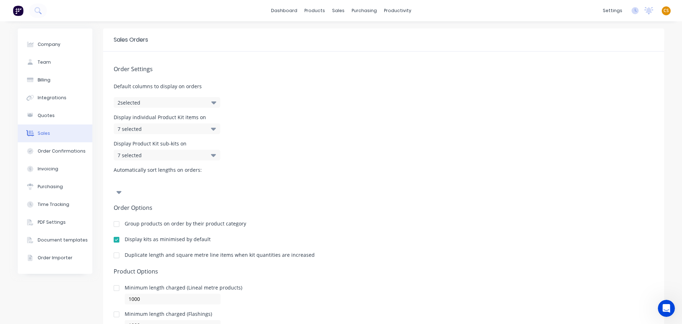
click at [113, 248] on div at bounding box center [116, 255] width 14 height 14
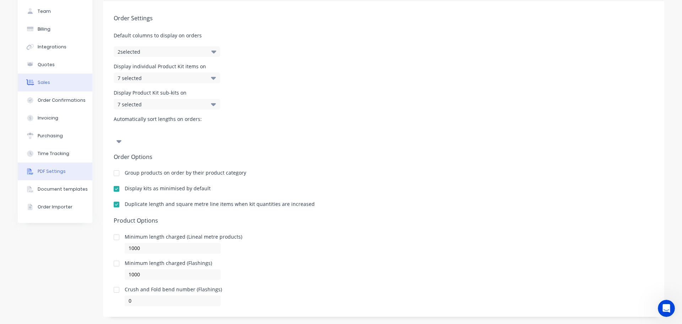
click at [49, 168] on div "PDF Settings" at bounding box center [52, 171] width 28 height 6
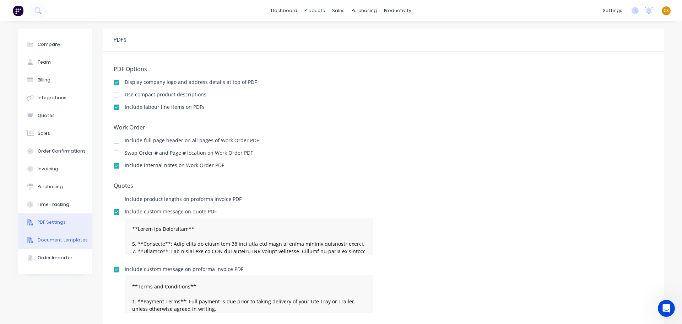
click at [58, 240] on div "Document templates" at bounding box center [63, 240] width 50 height 6
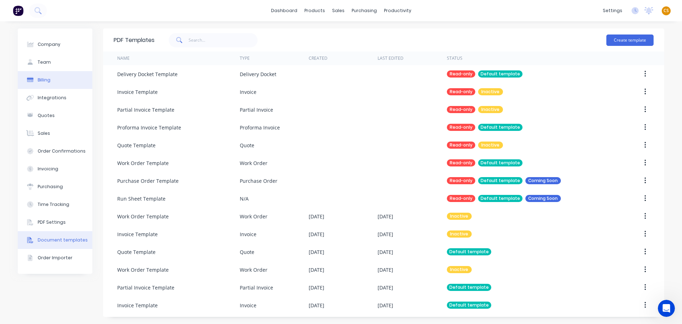
click at [55, 79] on button "Billing" at bounding box center [55, 80] width 75 height 18
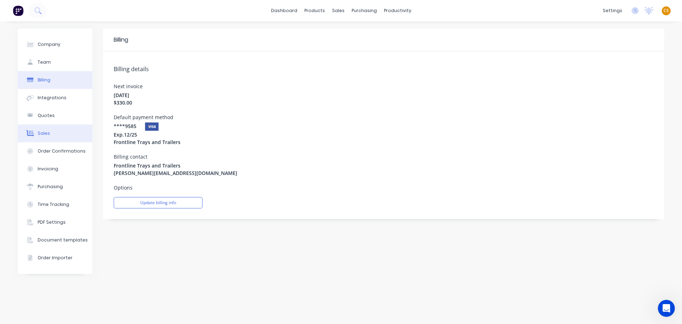
click at [58, 129] on button "Sales" at bounding box center [55, 133] width 75 height 18
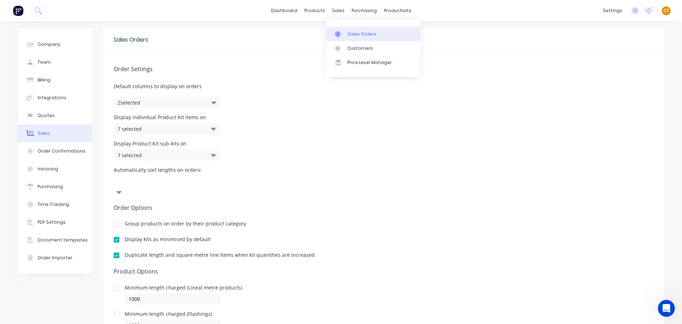
click at [356, 33] on div "Sales Orders" at bounding box center [362, 34] width 29 height 6
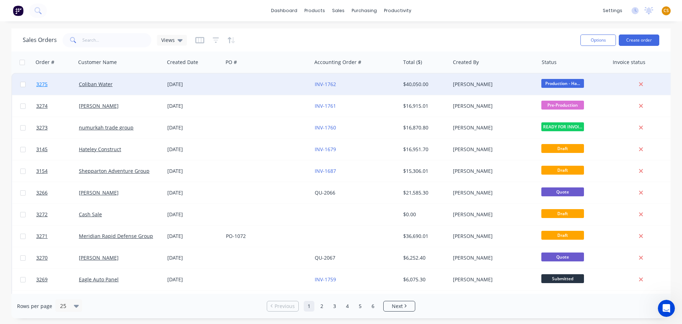
click at [59, 87] on link "3275" at bounding box center [57, 84] width 43 height 21
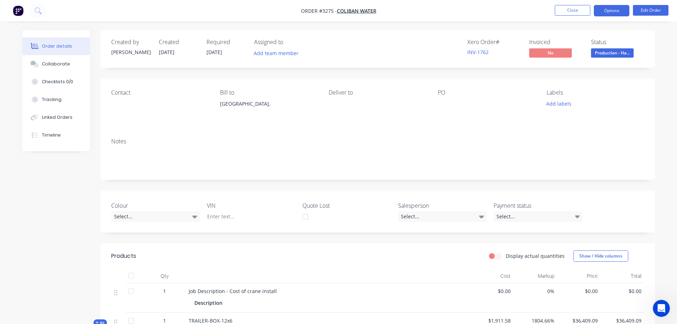
click at [609, 13] on button "Options" at bounding box center [612, 10] width 36 height 11
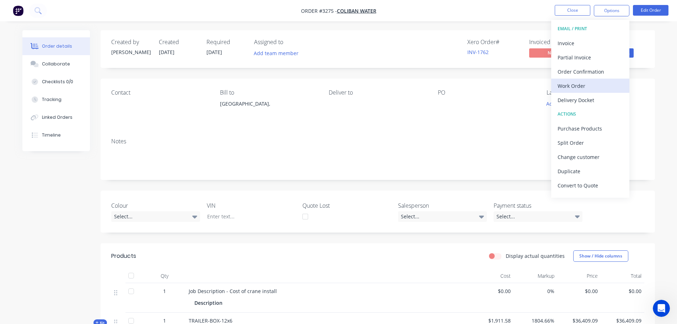
click at [574, 85] on div "Work Order" at bounding box center [590, 86] width 65 height 10
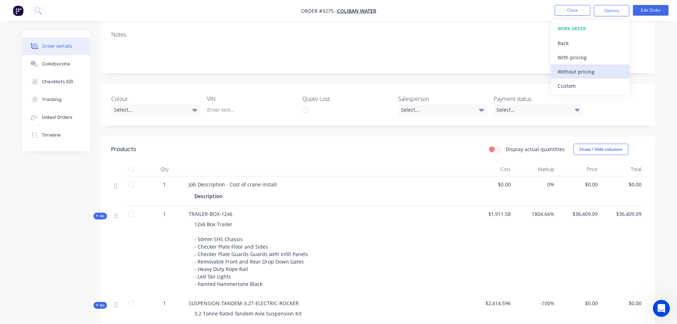
click at [565, 74] on div "Without pricing" at bounding box center [590, 71] width 65 height 10
click at [195, 213] on span "TRAILER-BOX-12x6" at bounding box center [211, 213] width 44 height 7
drag, startPoint x: 195, startPoint y: 213, endPoint x: 232, endPoint y: 214, distance: 37.3
click at [232, 214] on div "TRAILER-BOX-12x6 12x6 Box Trailer - 50mm SHS Chassis - Checker Plate Floor and …" at bounding box center [328, 250] width 284 height 89
copy div "TRAILER-BOX-12x6"
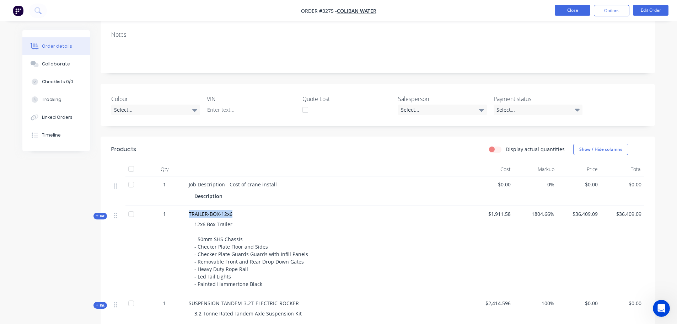
click at [560, 11] on button "Close" at bounding box center [573, 10] width 36 height 11
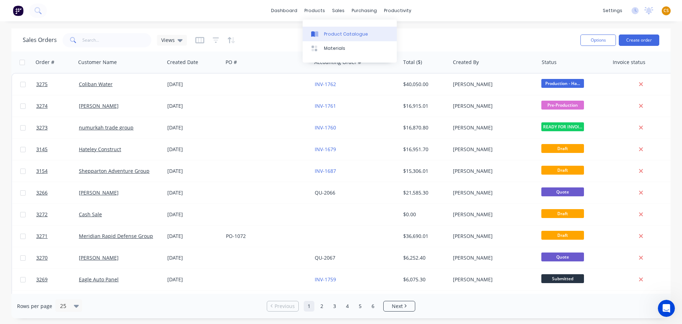
click at [332, 34] on div "Product Catalogue" at bounding box center [346, 34] width 44 height 6
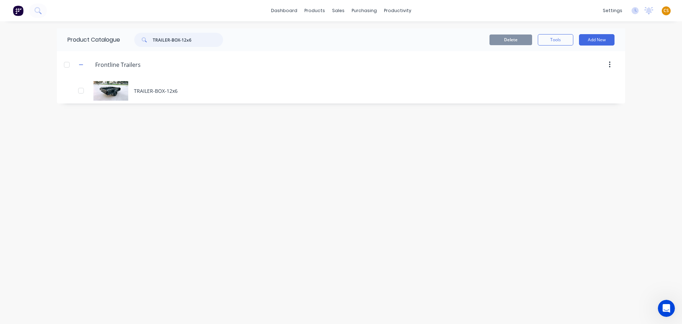
drag, startPoint x: 198, startPoint y: 39, endPoint x: 138, endPoint y: 39, distance: 59.7
click at [138, 39] on div "TRAILER-BOX-12x6" at bounding box center [178, 40] width 89 height 14
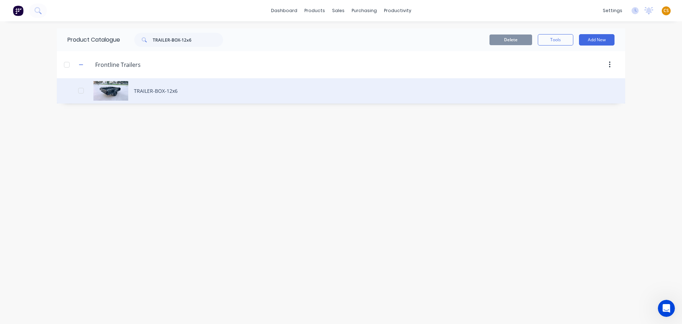
click at [145, 94] on div "TRAILER-BOX-12x6" at bounding box center [341, 90] width 569 height 25
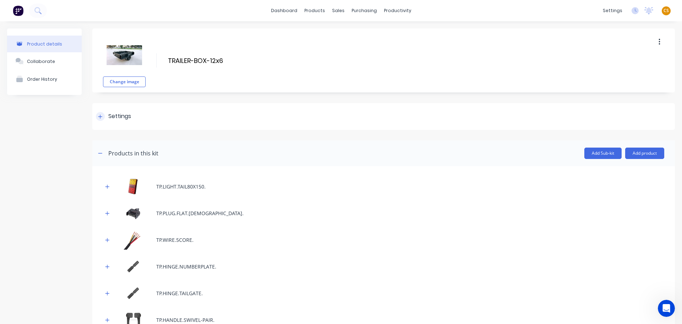
click at [99, 118] on icon at bounding box center [100, 116] width 4 height 5
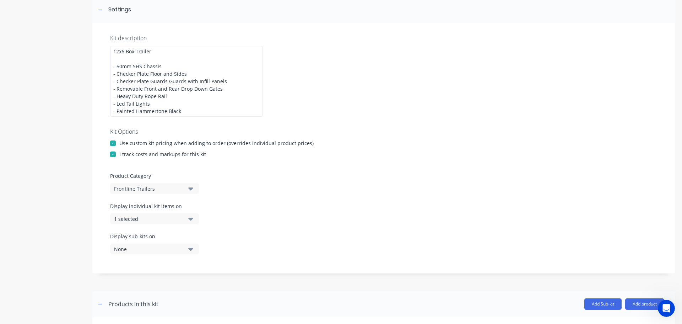
scroll to position [213, 0]
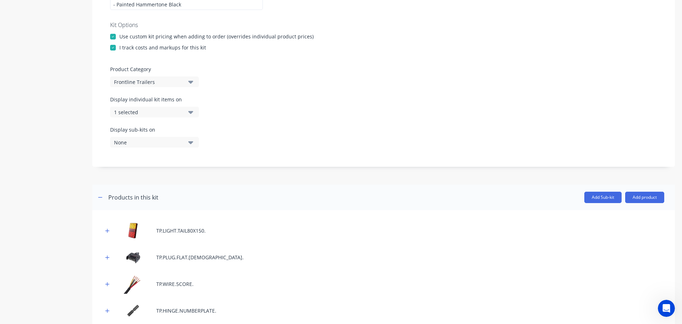
click at [192, 144] on icon "button" at bounding box center [190, 142] width 5 height 8
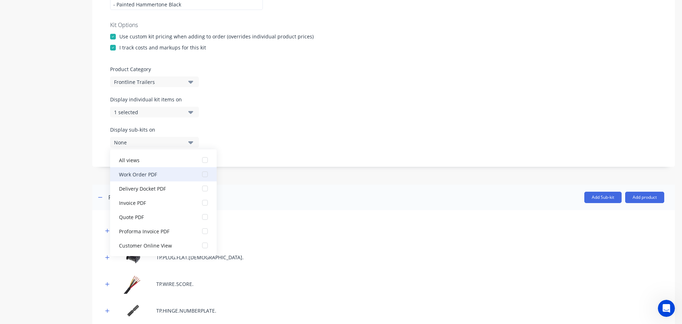
click at [200, 174] on div "button" at bounding box center [205, 174] width 14 height 14
click at [303, 138] on div "Display sub-kits on 1 selected" at bounding box center [383, 141] width 547 height 30
click at [74, 154] on div "Product details Collaborate Order History" at bounding box center [44, 314] width 75 height 999
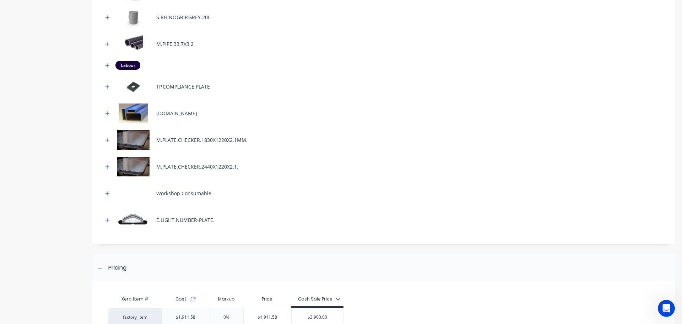
scroll to position [711, 0]
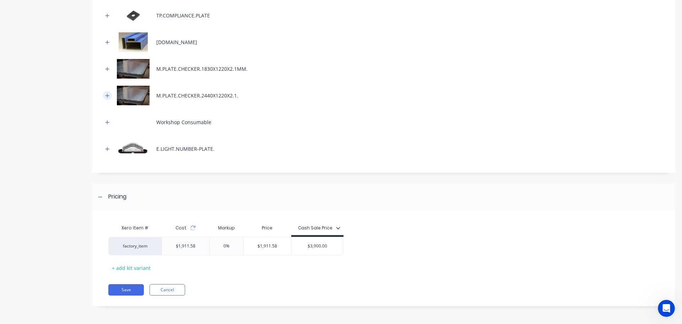
click at [107, 97] on icon "button" at bounding box center [107, 95] width 4 height 5
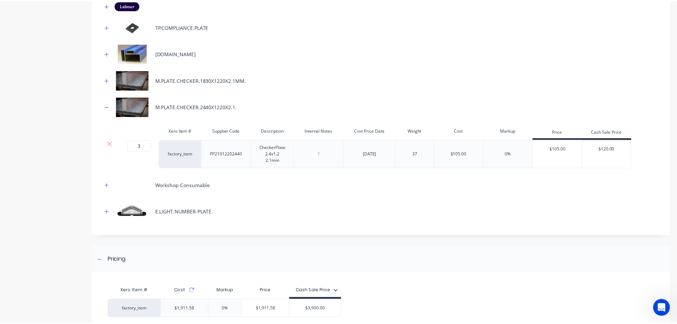
scroll to position [762, 0]
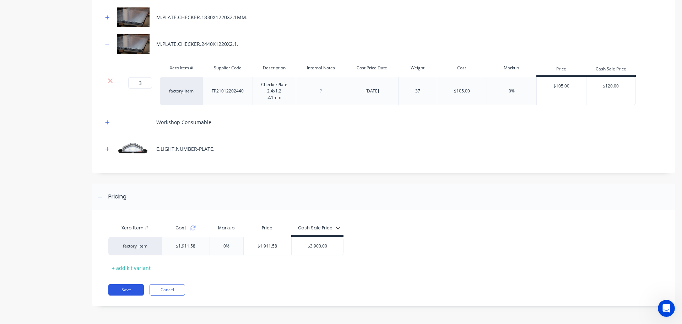
click at [127, 290] on button "Save" at bounding box center [126, 289] width 36 height 11
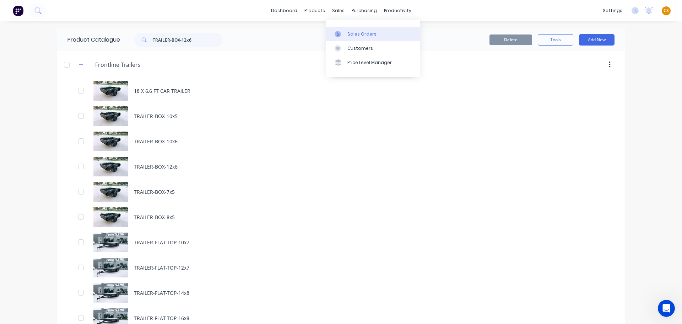
click at [355, 33] on div "Sales Orders" at bounding box center [362, 34] width 29 height 6
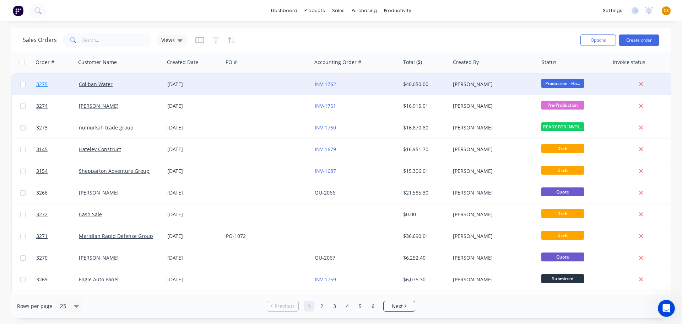
click at [54, 85] on link "3275" at bounding box center [57, 84] width 43 height 21
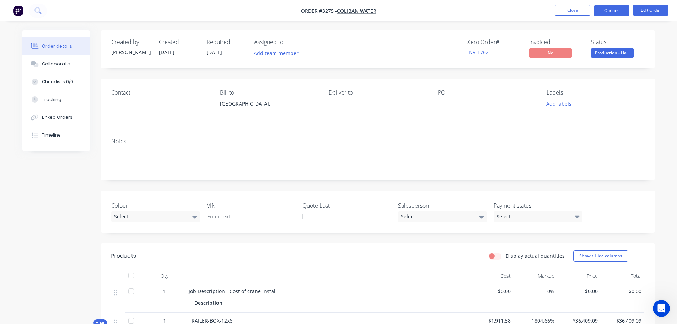
click at [601, 14] on button "Options" at bounding box center [612, 10] width 36 height 11
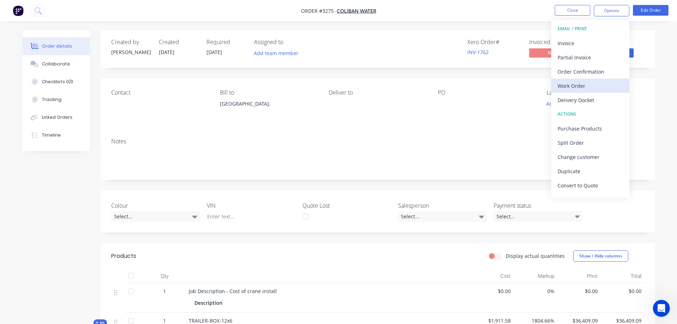
click at [583, 85] on div "Work Order" at bounding box center [590, 86] width 65 height 10
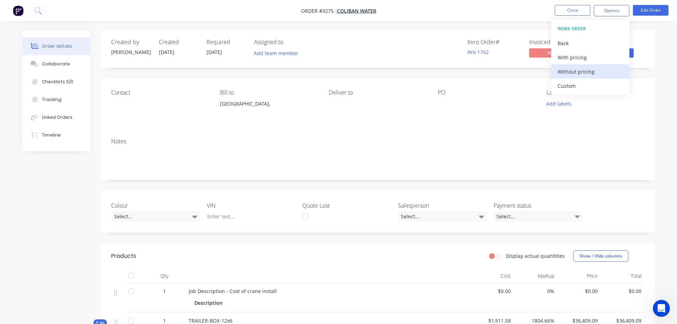
click at [585, 73] on div "Without pricing" at bounding box center [590, 71] width 65 height 10
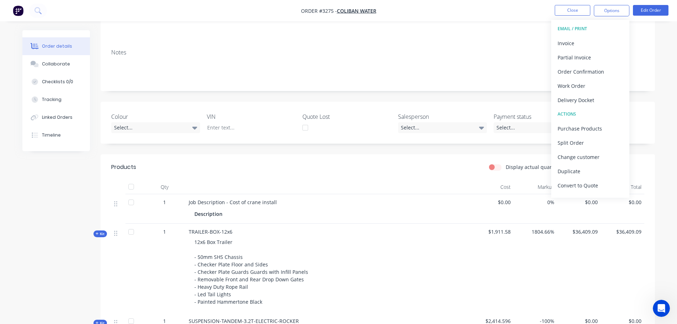
scroll to position [107, 0]
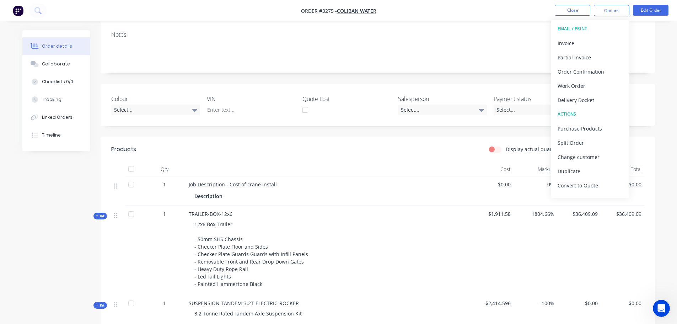
click at [103, 217] on span "Kit" at bounding box center [100, 215] width 9 height 5
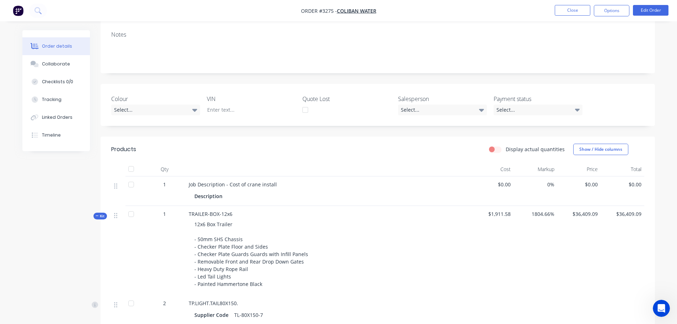
click at [103, 217] on span "Kit" at bounding box center [100, 215] width 9 height 5
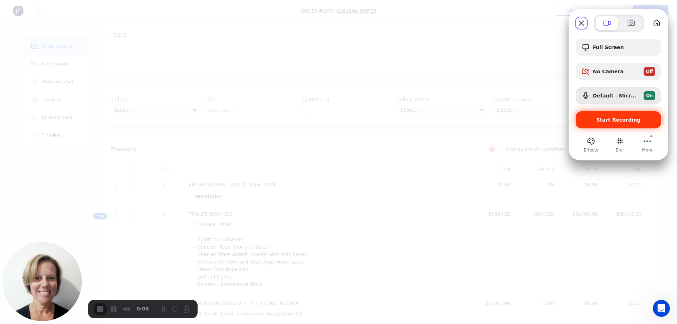
click at [617, 123] on div "Start Recording" at bounding box center [618, 119] width 85 height 17
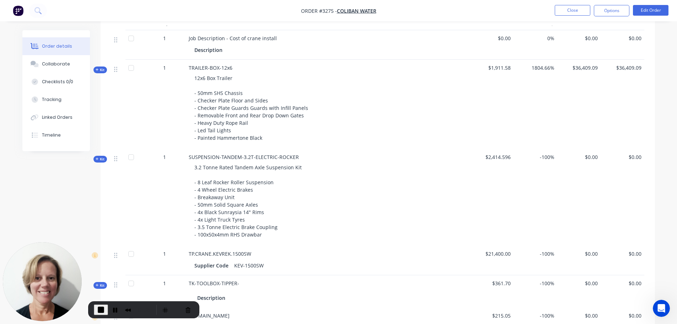
scroll to position [213, 0]
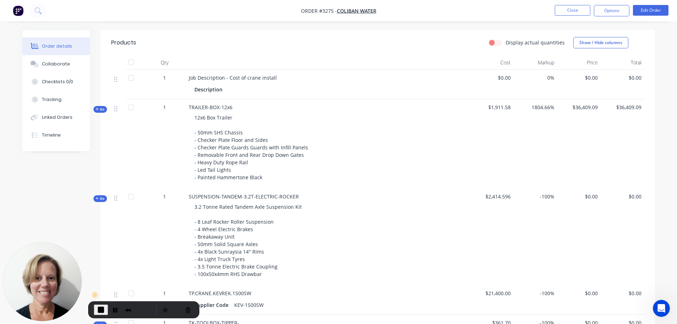
click at [192, 107] on span "TRAILER-BOX-12x6" at bounding box center [211, 107] width 44 height 7
drag, startPoint x: 192, startPoint y: 107, endPoint x: 230, endPoint y: 107, distance: 37.7
click at [230, 107] on span "TRAILER-BOX-12x6" at bounding box center [211, 107] width 44 height 7
copy span "TRAILER-BOX-12x6"
click at [565, 10] on button "Close" at bounding box center [573, 10] width 36 height 11
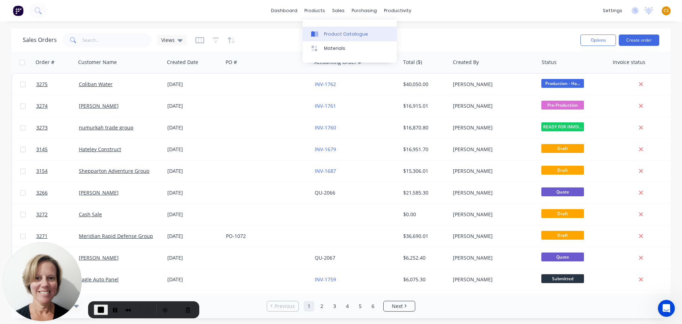
click at [336, 32] on div "Product Catalogue" at bounding box center [346, 34] width 44 height 6
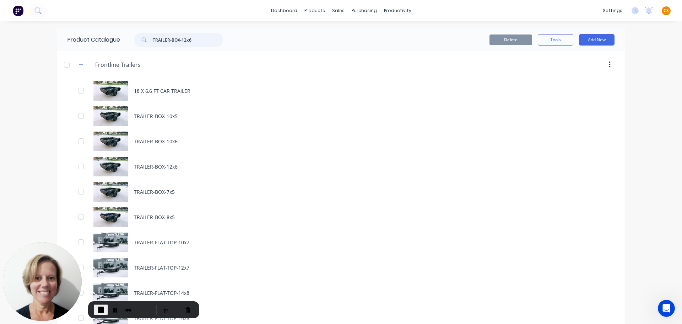
drag, startPoint x: 202, startPoint y: 39, endPoint x: 116, endPoint y: 38, distance: 85.7
click at [116, 38] on div "Product Catalogue TRAILER-BOX-12x6" at bounding box center [149, 39] width 184 height 23
drag, startPoint x: 194, startPoint y: 36, endPoint x: 120, endPoint y: 36, distance: 73.9
click at [120, 36] on div "TRAILER-BOX-12x6" at bounding box center [177, 40] width 114 height 14
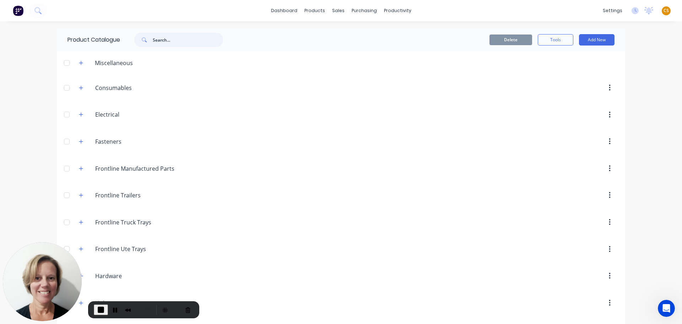
click at [165, 38] on input "text" at bounding box center [188, 40] width 70 height 14
paste input "TRAILER-BOX-12x6"
type input "TRAILER-BOX-12x6"
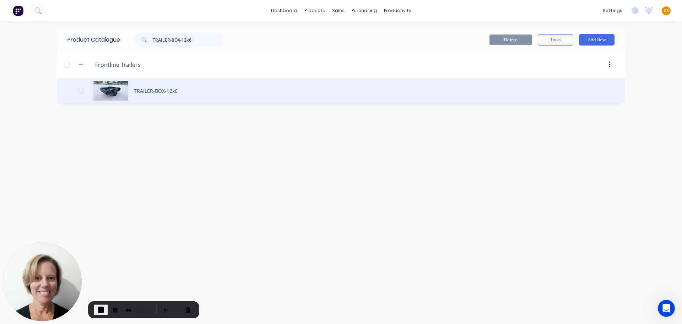
click at [144, 88] on div "TRAILER-BOX-12x6" at bounding box center [341, 90] width 569 height 25
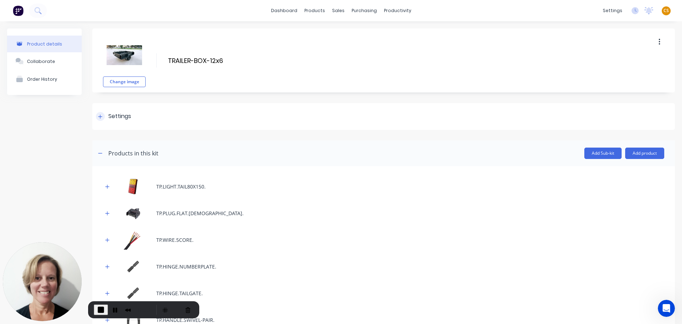
click at [99, 119] on div at bounding box center [100, 116] width 9 height 9
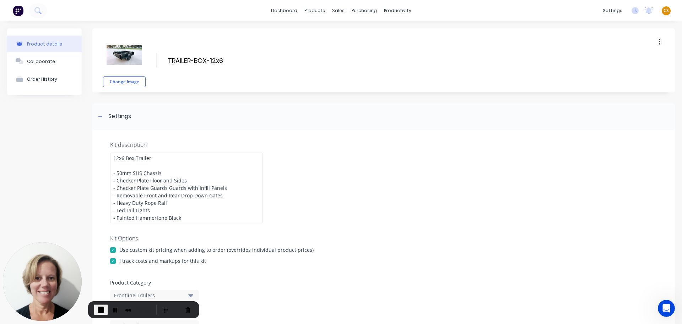
scroll to position [107, 0]
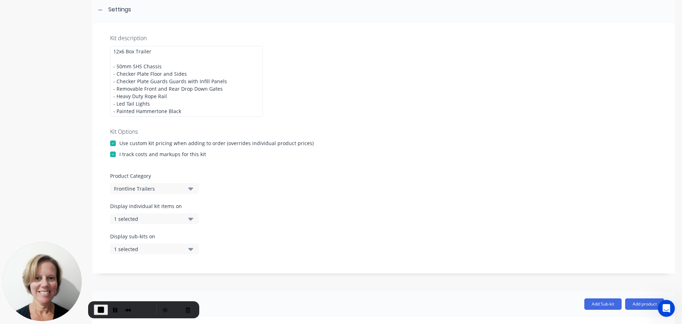
click at [146, 220] on div "1 selected" at bounding box center [148, 218] width 69 height 7
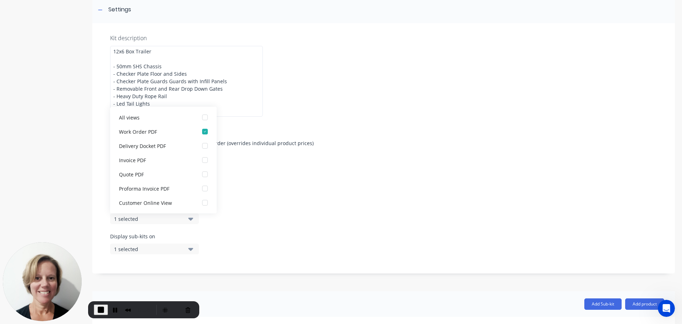
click at [410, 152] on div "I track costs and markups for this kit" at bounding box center [383, 153] width 547 height 7
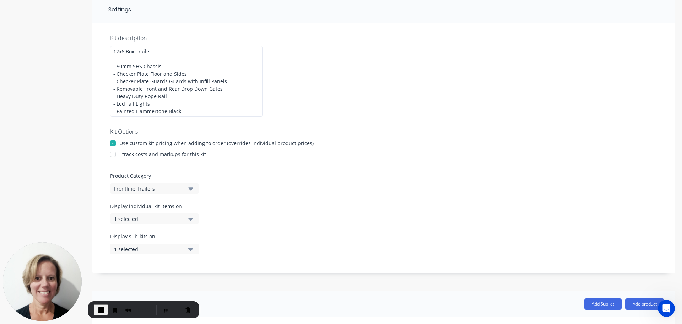
click at [156, 251] on div "1 selected" at bounding box center [148, 248] width 69 height 7
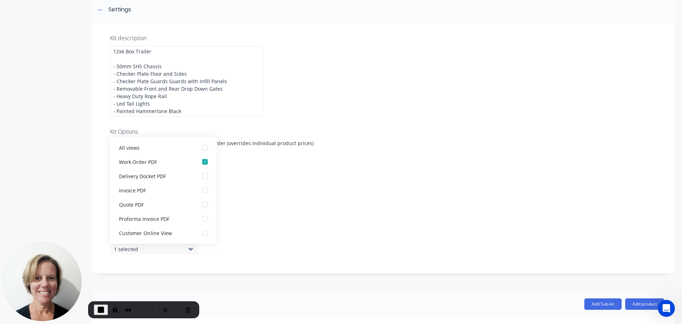
click at [414, 192] on div "Product Category Frontline Trailers" at bounding box center [383, 183] width 547 height 22
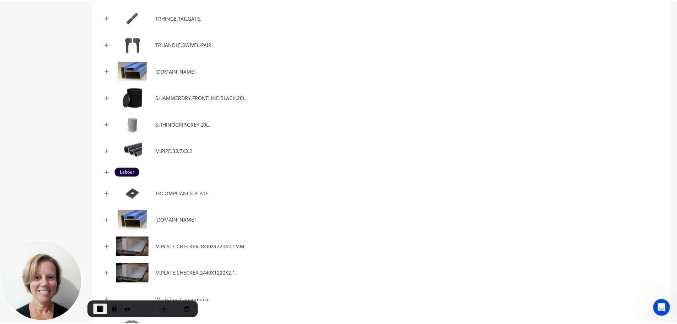
scroll to position [711, 0]
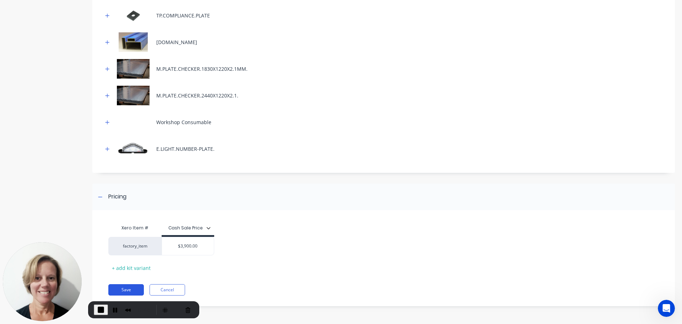
click at [133, 289] on button "Save" at bounding box center [126, 289] width 36 height 11
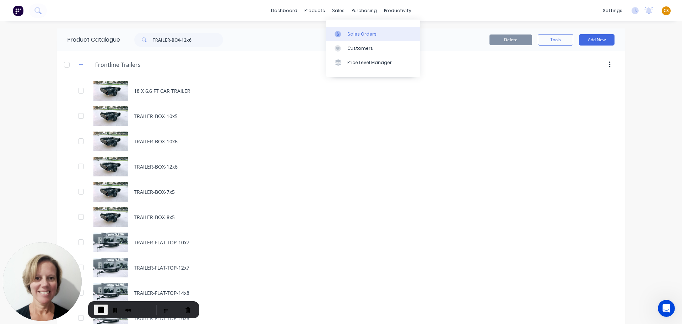
click at [361, 33] on div "Sales Orders" at bounding box center [362, 34] width 29 height 6
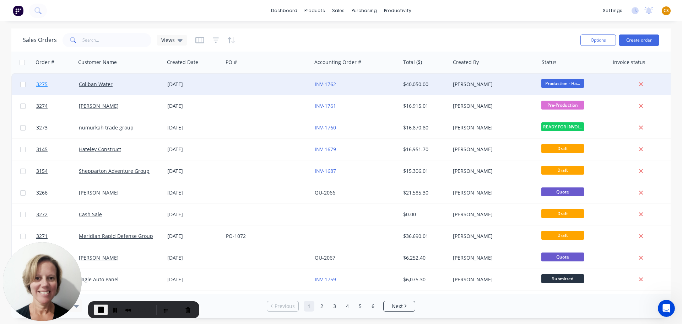
click at [58, 87] on link "3275" at bounding box center [57, 84] width 43 height 21
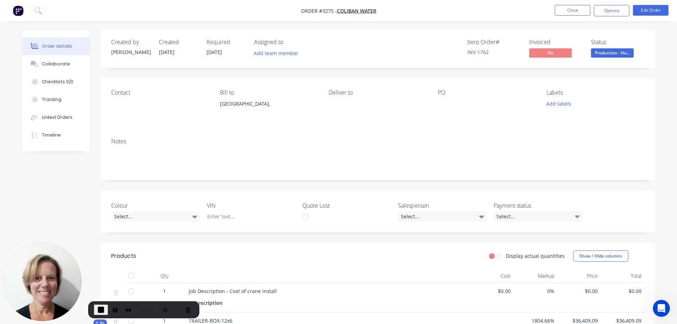
scroll to position [213, 0]
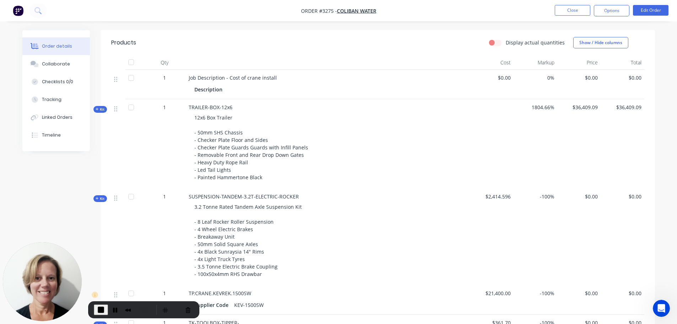
click at [100, 112] on span "Kit" at bounding box center [100, 109] width 9 height 5
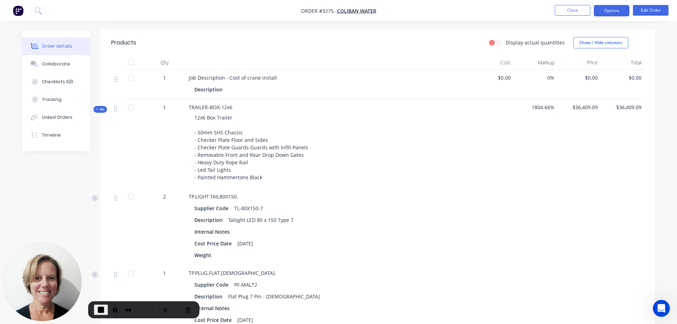
click at [611, 11] on button "Options" at bounding box center [612, 10] width 36 height 11
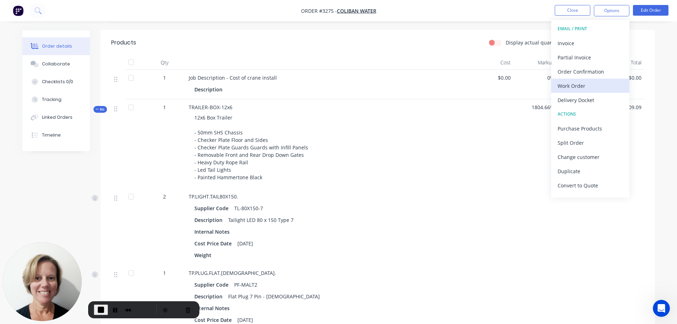
click at [577, 88] on div "Work Order" at bounding box center [590, 86] width 65 height 10
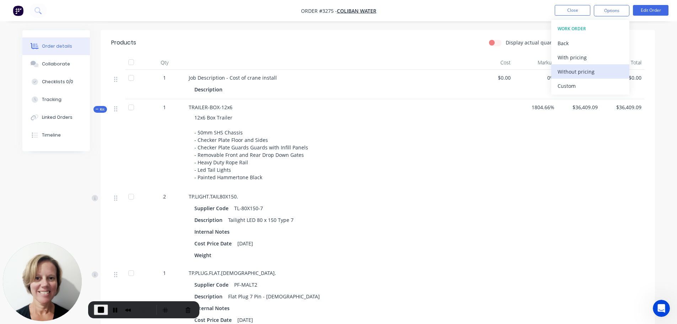
click at [591, 74] on div "Without pricing" at bounding box center [590, 71] width 65 height 10
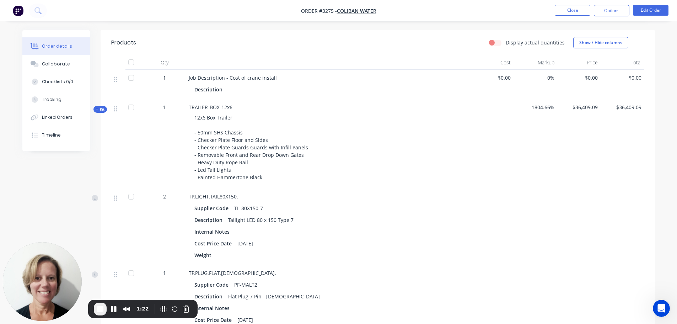
click at [101, 109] on span "Kit" at bounding box center [100, 109] width 9 height 5
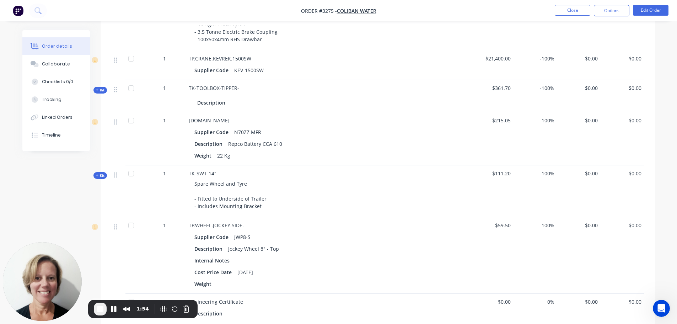
scroll to position [426, 0]
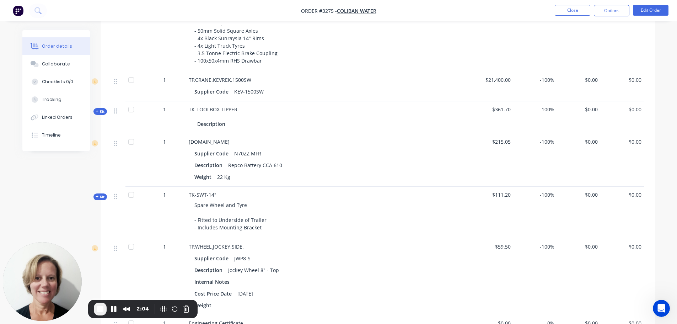
click at [103, 197] on span "Kit" at bounding box center [100, 196] width 9 height 5
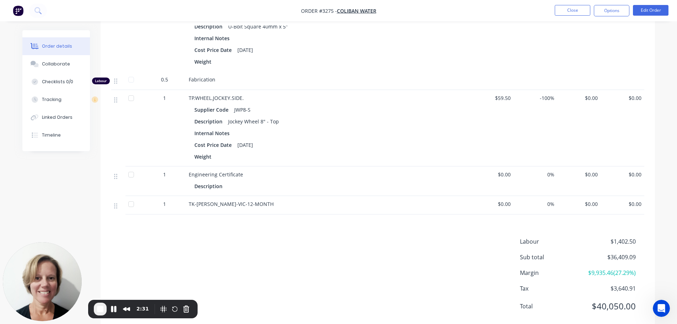
scroll to position [533, 0]
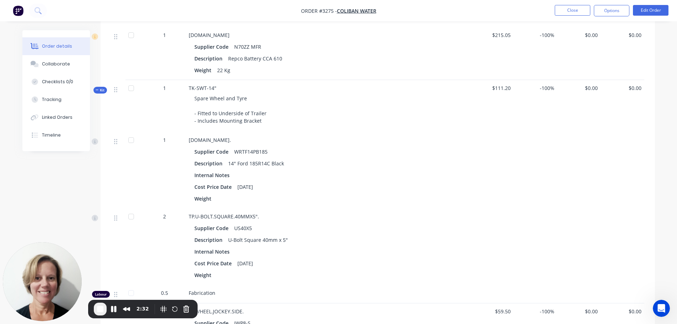
click at [98, 88] on icon at bounding box center [97, 90] width 3 height 4
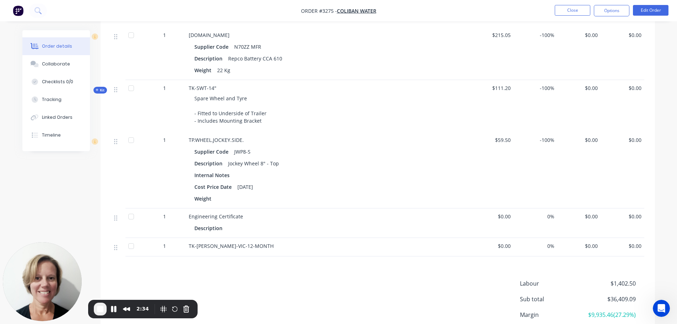
click at [190, 88] on span "TK-SWT-14"" at bounding box center [203, 88] width 28 height 7
drag, startPoint x: 190, startPoint y: 88, endPoint x: 213, endPoint y: 88, distance: 22.4
click at [213, 88] on span "TK-SWT-14"" at bounding box center [203, 88] width 28 height 7
copy span "TK-SWT-14""
click at [102, 91] on span "Kit" at bounding box center [100, 89] width 9 height 5
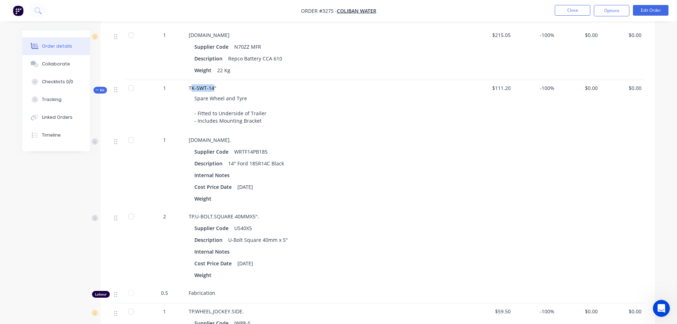
drag, startPoint x: 191, startPoint y: 88, endPoint x: 212, endPoint y: 88, distance: 21.3
click at [212, 88] on span "TK-SWT-14"" at bounding box center [203, 88] width 28 height 7
drag, startPoint x: 215, startPoint y: 88, endPoint x: 186, endPoint y: 88, distance: 28.4
click at [186, 88] on div "TK-SWT-14" Spare Wheel and Tyre - Fitted to Underside of Trailer - Includes Mou…" at bounding box center [328, 106] width 284 height 52
copy span "TK-SWT-14""
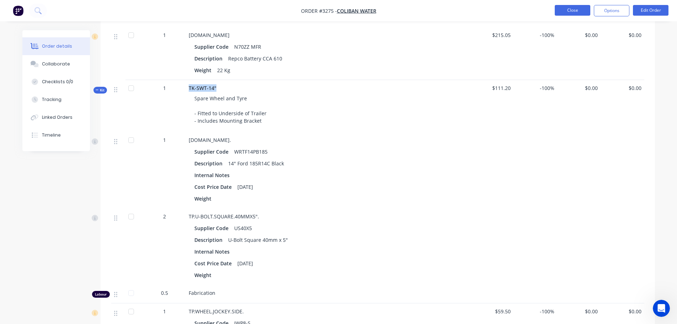
click at [563, 11] on button "Close" at bounding box center [573, 10] width 36 height 11
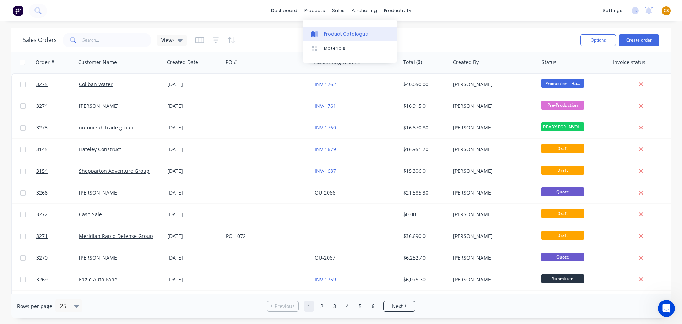
click at [329, 30] on link "Product Catalogue" at bounding box center [350, 34] width 94 height 14
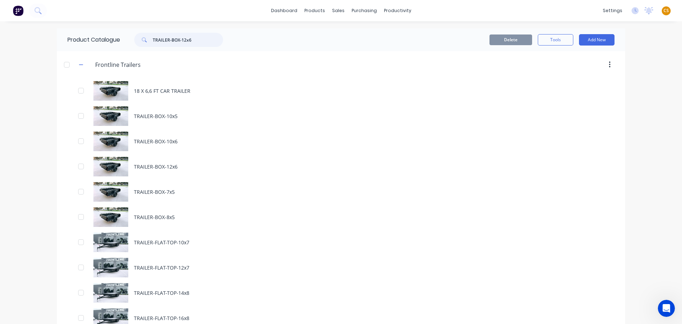
drag, startPoint x: 180, startPoint y: 39, endPoint x: 116, endPoint y: 39, distance: 64.3
click at [116, 39] on div "Product Catalogue TRAILER-BOX-12x6" at bounding box center [149, 39] width 184 height 23
paste input "K-SWT-14""
type input "TK-SWT-14""
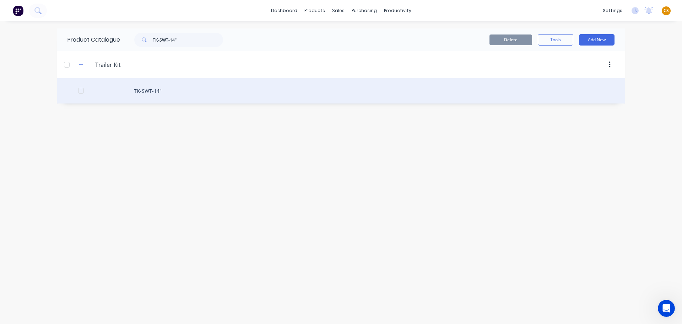
click at [148, 91] on div "TK-SWT-14"" at bounding box center [341, 90] width 569 height 25
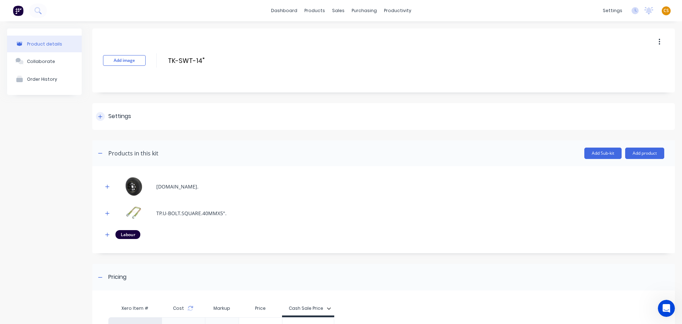
click at [98, 117] on div at bounding box center [100, 116] width 9 height 9
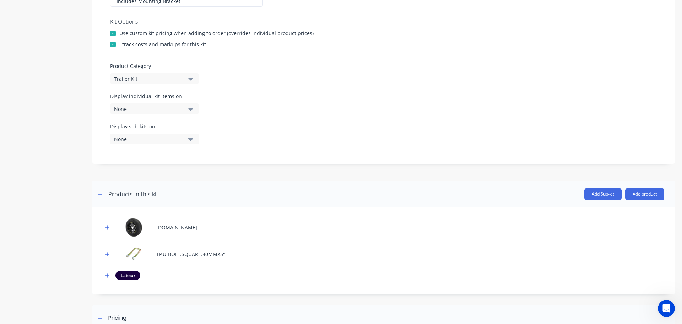
scroll to position [213, 0]
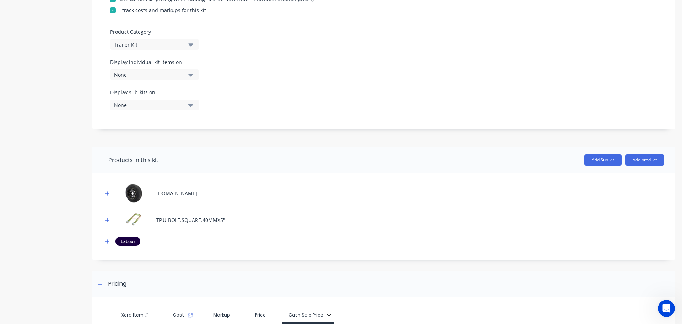
click at [160, 78] on div "None" at bounding box center [148, 74] width 69 height 7
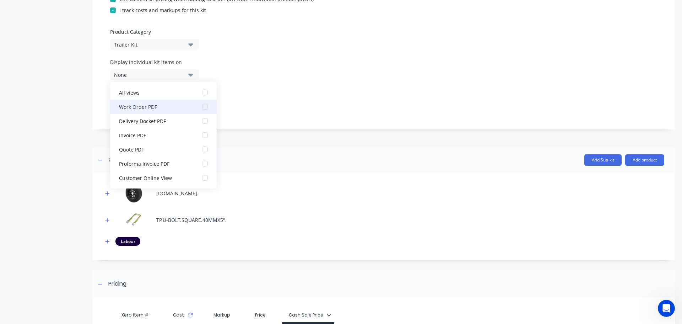
click at [201, 107] on div "button" at bounding box center [205, 107] width 14 height 14
click at [327, 103] on div "Display sub-kits on None" at bounding box center [383, 103] width 547 height 30
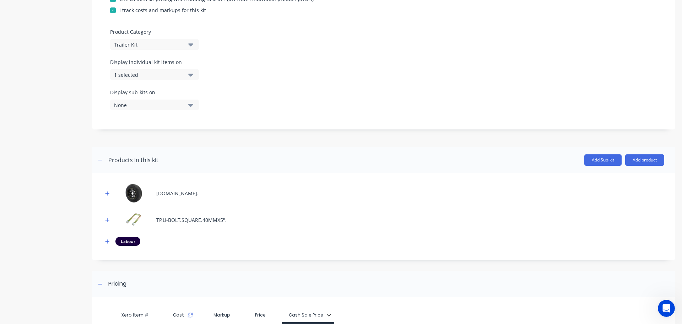
click at [170, 107] on div "None" at bounding box center [148, 104] width 69 height 7
click at [201, 138] on div "button" at bounding box center [205, 137] width 14 height 14
click at [17, 190] on div "Product details Collaborate Order History" at bounding box center [44, 109] width 75 height 589
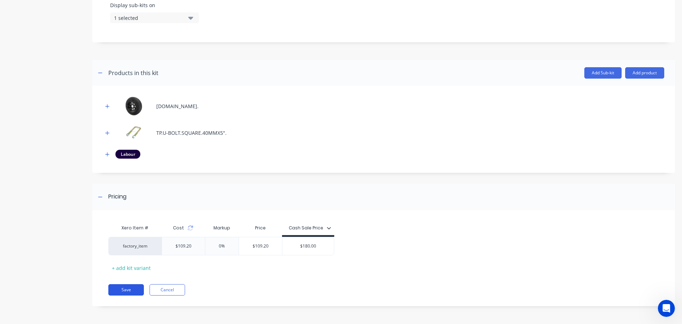
click at [116, 290] on button "Save" at bounding box center [126, 289] width 36 height 11
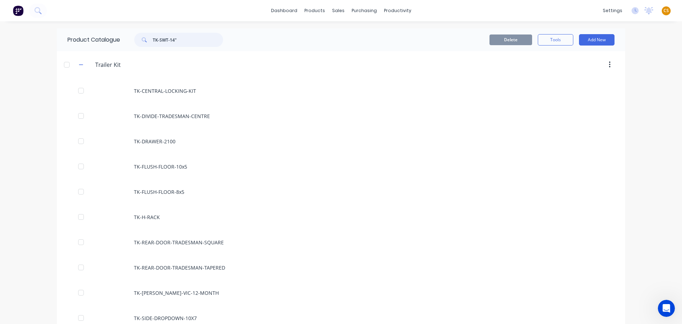
drag, startPoint x: 174, startPoint y: 39, endPoint x: 130, endPoint y: 42, distance: 44.2
click at [130, 42] on div "TK-SWT-14"" at bounding box center [175, 40] width 96 height 14
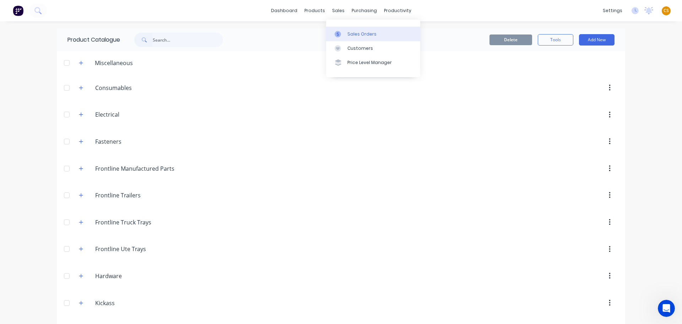
click at [358, 35] on div "Sales Orders" at bounding box center [362, 34] width 29 height 6
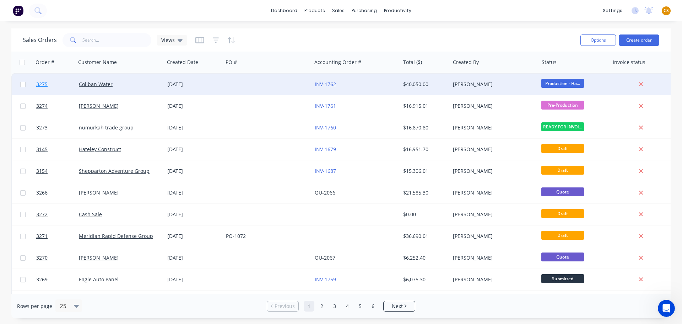
click at [55, 86] on link "3275" at bounding box center [57, 84] width 43 height 21
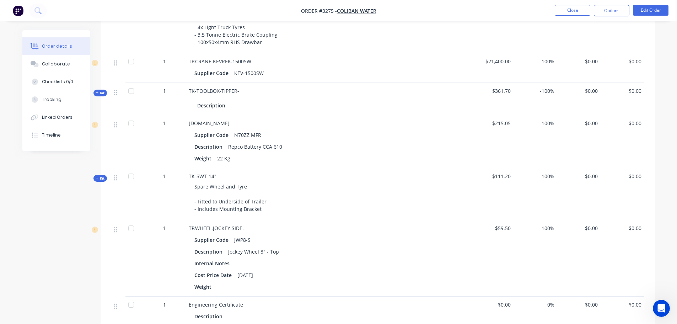
scroll to position [426, 0]
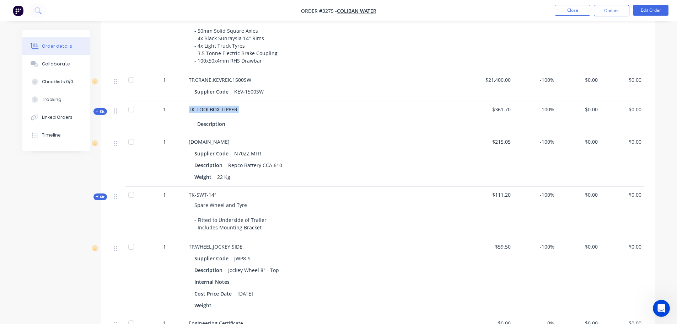
drag, startPoint x: 239, startPoint y: 107, endPoint x: 178, endPoint y: 107, distance: 60.8
click at [178, 107] on div "Kit 1 TK-TOOLBOX-TIPPER- Description $361.70 -100% $0.00 $0.00" at bounding box center [377, 117] width 533 height 32
copy div "TK-TOOLBOX-TIPPER-"
click at [576, 8] on button "Close" at bounding box center [573, 10] width 36 height 11
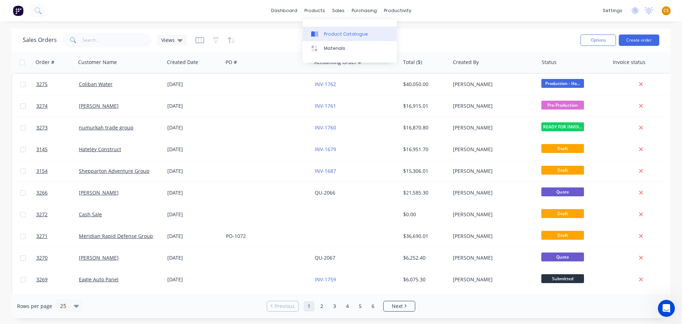
click at [335, 32] on div "Product Catalogue" at bounding box center [346, 34] width 44 height 6
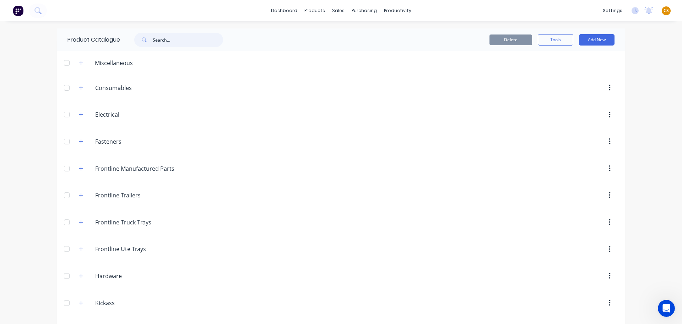
click at [158, 41] on input "text" at bounding box center [188, 40] width 70 height 14
paste input "TK-TOOLBOX-TIPPER-"
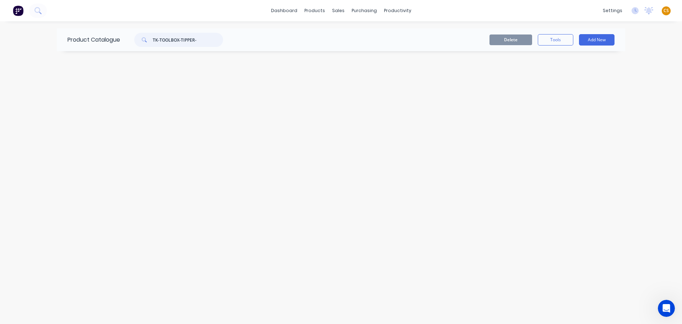
type input "TK-TOOLBOX-TIPPER-"
drag, startPoint x: 207, startPoint y: 40, endPoint x: 111, endPoint y: 40, distance: 96.0
click at [111, 40] on div "Product Catalogue TK-TOOLBOX-TIPPER-" at bounding box center [149, 39] width 184 height 23
click at [364, 36] on div "Sales Orders" at bounding box center [364, 34] width 29 height 6
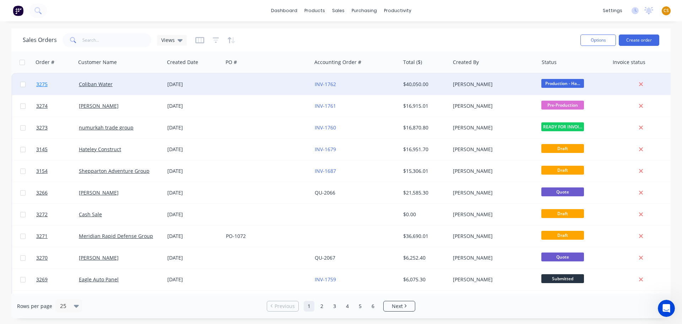
click at [55, 88] on link "3275" at bounding box center [57, 84] width 43 height 21
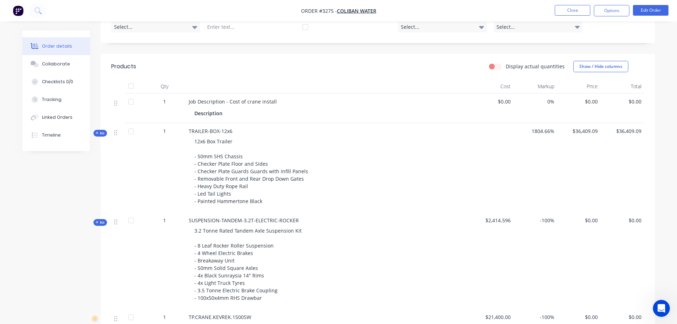
scroll to position [213, 0]
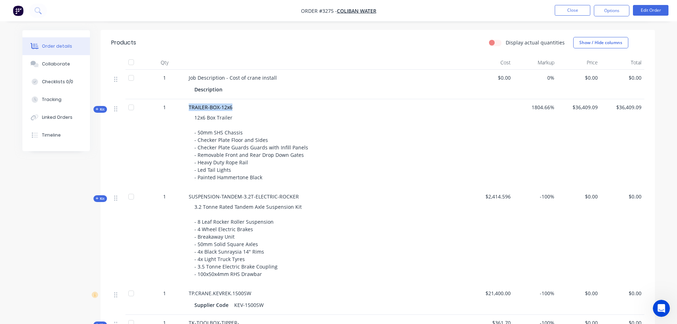
drag, startPoint x: 235, startPoint y: 106, endPoint x: 188, endPoint y: 106, distance: 47.3
click at [188, 106] on div "TRAILER-BOX-12x6 12x6 Box Trailer - 50mm SHS Chassis - Checker Plate Floor and …" at bounding box center [328, 143] width 284 height 89
copy span "TRAILER-BOX-12x6"
click at [650, 11] on button "Edit Order" at bounding box center [651, 10] width 36 height 11
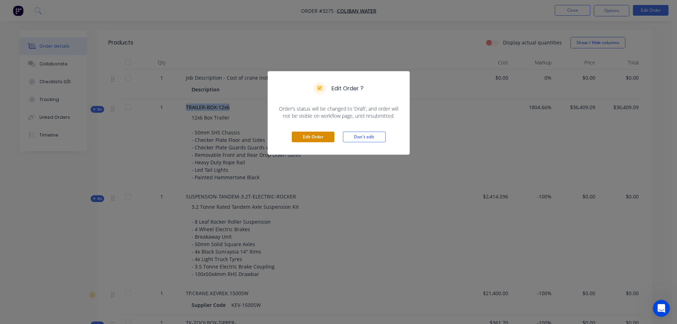
click at [305, 137] on button "Edit Order" at bounding box center [313, 137] width 43 height 11
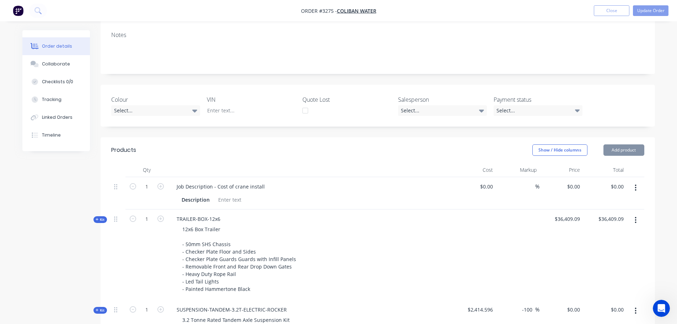
scroll to position [533, 0]
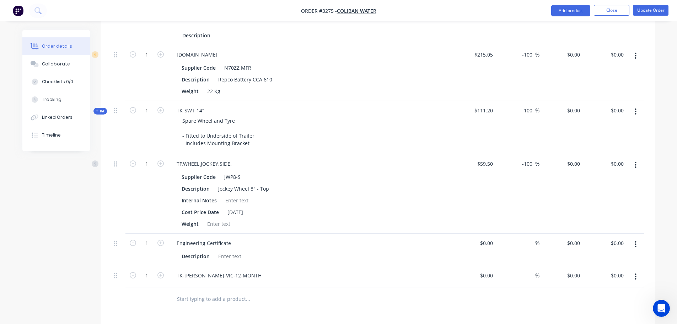
click at [210, 299] on input "text" at bounding box center [248, 298] width 142 height 14
paste input "TRAILER-BOX-12x6"
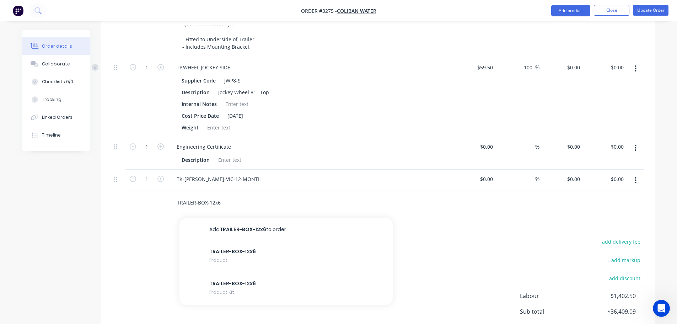
scroll to position [640, 0]
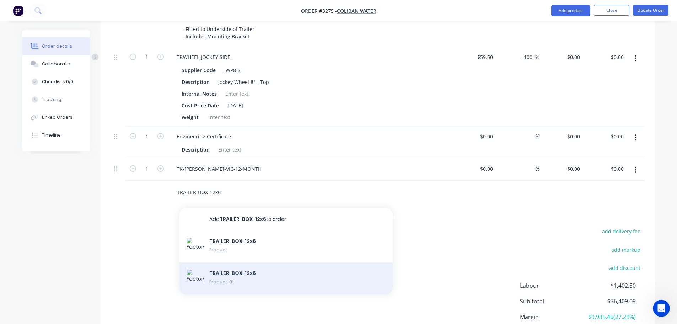
type input "TRAILER-BOX-12x6"
click at [268, 275] on div "TRAILER-BOX-12x6 Product Kit" at bounding box center [285, 278] width 213 height 32
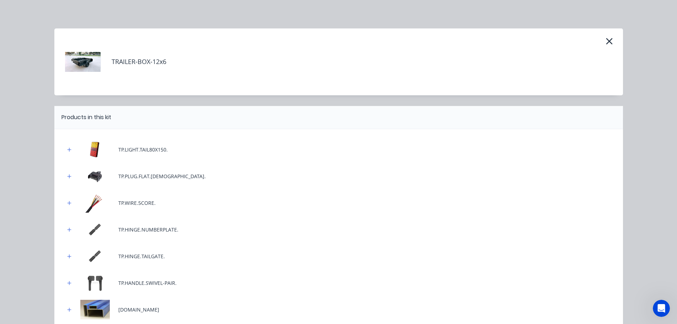
scroll to position [379, 0]
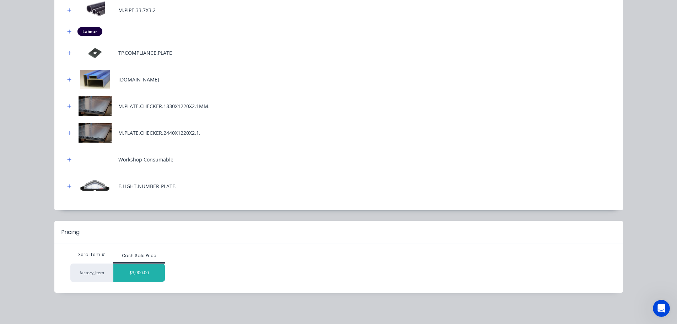
click at [130, 272] on div "$3,900.00" at bounding box center [139, 273] width 52 height 18
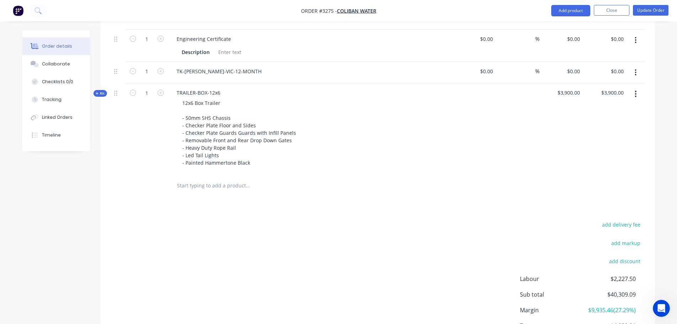
scroll to position [746, 0]
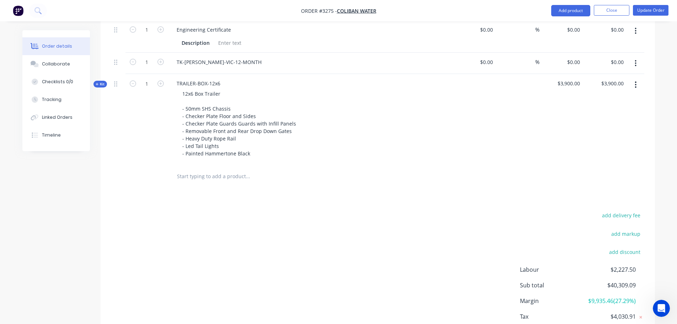
click at [102, 84] on span "Kit" at bounding box center [100, 83] width 9 height 5
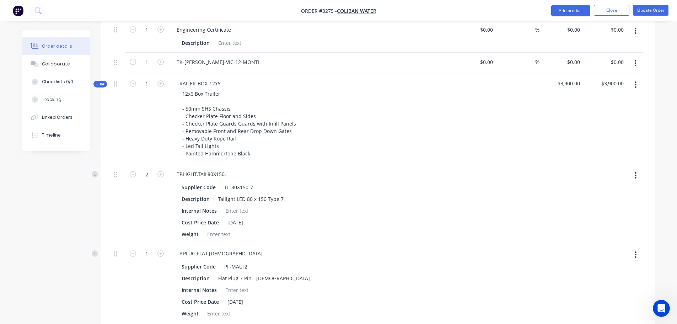
click at [102, 84] on span "Kit" at bounding box center [100, 83] width 9 height 5
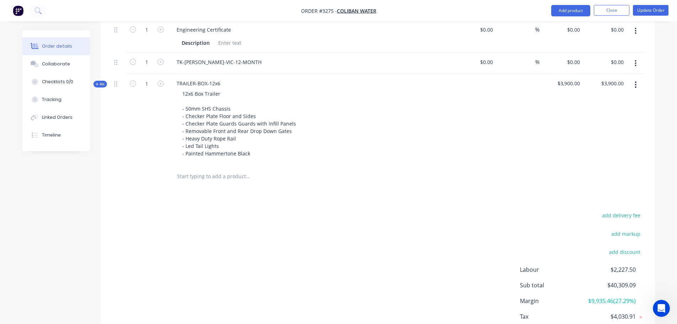
click at [635, 84] on icon "button" at bounding box center [636, 85] width 2 height 8
click at [594, 162] on div "Delete" at bounding box center [610, 160] width 55 height 10
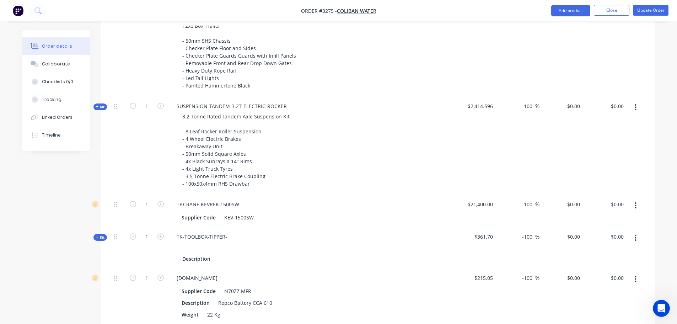
scroll to position [168, 0]
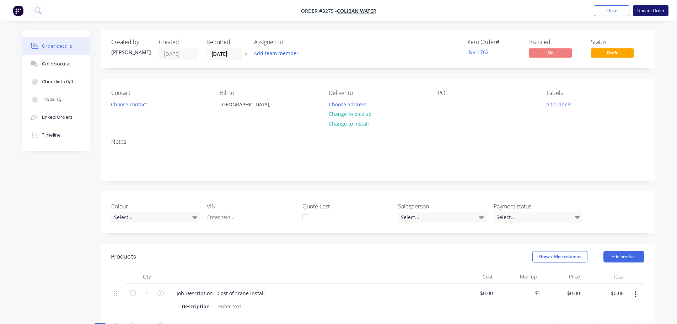
click at [648, 13] on button "Update Order" at bounding box center [651, 10] width 36 height 11
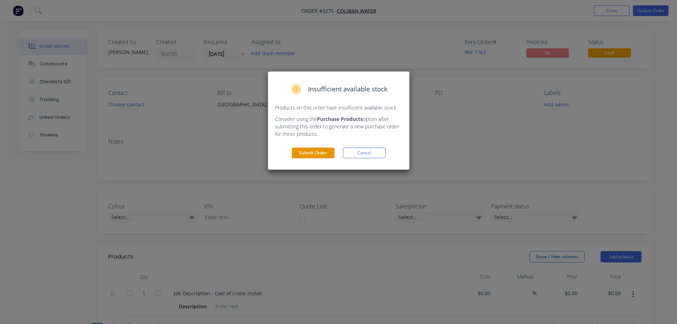
click at [316, 153] on button "Submit Order" at bounding box center [313, 152] width 43 height 11
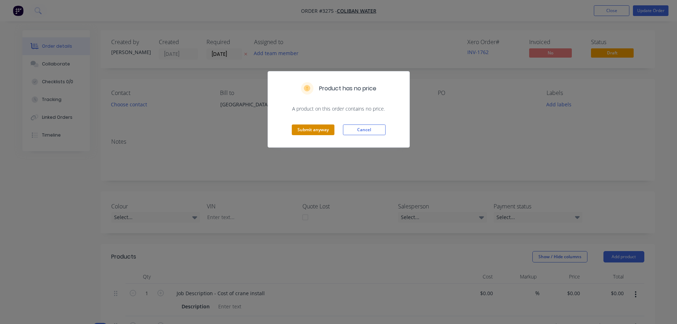
click at [321, 128] on button "Submit anyway" at bounding box center [313, 129] width 43 height 11
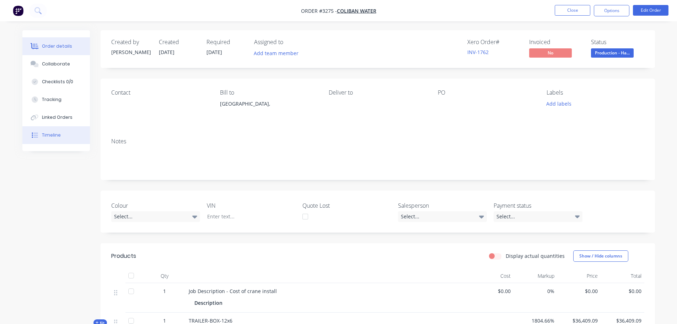
click at [70, 134] on button "Timeline" at bounding box center [56, 135] width 68 height 18
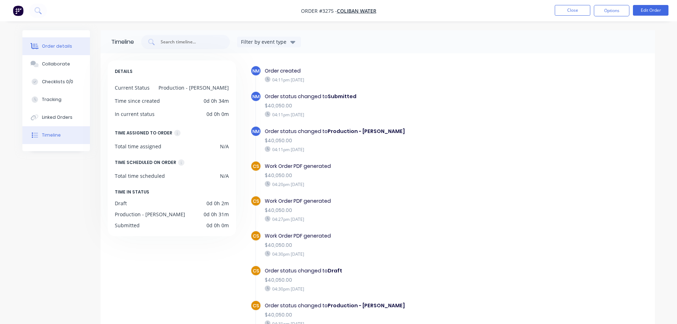
click at [63, 46] on div "Order details" at bounding box center [57, 46] width 30 height 6
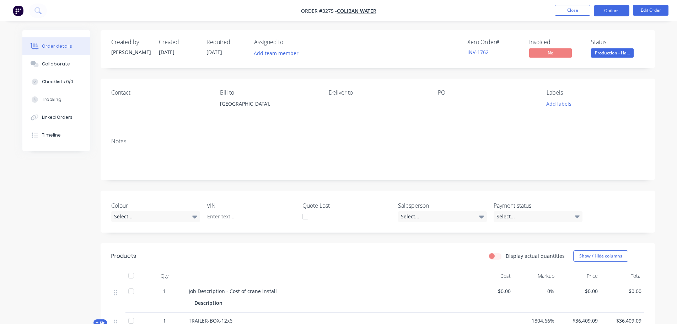
click at [613, 9] on button "Options" at bounding box center [612, 10] width 36 height 11
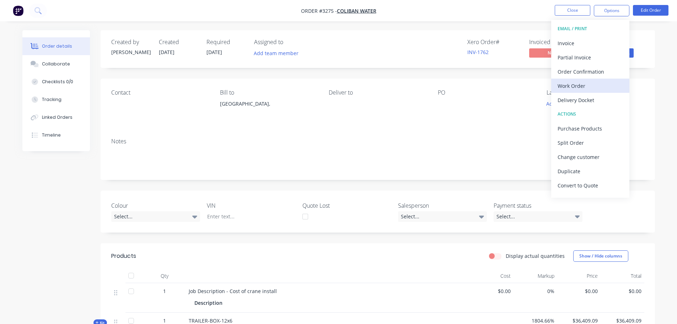
click at [587, 88] on div "Work Order" at bounding box center [590, 86] width 65 height 10
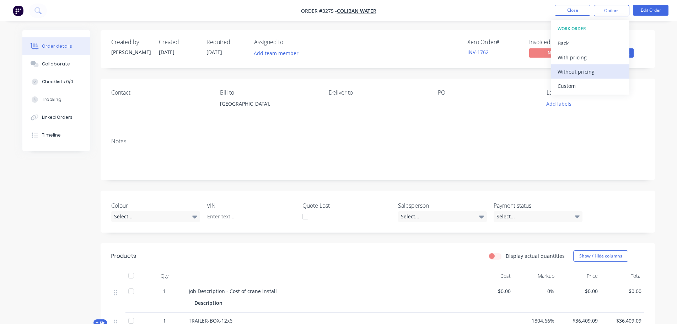
click at [581, 74] on div "Without pricing" at bounding box center [590, 71] width 65 height 10
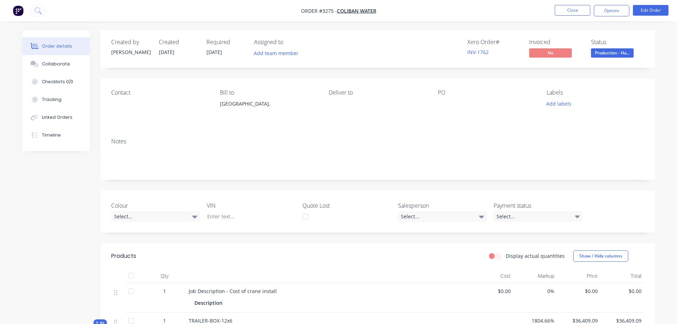
click at [492, 10] on nav "Order #3275 - Coliban Water Close Options Edit Order" at bounding box center [338, 10] width 677 height 21
click at [648, 10] on button "Edit Order" at bounding box center [651, 10] width 36 height 11
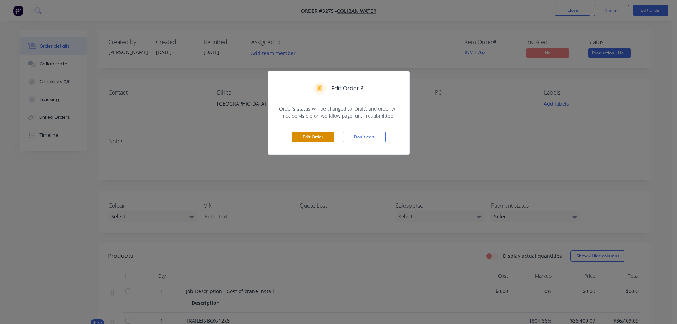
click at [314, 138] on button "Edit Order" at bounding box center [313, 137] width 43 height 11
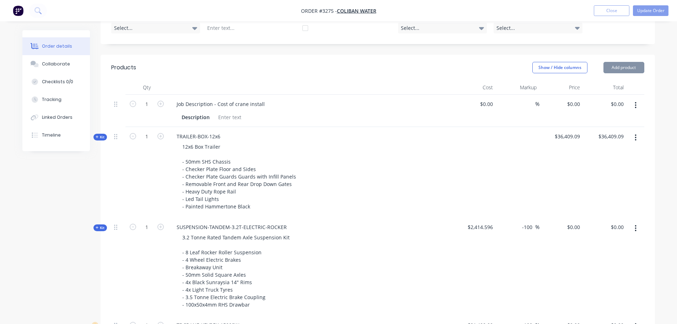
scroll to position [213, 0]
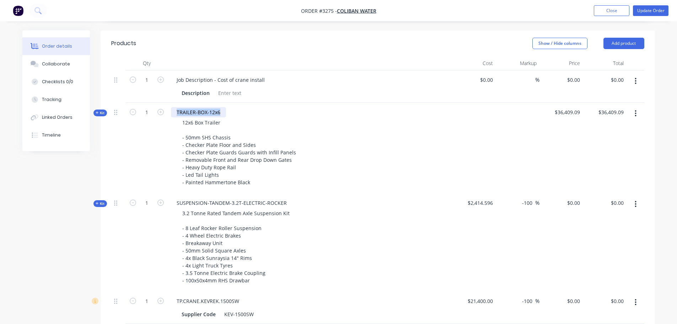
drag, startPoint x: 221, startPoint y: 112, endPoint x: 172, endPoint y: 112, distance: 49.4
click at [172, 112] on div "TRAILER-BOX-12x6" at bounding box center [198, 112] width 55 height 10
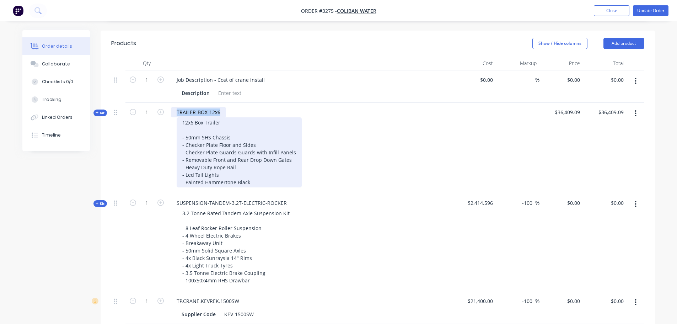
copy div "TRAILER-BOX-12x6"
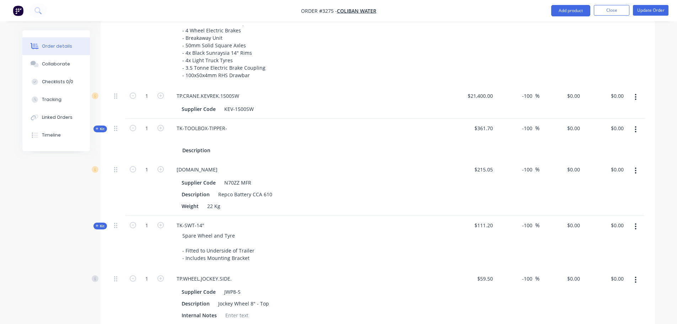
scroll to position [701, 0]
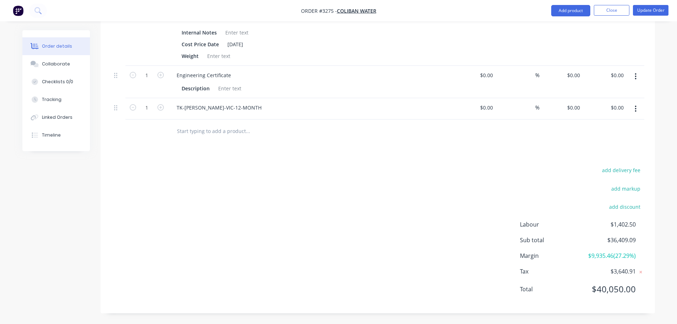
click at [185, 133] on input "text" at bounding box center [248, 131] width 142 height 14
paste input "TRAILER-BOX-12x6"
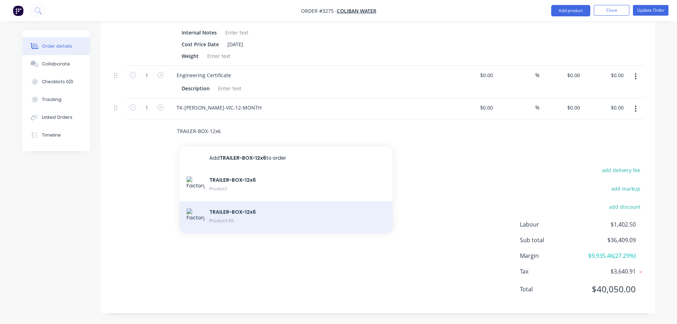
type input "TRAILER-BOX-12x6"
click at [225, 216] on div "TRAILER-BOX-12x6 Product Kit" at bounding box center [285, 217] width 213 height 32
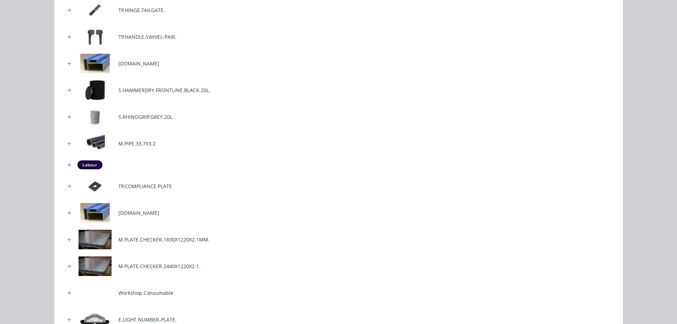
scroll to position [379, 0]
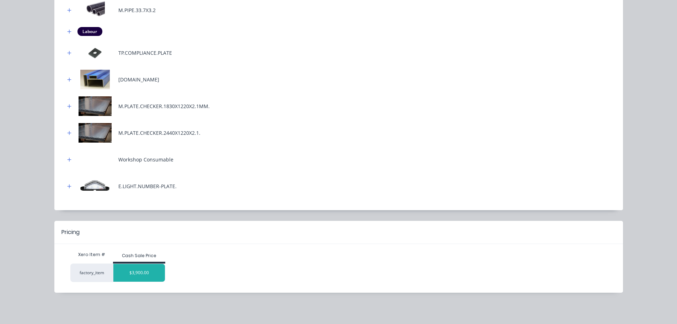
click at [139, 274] on div "$3,900.00" at bounding box center [139, 273] width 52 height 18
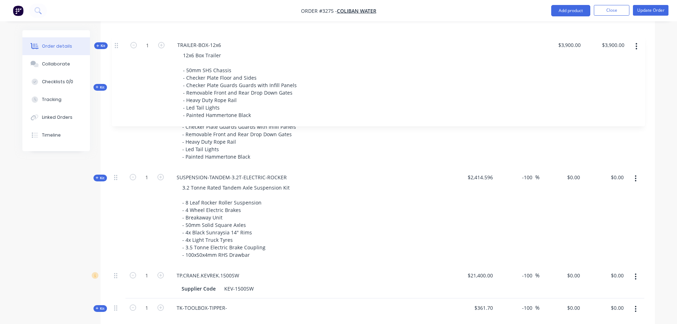
scroll to position [323, 0]
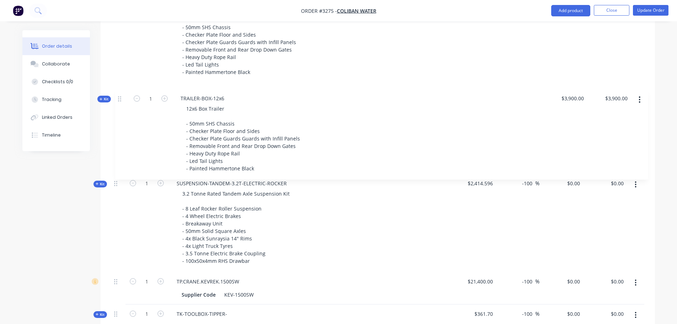
drag, startPoint x: 115, startPoint y: 131, endPoint x: 119, endPoint y: 99, distance: 32.6
click at [119, 99] on div "1 Job Description - Cost of crane install Description $0.00 $0.00 % $0.00 $0.00…" at bounding box center [377, 274] width 533 height 628
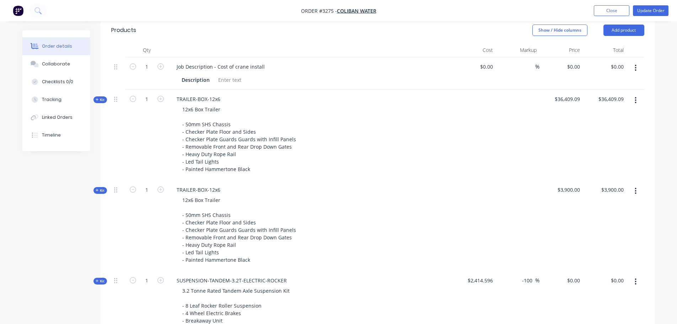
scroll to position [217, 0]
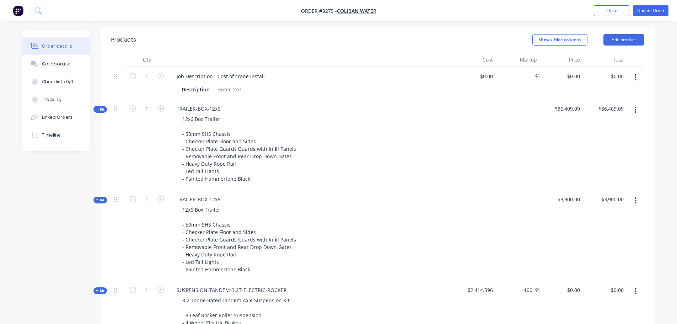
click at [102, 200] on span "Kit" at bounding box center [100, 199] width 9 height 5
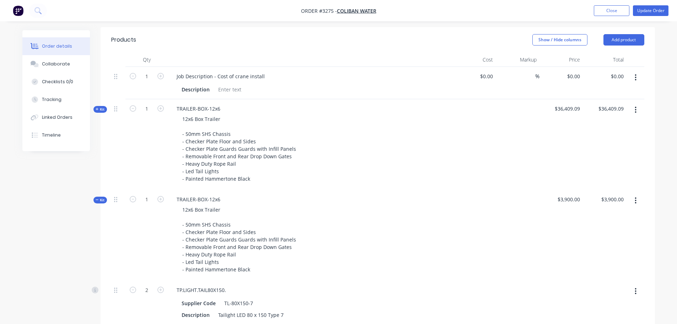
click at [103, 109] on span "Kit" at bounding box center [100, 109] width 9 height 5
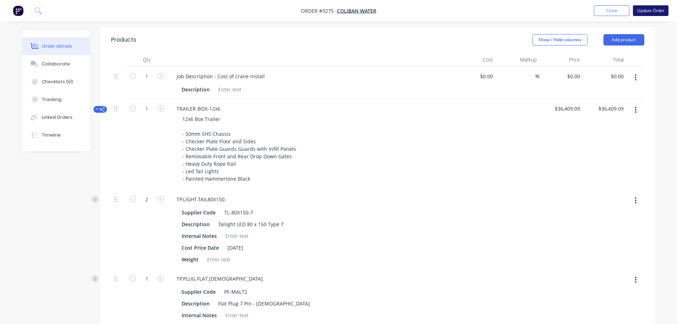
click at [645, 10] on button "Update Order" at bounding box center [651, 10] width 36 height 11
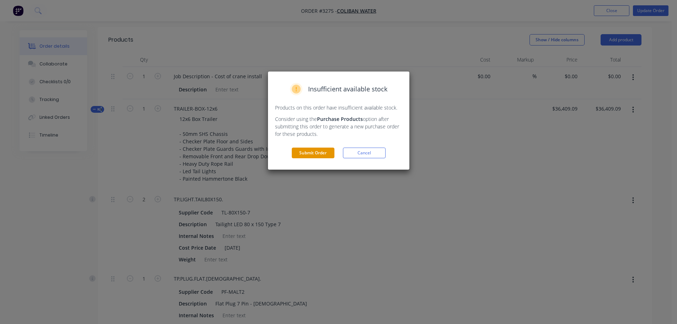
click at [312, 151] on button "Submit Order" at bounding box center [313, 152] width 43 height 11
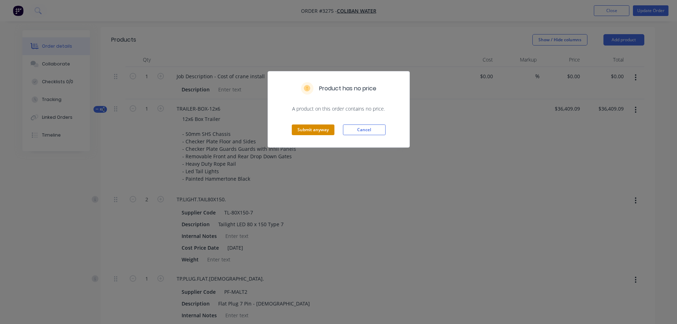
click at [321, 130] on button "Submit anyway" at bounding box center [313, 129] width 43 height 11
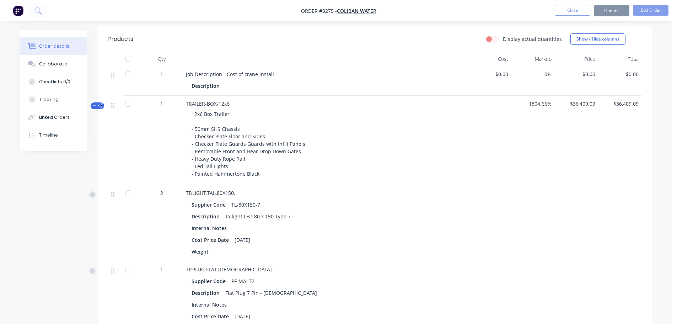
scroll to position [216, 0]
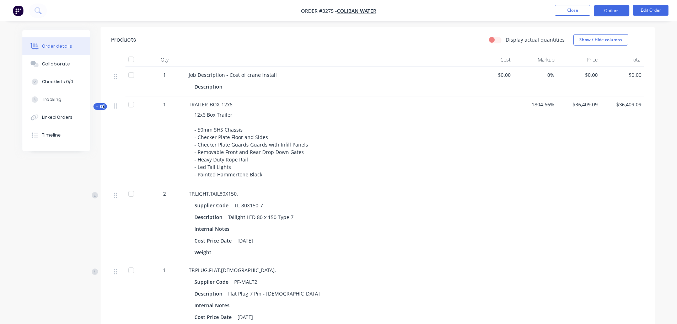
click at [617, 12] on button "Options" at bounding box center [612, 10] width 36 height 11
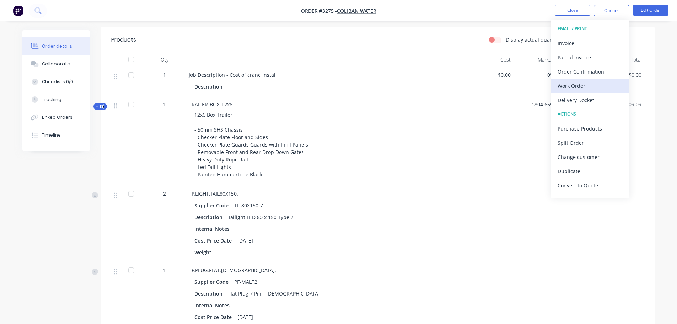
click at [582, 84] on div "Work Order" at bounding box center [590, 86] width 65 height 10
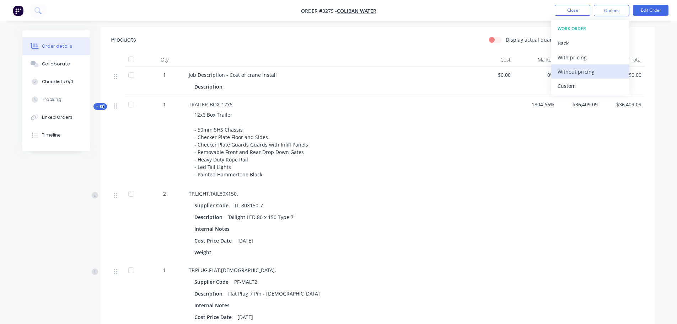
click at [578, 71] on div "Without pricing" at bounding box center [590, 71] width 65 height 10
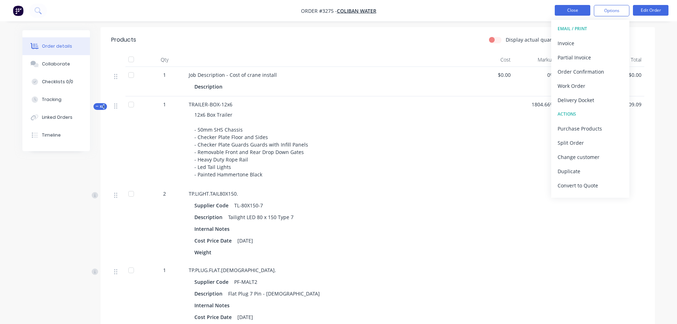
click at [574, 10] on button "Close" at bounding box center [573, 10] width 36 height 11
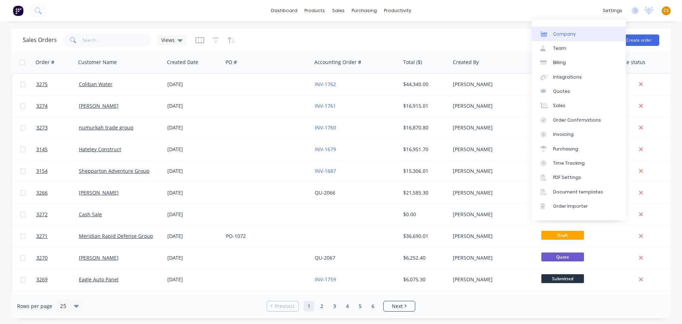
click at [568, 35] on div "Company" at bounding box center [564, 34] width 23 height 6
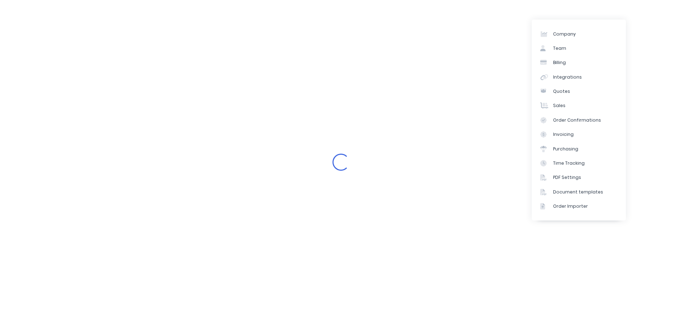
select select "AU"
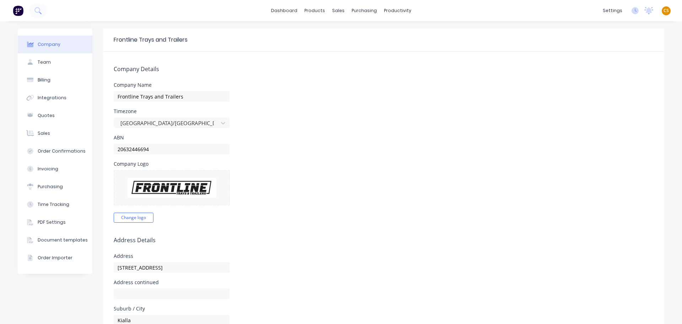
scroll to position [213, 0]
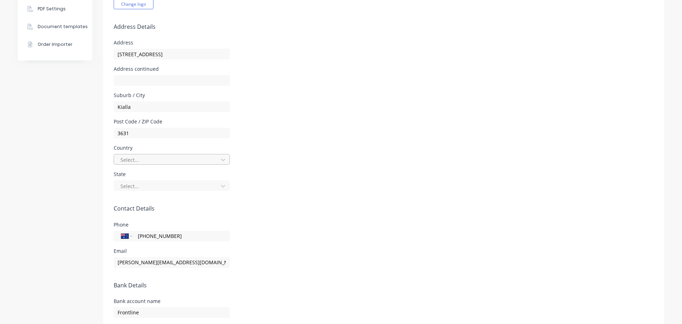
click at [136, 160] on div at bounding box center [167, 159] width 95 height 9
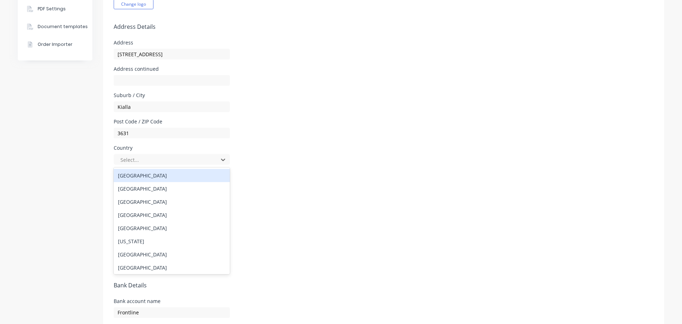
click at [138, 177] on div "[GEOGRAPHIC_DATA]" at bounding box center [172, 175] width 116 height 13
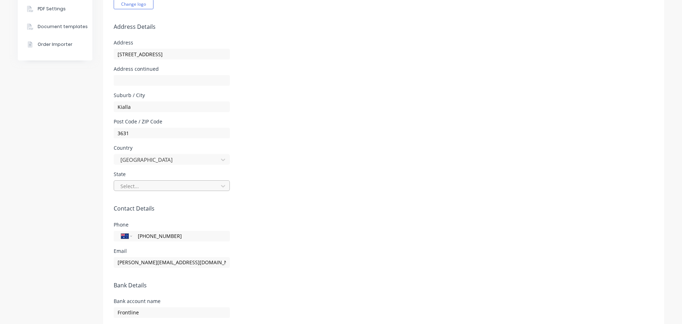
click at [135, 186] on div at bounding box center [167, 186] width 95 height 9
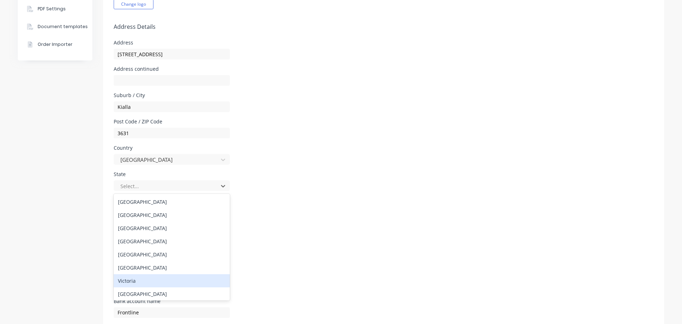
click at [156, 278] on div "Victoria" at bounding box center [172, 280] width 116 height 13
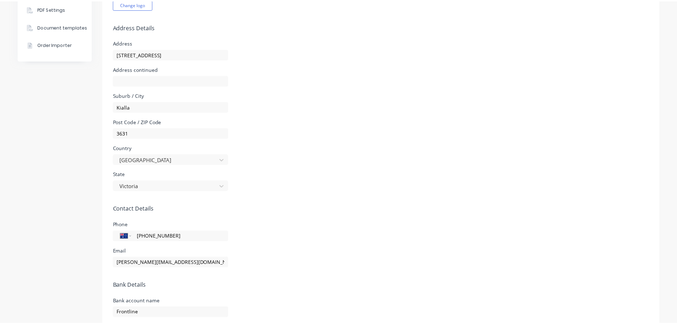
scroll to position [0, 0]
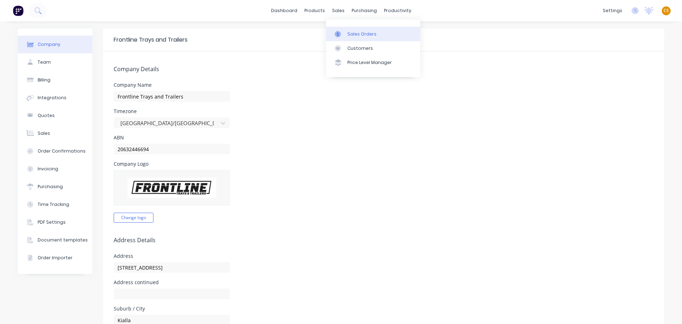
click at [357, 33] on div "Sales Orders" at bounding box center [362, 34] width 29 height 6
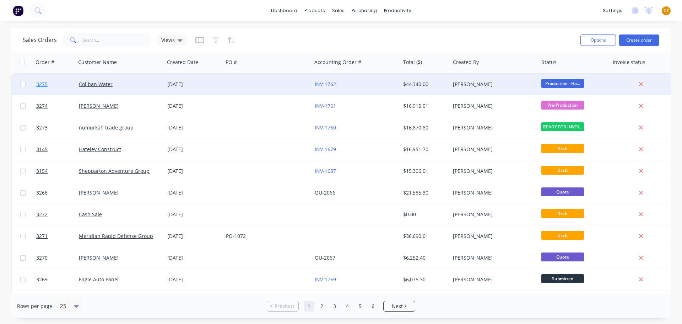
click at [52, 87] on link "3275" at bounding box center [57, 84] width 43 height 21
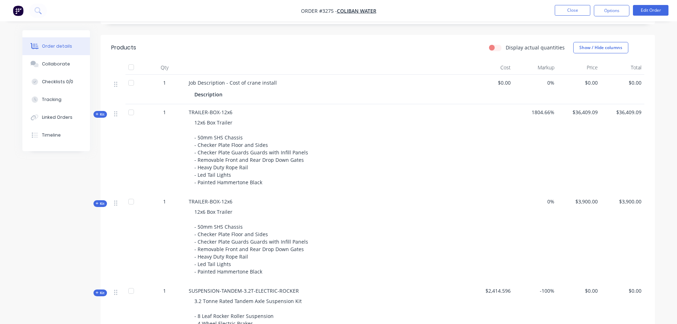
scroll to position [213, 0]
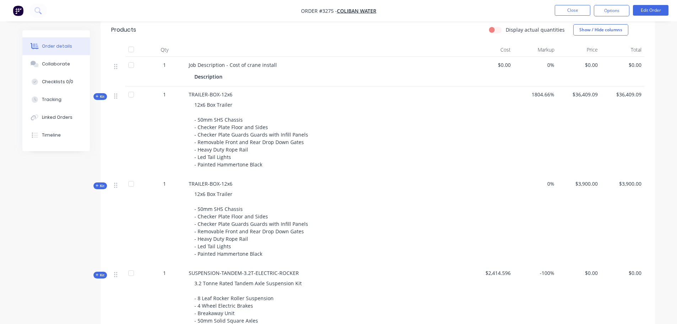
click at [231, 183] on span "TRAILER-BOX-12x6" at bounding box center [211, 183] width 44 height 7
click at [564, 11] on button "Close" at bounding box center [573, 10] width 36 height 11
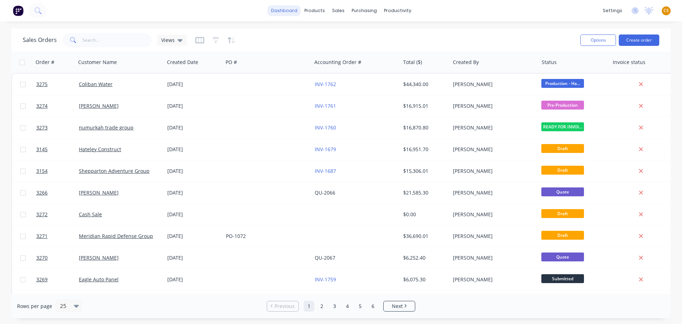
click at [283, 14] on link "dashboard" at bounding box center [284, 10] width 33 height 11
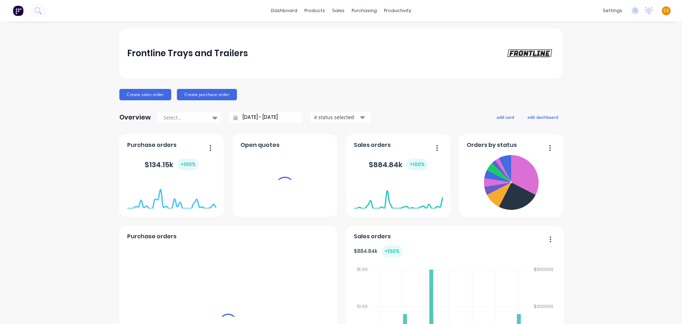
click at [522, 9] on div "dashboard products sales purchasing productivity dashboard products Product Cat…" at bounding box center [341, 10] width 682 height 21
